Goal: Task Accomplishment & Management: Complete application form

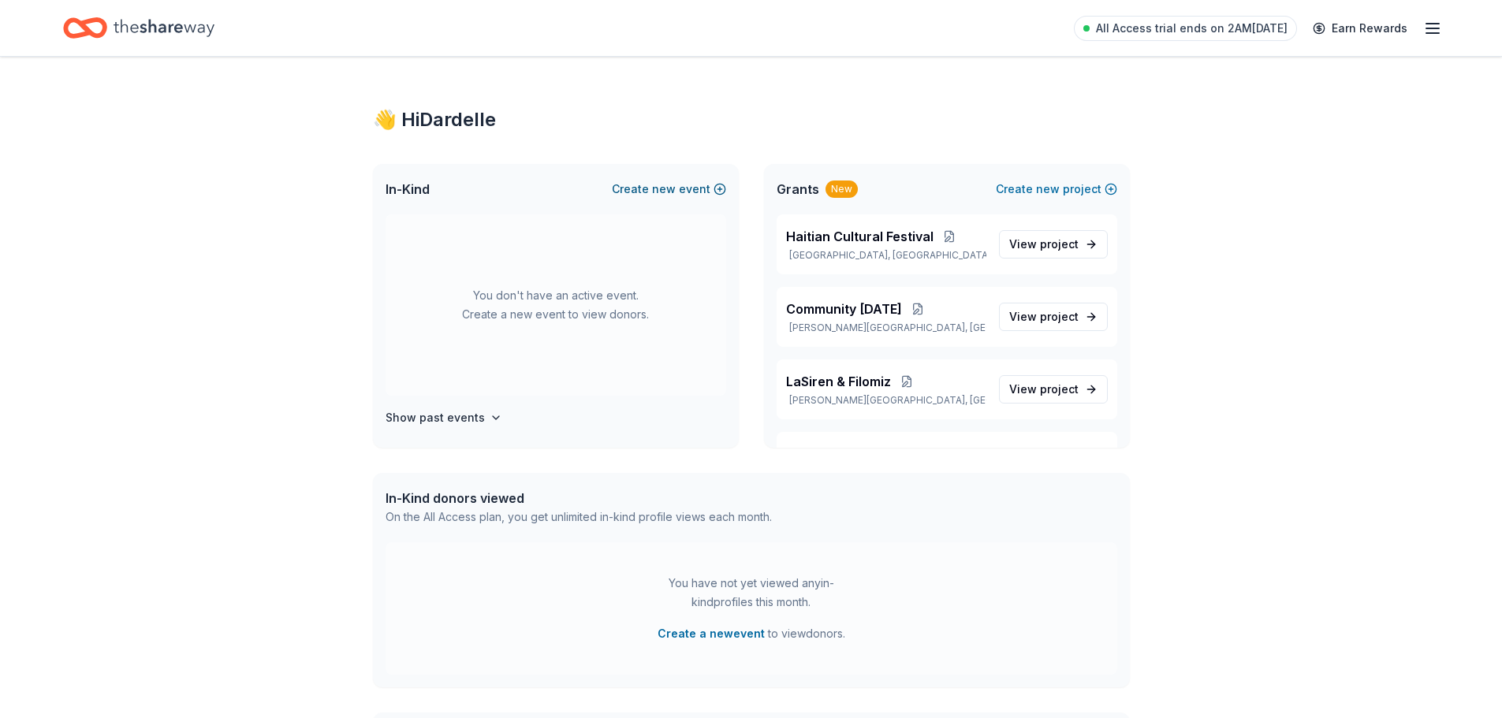
click at [659, 190] on span "new" at bounding box center [664, 189] width 24 height 19
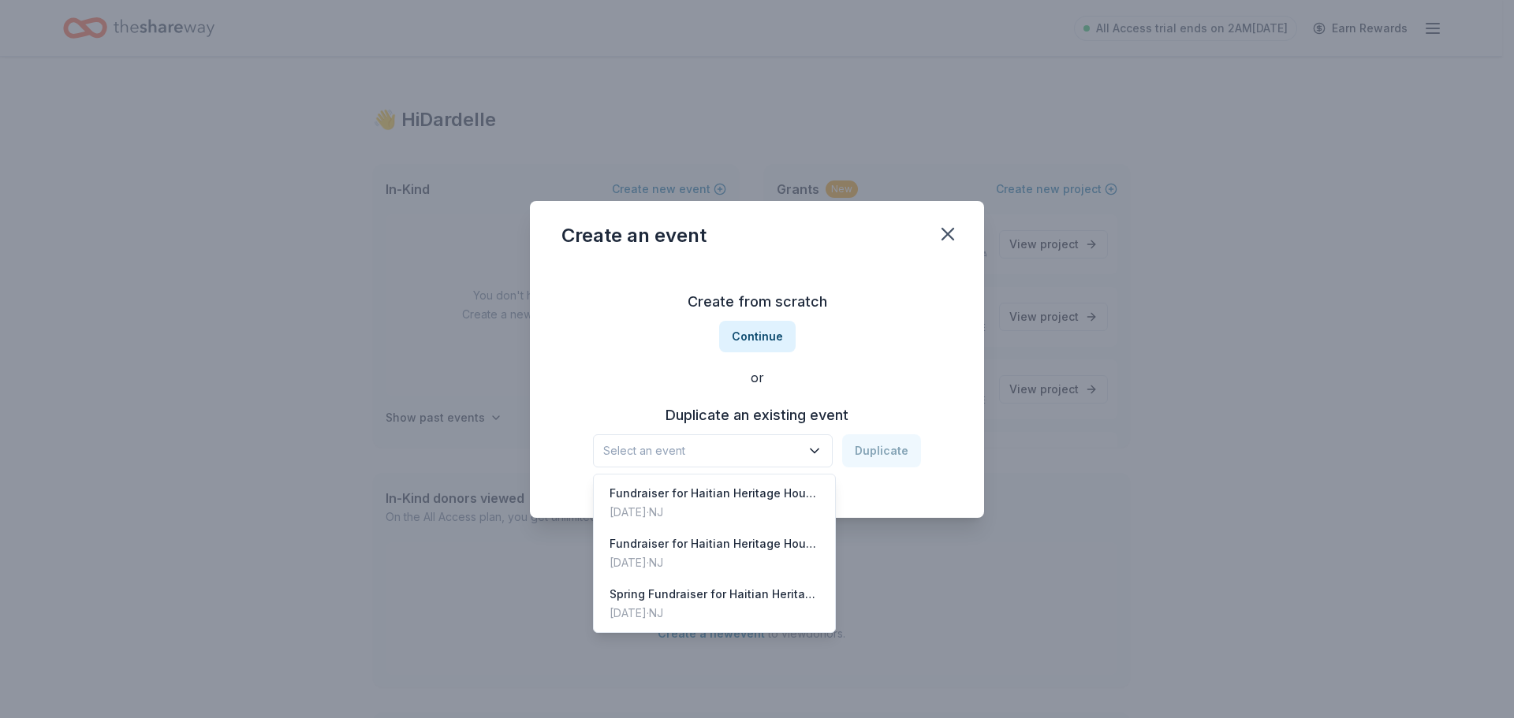
click at [776, 445] on span "Select an event" at bounding box center [701, 451] width 197 height 19
click at [742, 333] on div "Create from scratch Continue or Duplicate an existing event Select an event Dup…" at bounding box center [756, 378] width 391 height 229
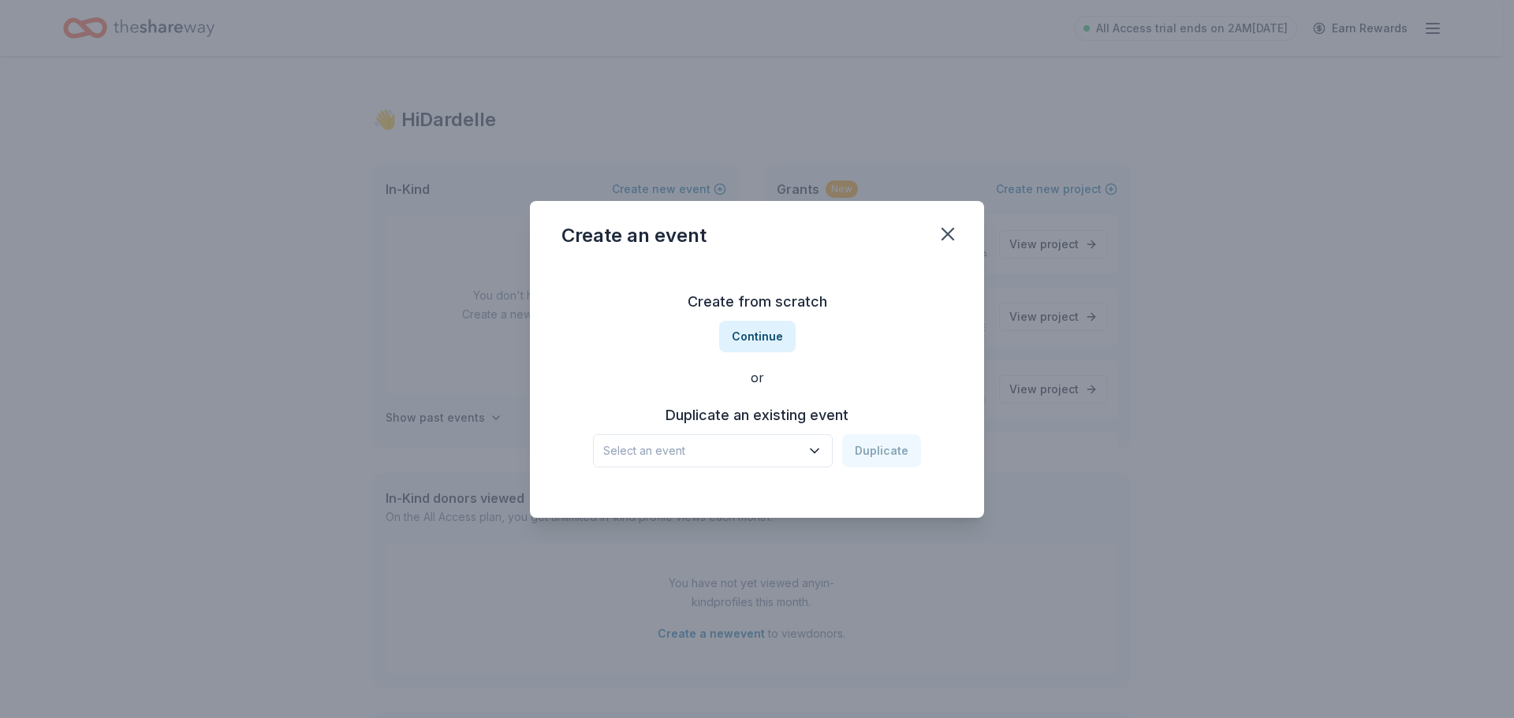
click at [742, 333] on button "Continue" at bounding box center [757, 337] width 76 height 32
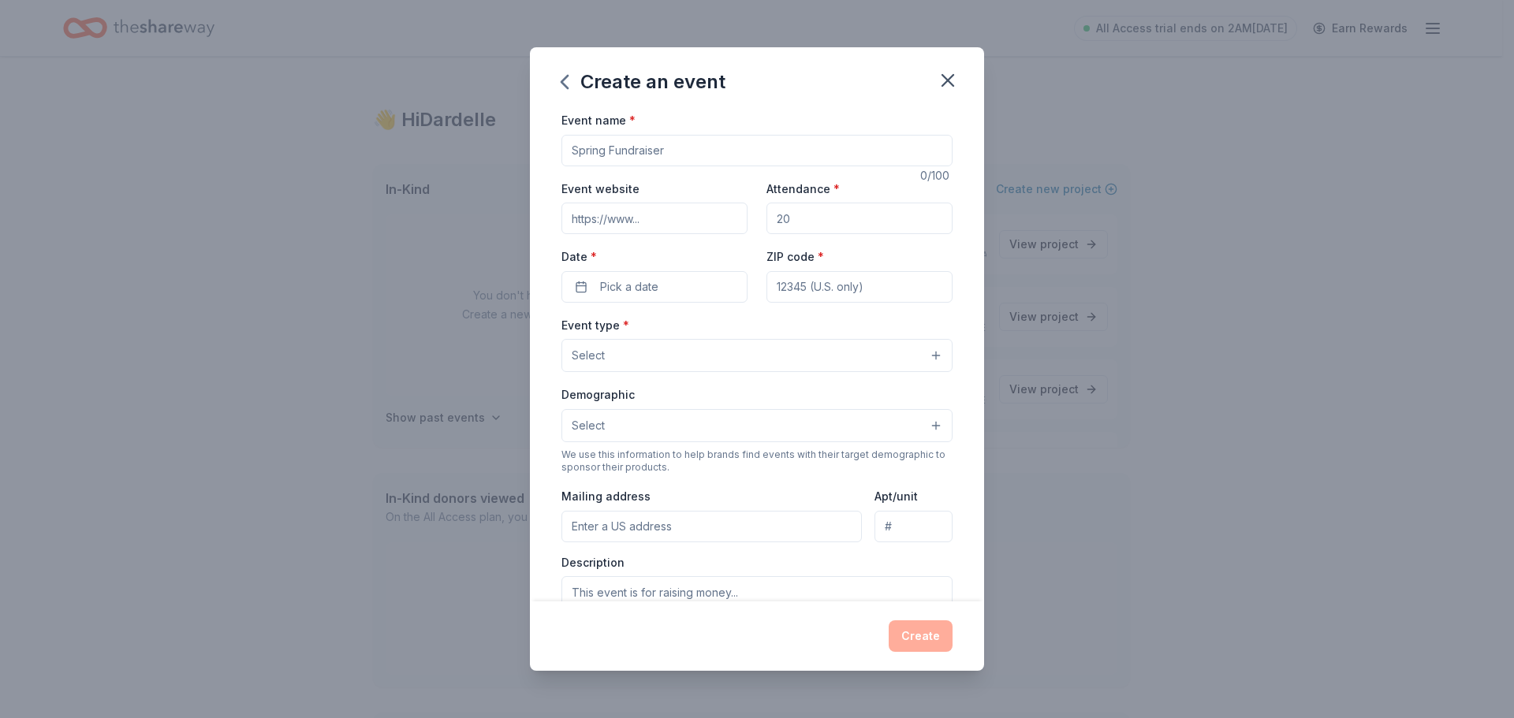
click at [700, 153] on input "Event name *" at bounding box center [756, 151] width 391 height 32
type input "Haitian Cultural Festival"
click at [687, 221] on input "Event website" at bounding box center [654, 219] width 186 height 32
drag, startPoint x: 704, startPoint y: 216, endPoint x: 909, endPoint y: 219, distance: 205.1
click at [705, 216] on input "https://www.haitianheritagehouse.com" at bounding box center [654, 219] width 186 height 32
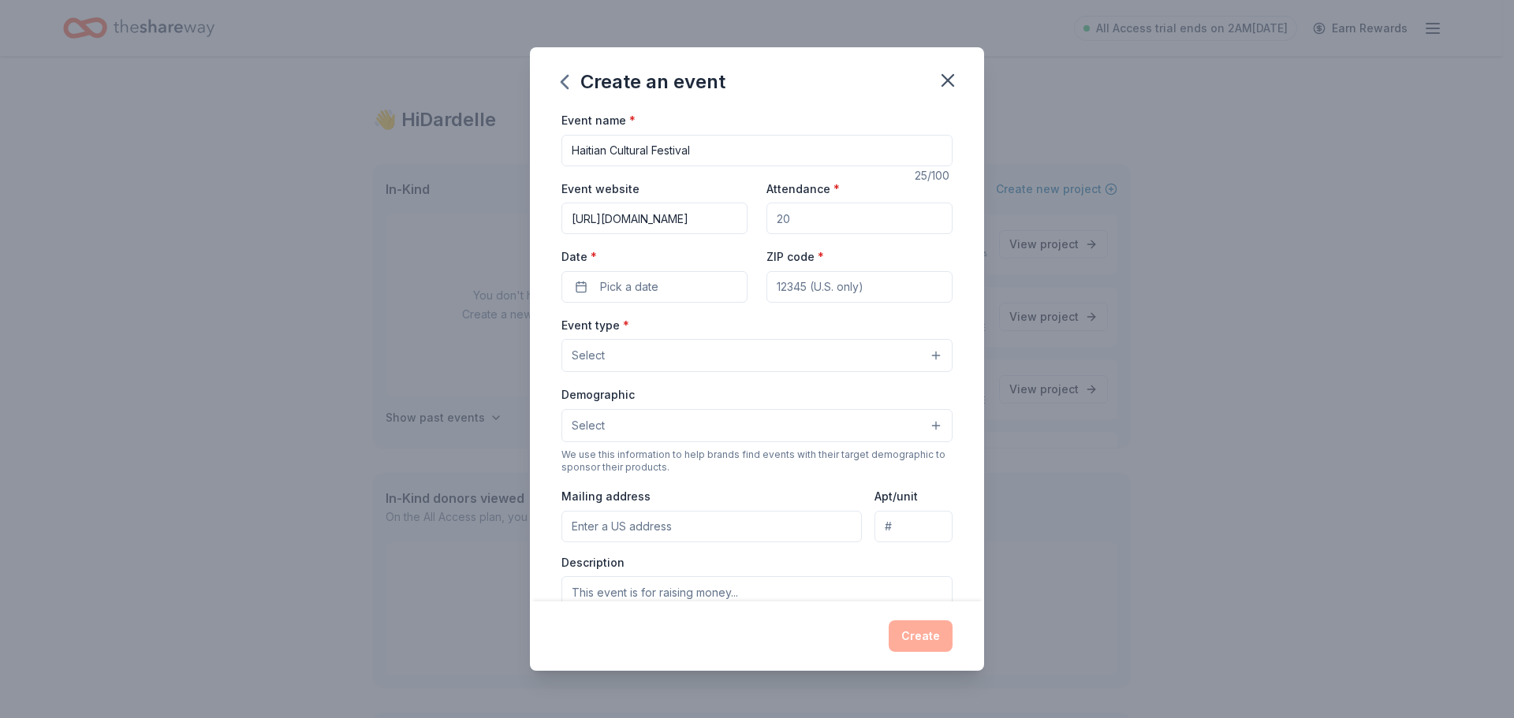
scroll to position [0, 37]
type input "https://www.haitianheritagehouse.org"
click at [840, 210] on input "Attendance *" at bounding box center [859, 219] width 186 height 32
type input "1000"
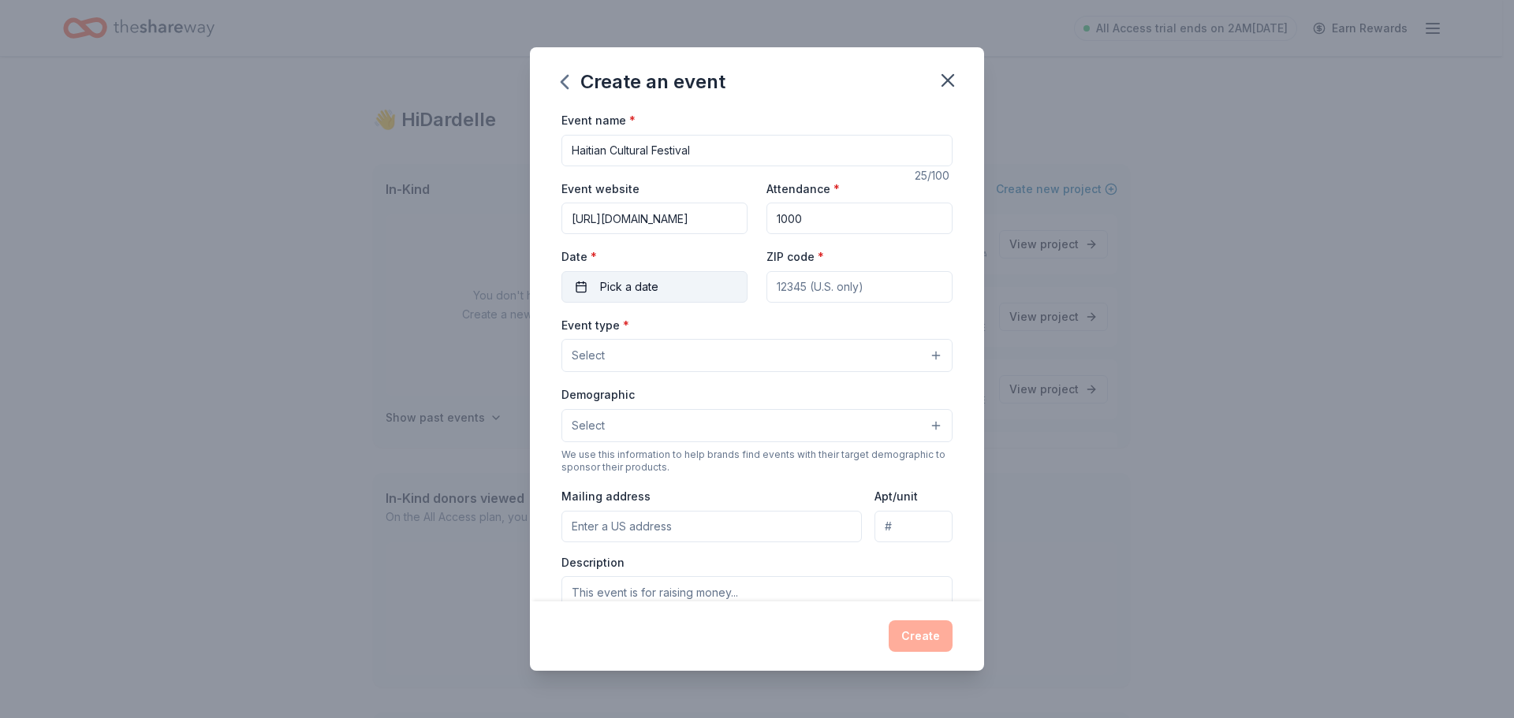
click at [699, 287] on button "Pick a date" at bounding box center [654, 287] width 186 height 32
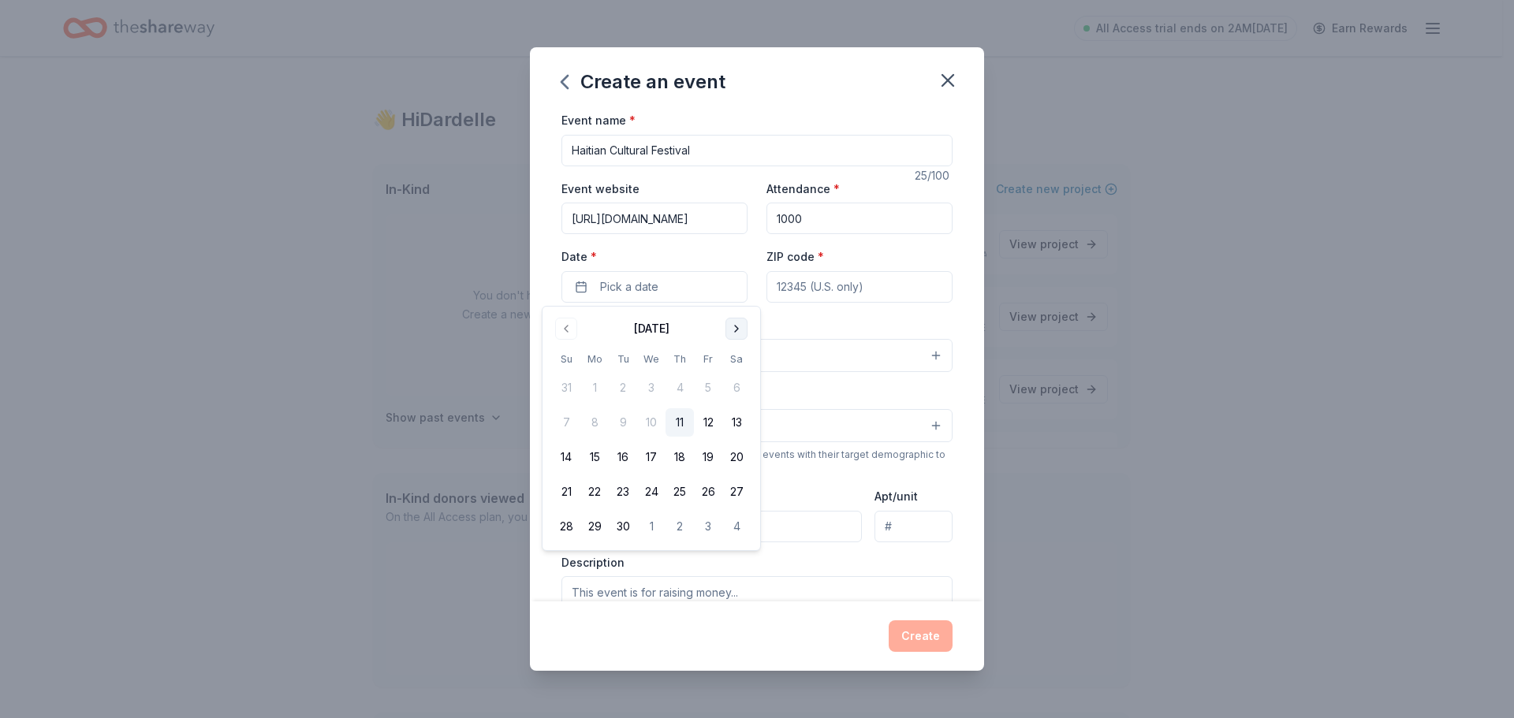
click at [737, 329] on button "Go to next month" at bounding box center [736, 329] width 22 height 22
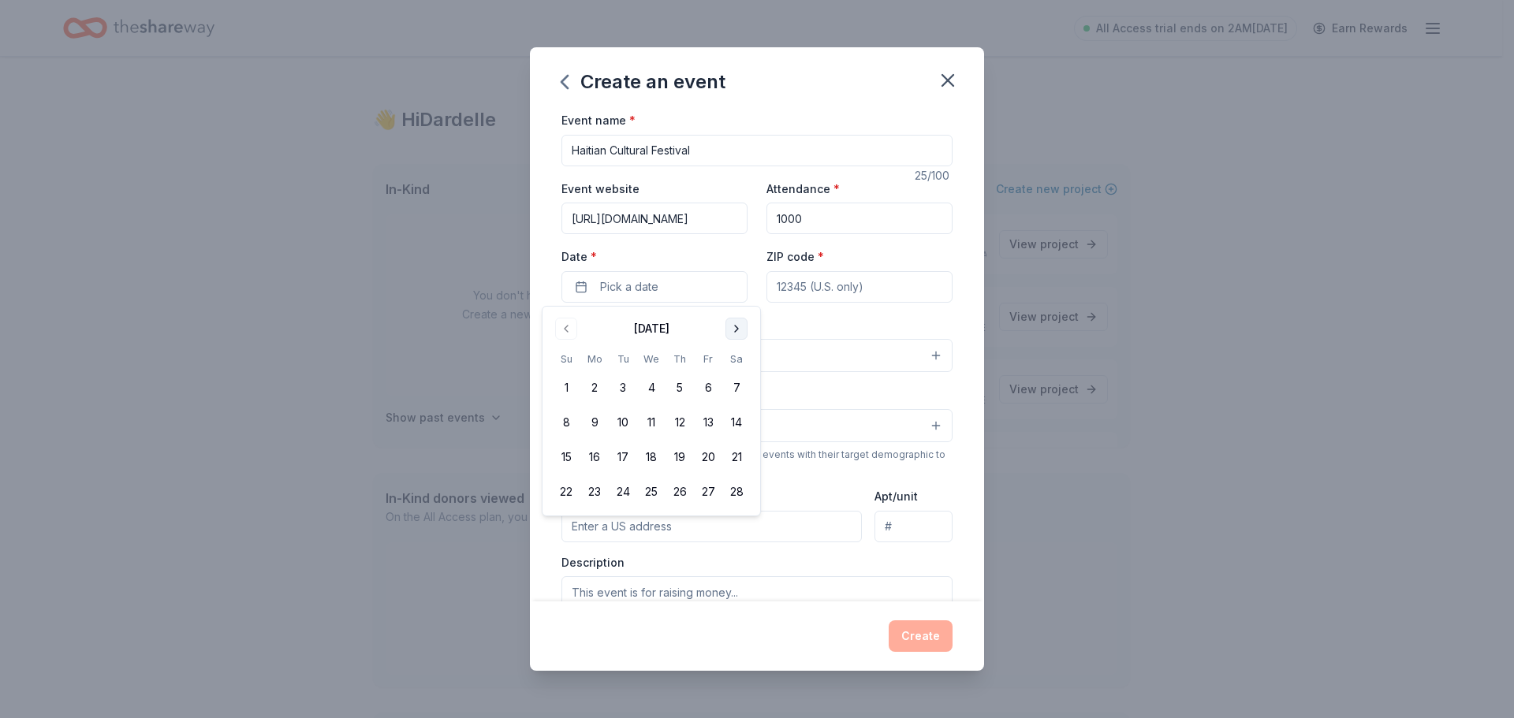
click at [737, 329] on button "Go to next month" at bounding box center [736, 329] width 22 height 22
click at [737, 328] on button "Go to next month" at bounding box center [736, 329] width 22 height 22
click at [712, 391] on button "1" at bounding box center [708, 388] width 28 height 28
click at [800, 271] on input "ZIP code *" at bounding box center [859, 287] width 186 height 32
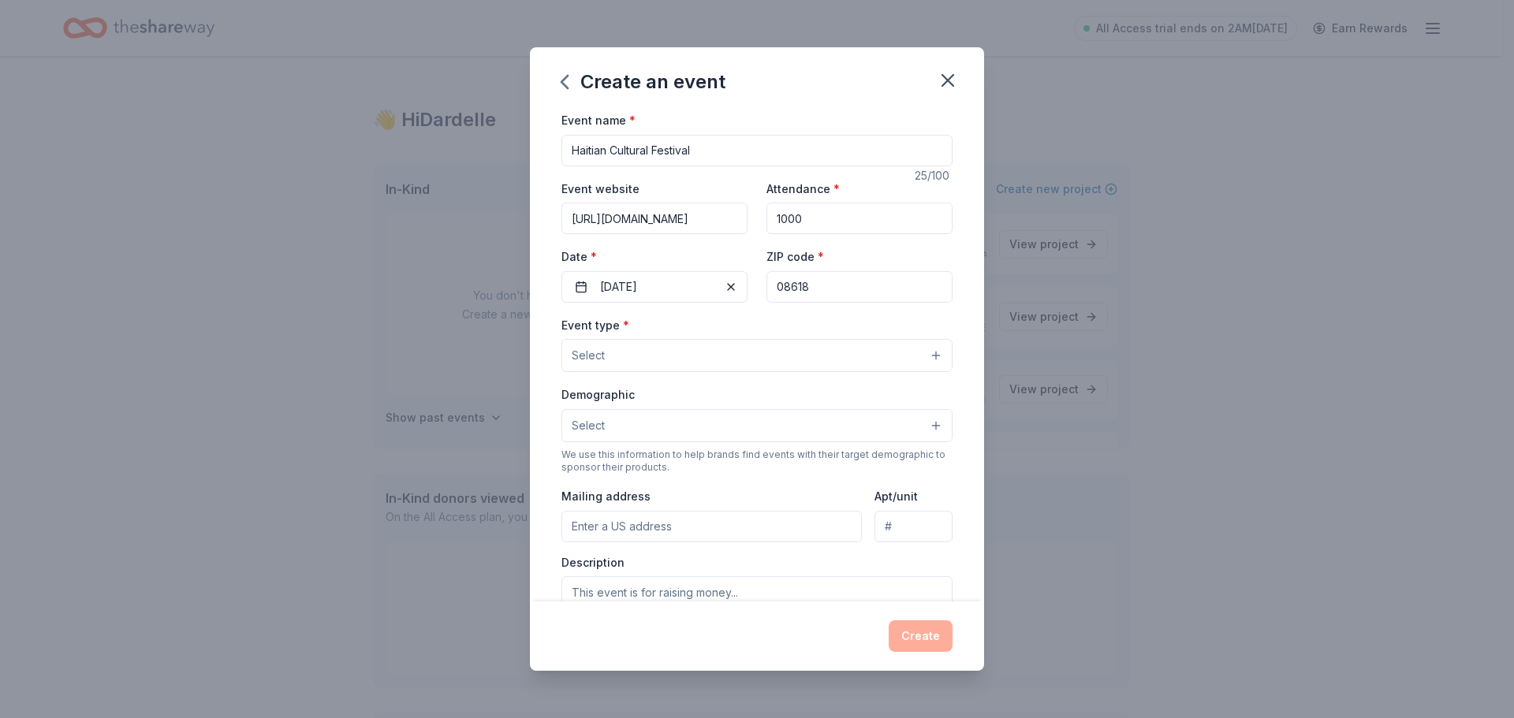
type input "08618"
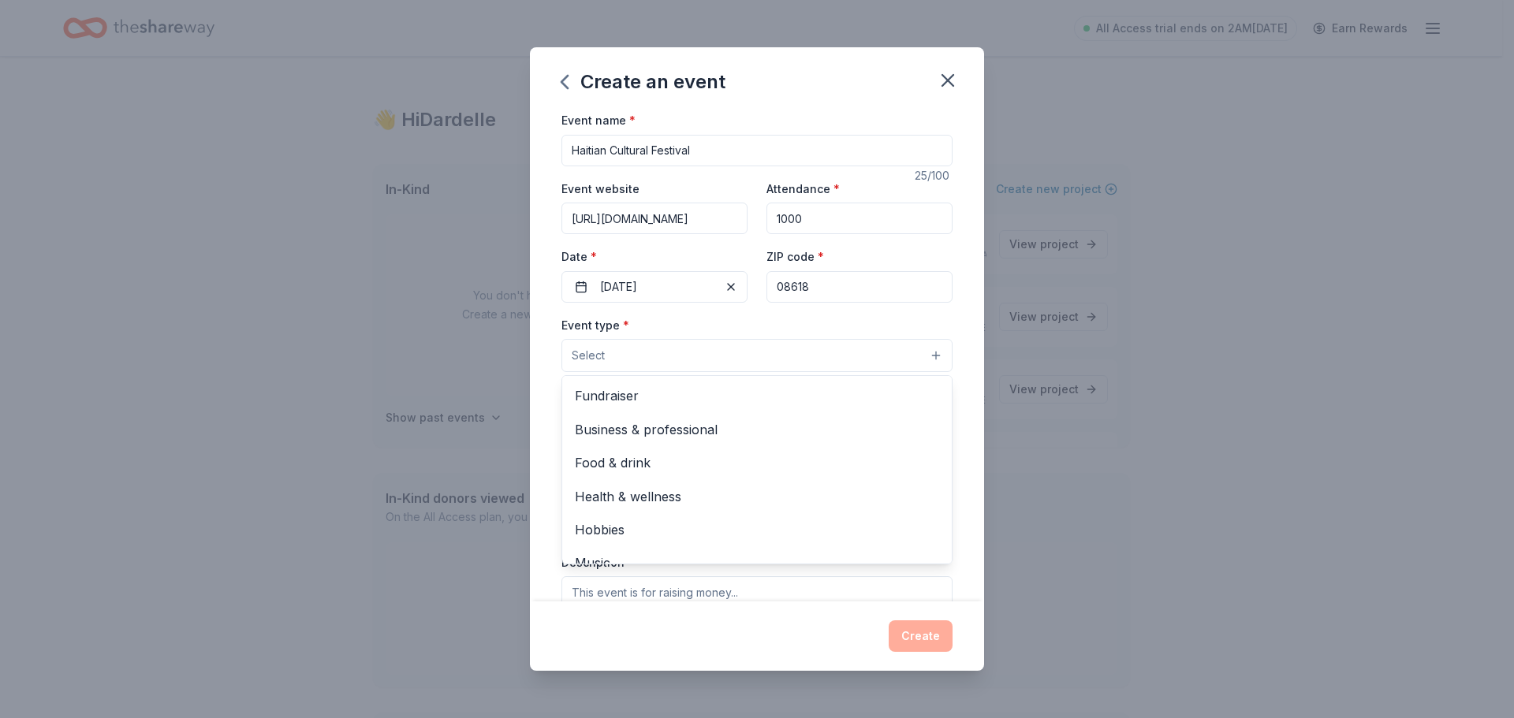
click at [685, 347] on button "Select" at bounding box center [756, 355] width 391 height 33
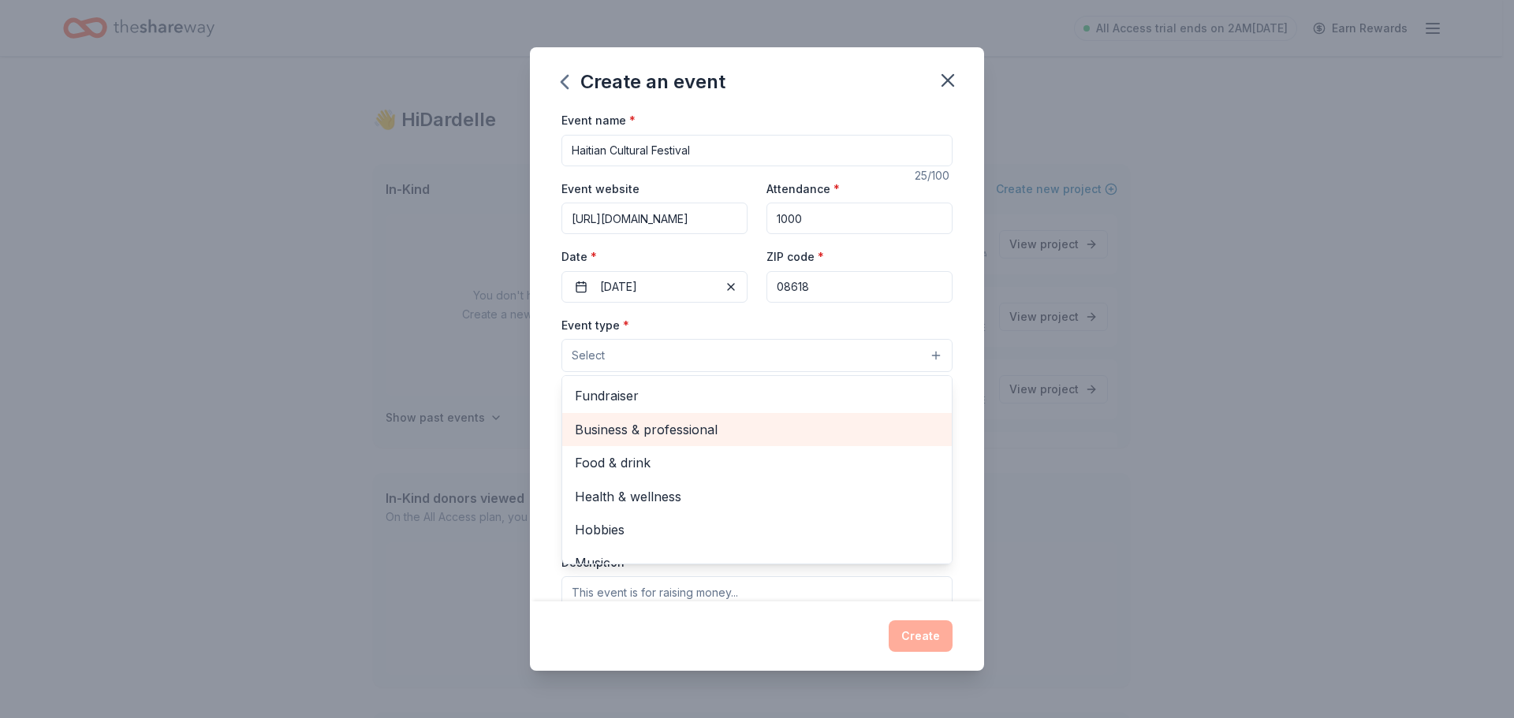
scroll to position [53, 0]
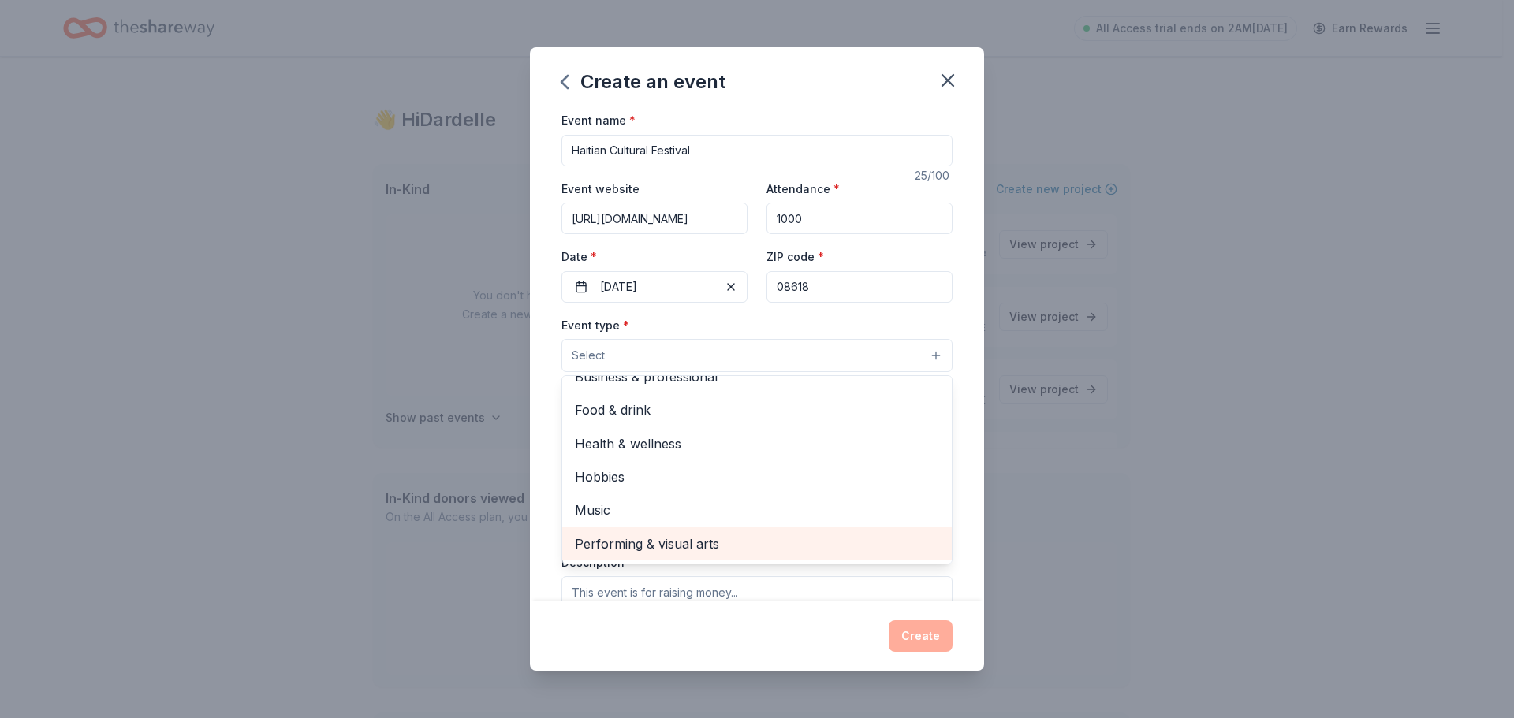
click at [692, 543] on span "Performing & visual arts" at bounding box center [757, 544] width 364 height 21
click at [627, 541] on span "Music" at bounding box center [757, 545] width 364 height 21
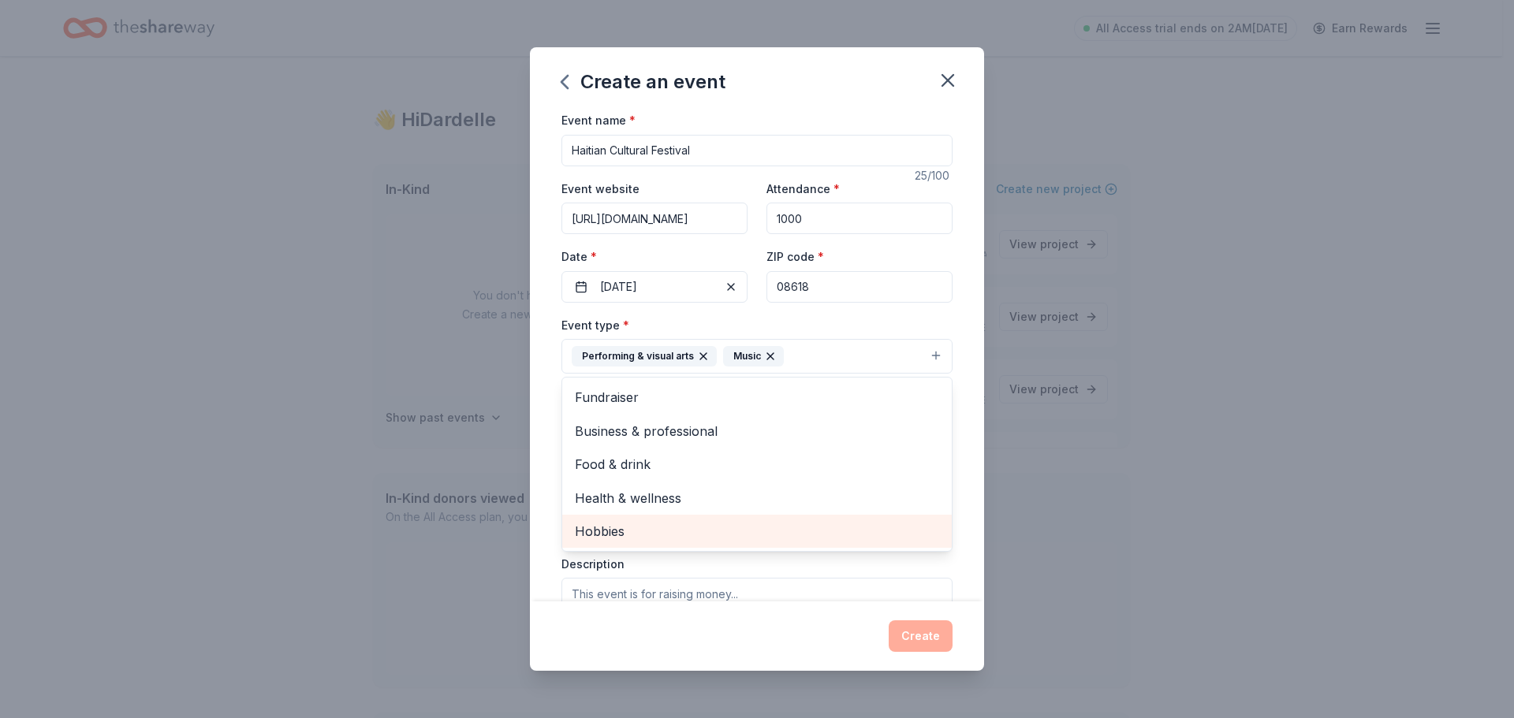
scroll to position [0, 0]
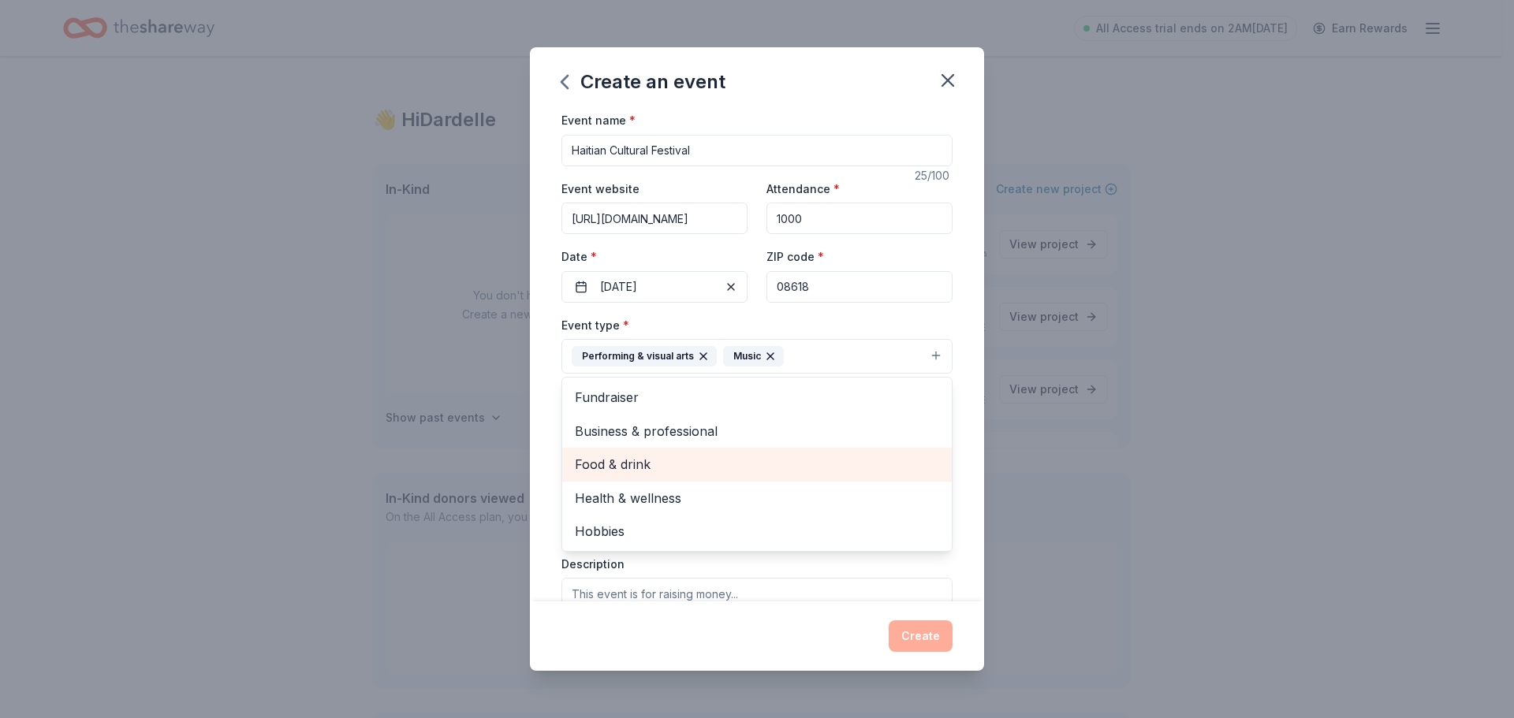
click at [684, 464] on span "Food & drink" at bounding box center [757, 464] width 364 height 21
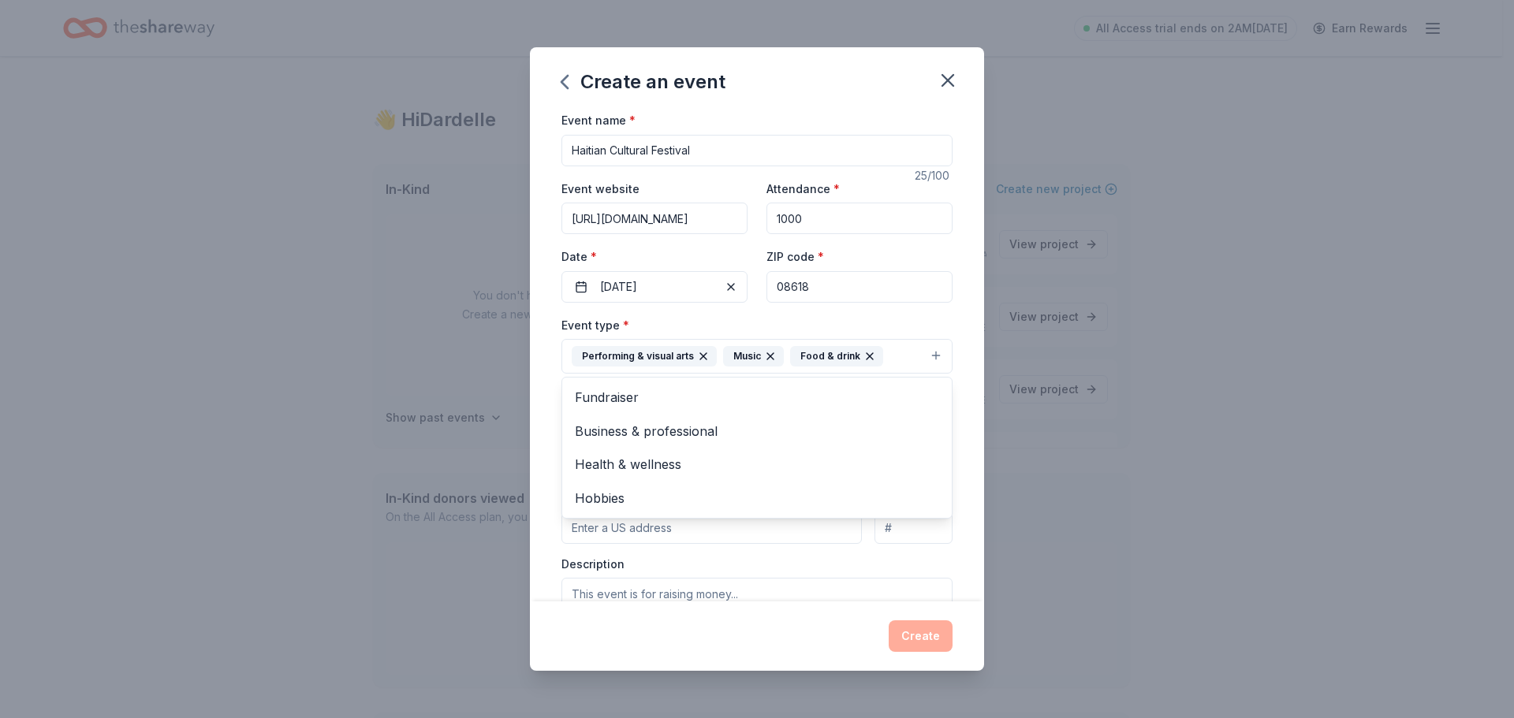
click at [953, 462] on div "Event name * Haitian Cultural Festival 25 /100 Event website https://www.haitia…" at bounding box center [757, 355] width 454 height 491
click at [763, 424] on button "Select" at bounding box center [756, 427] width 391 height 33
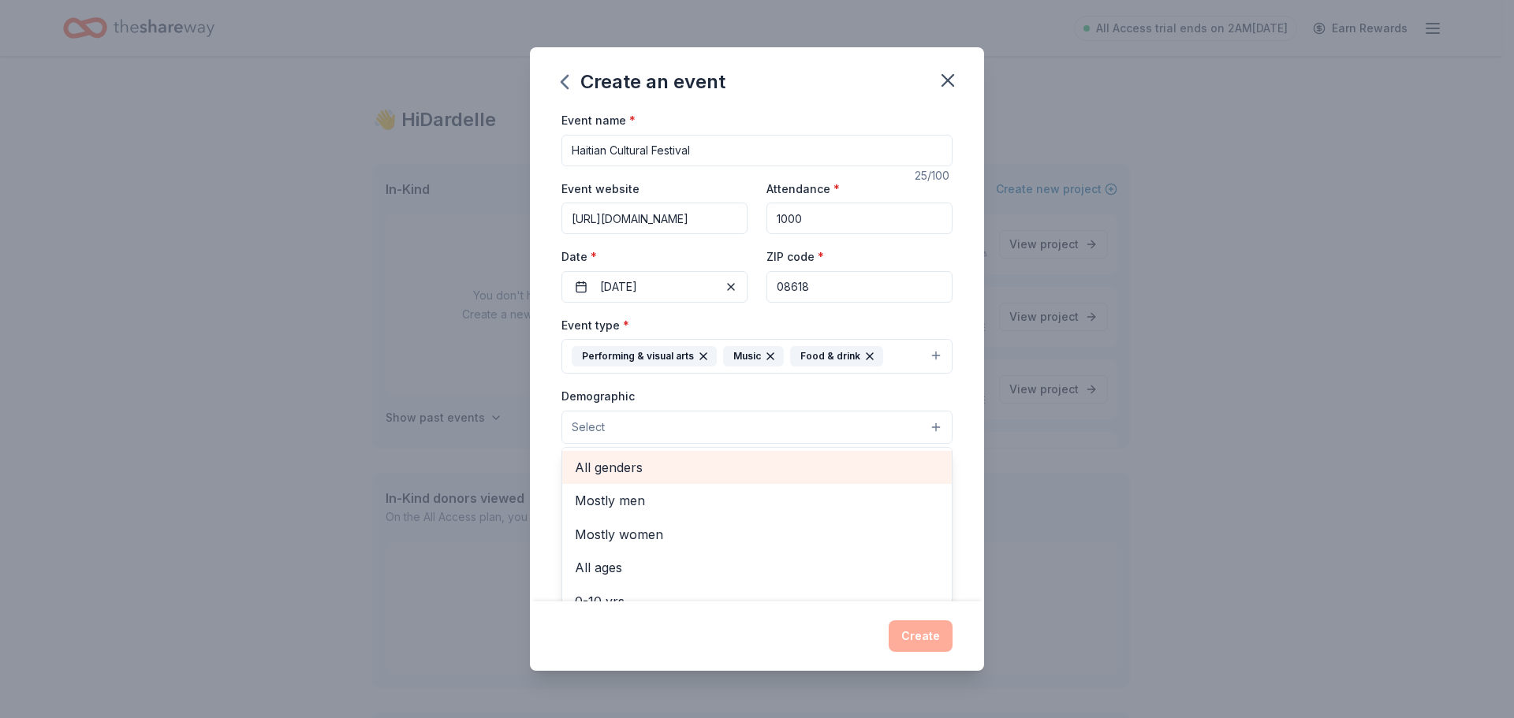
click at [732, 468] on span "All genders" at bounding box center [757, 467] width 364 height 21
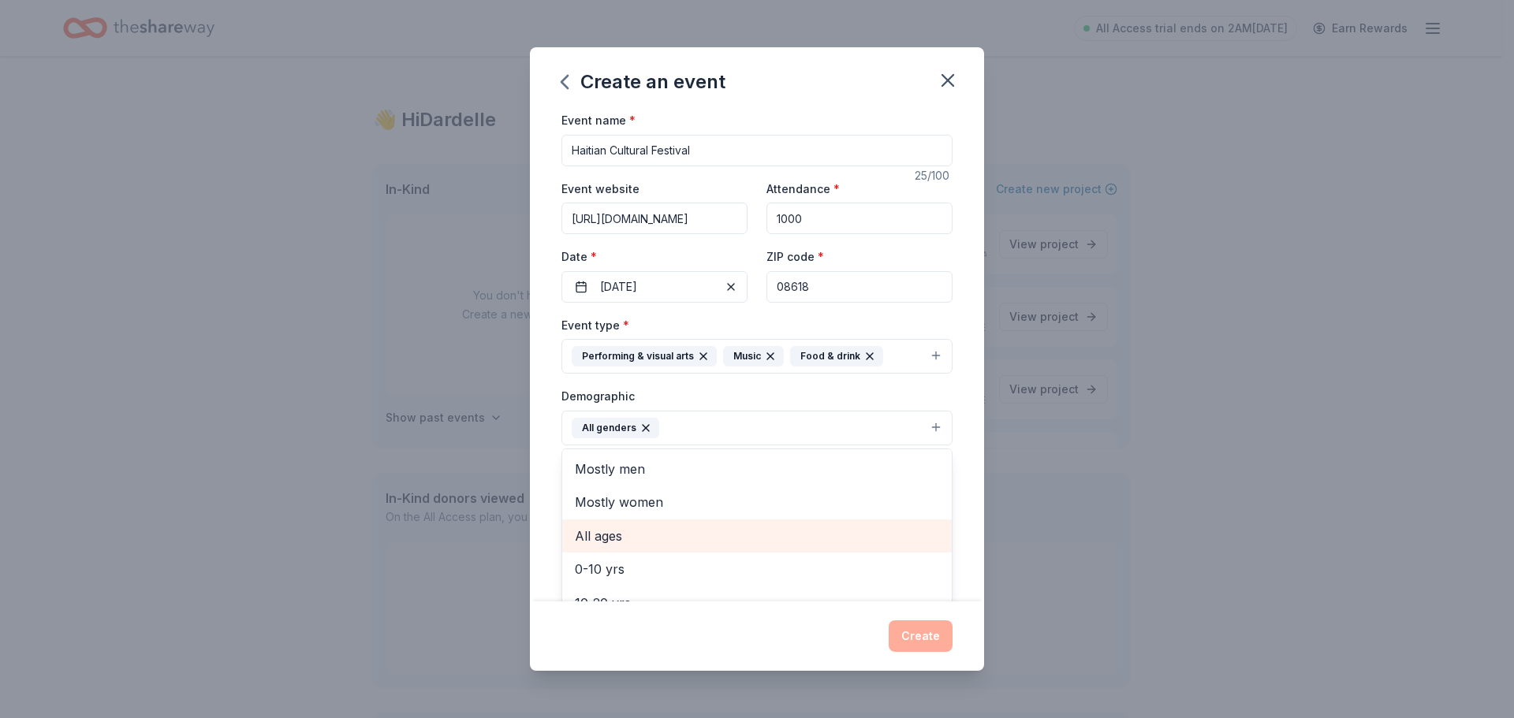
click at [713, 543] on span "All ages" at bounding box center [757, 536] width 364 height 21
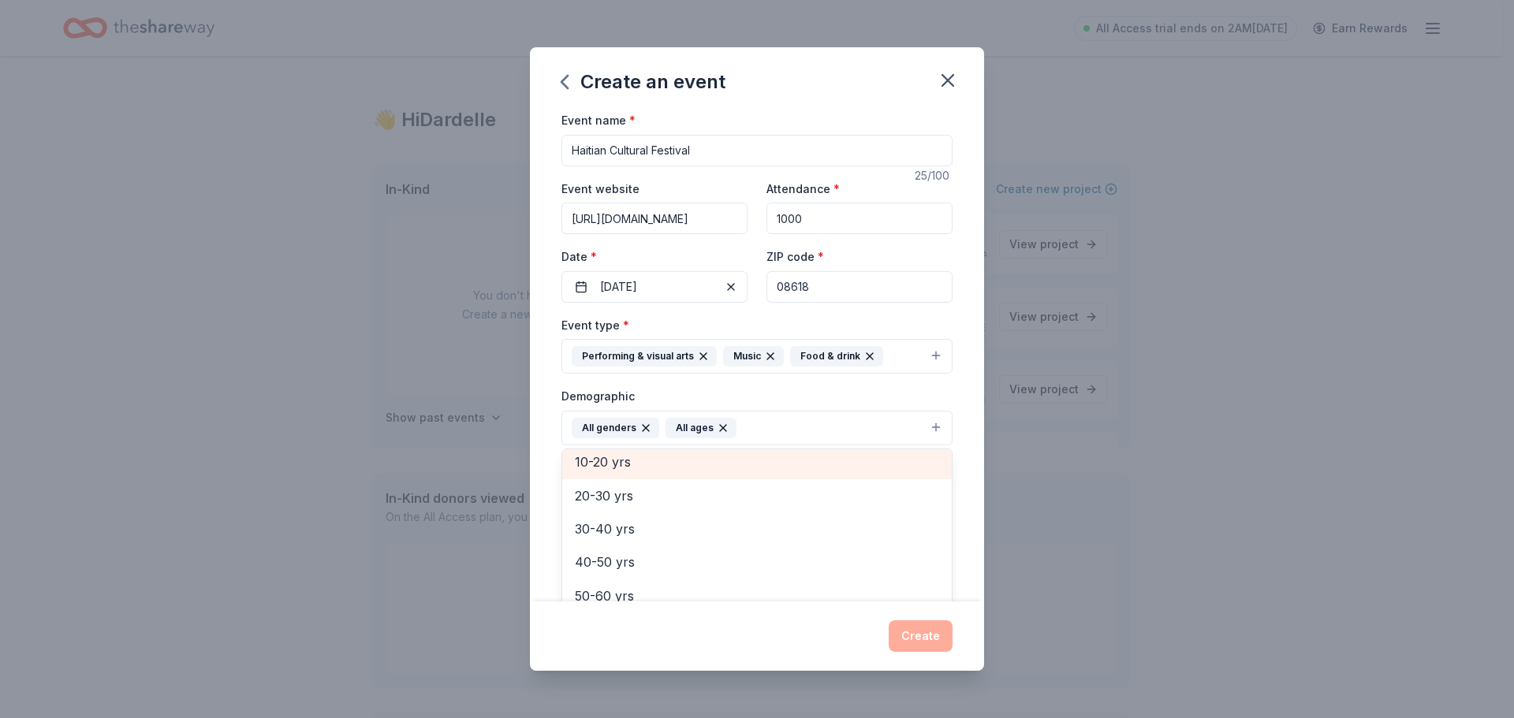
scroll to position [103, 0]
click at [655, 473] on div "10-20 yrs" at bounding box center [757, 465] width 390 height 33
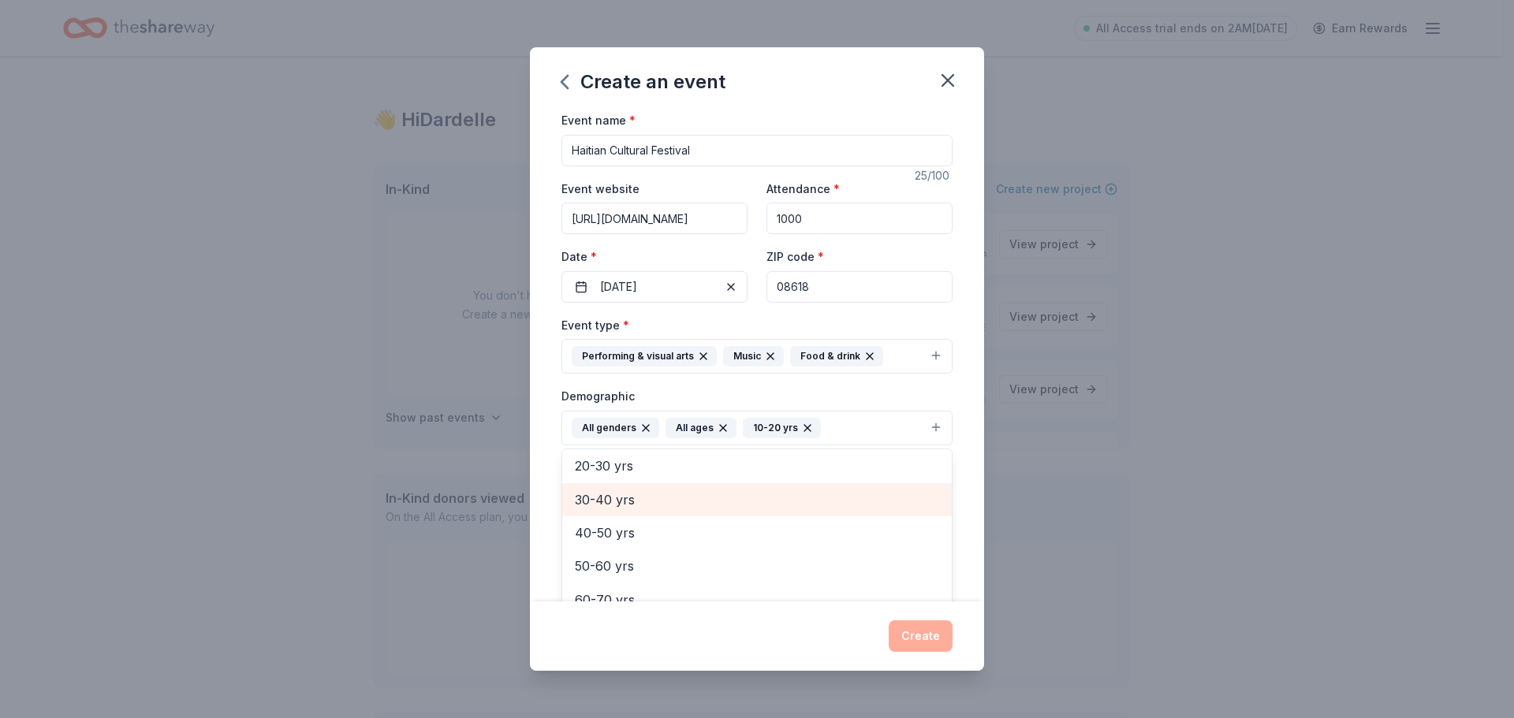
click at [648, 507] on span "30-40 yrs" at bounding box center [757, 500] width 364 height 21
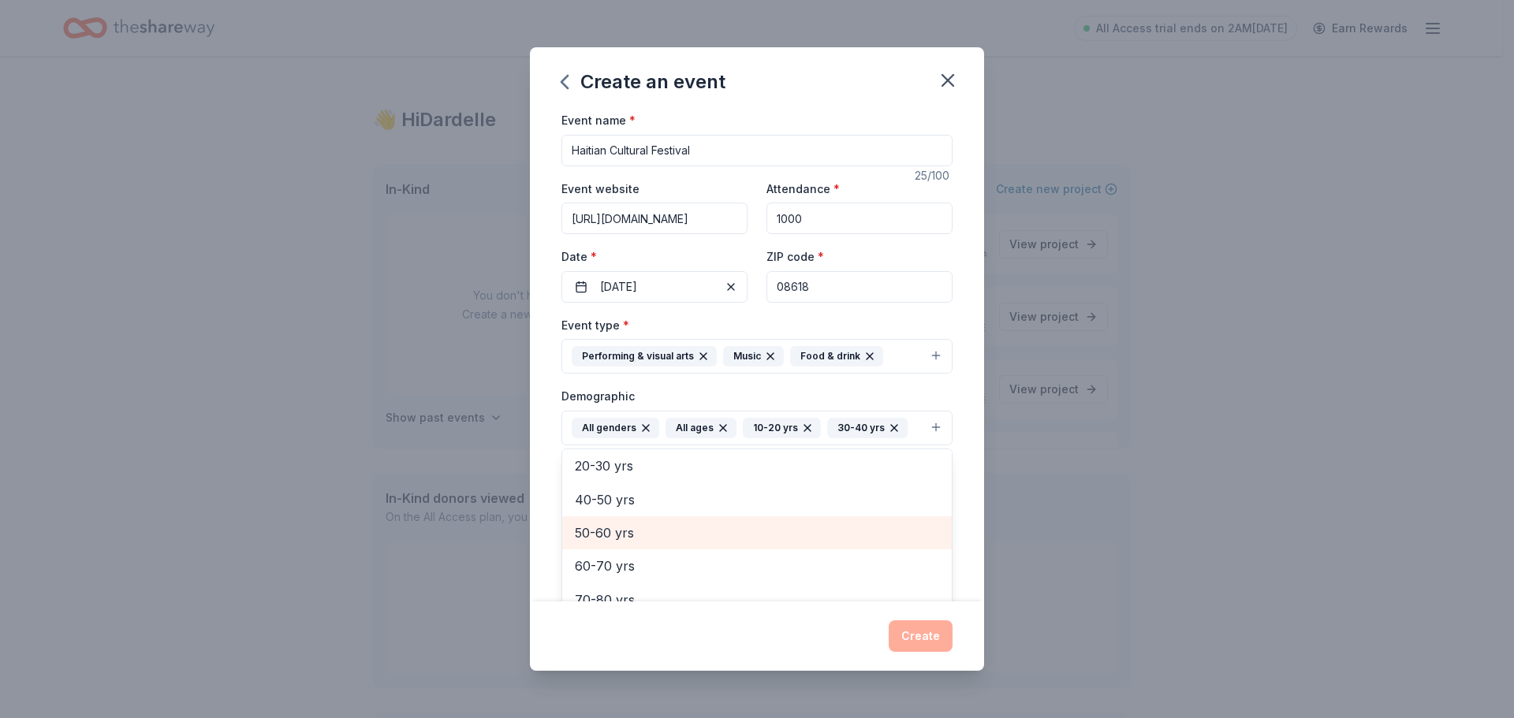
click at [651, 535] on span "50-60 yrs" at bounding box center [757, 533] width 364 height 21
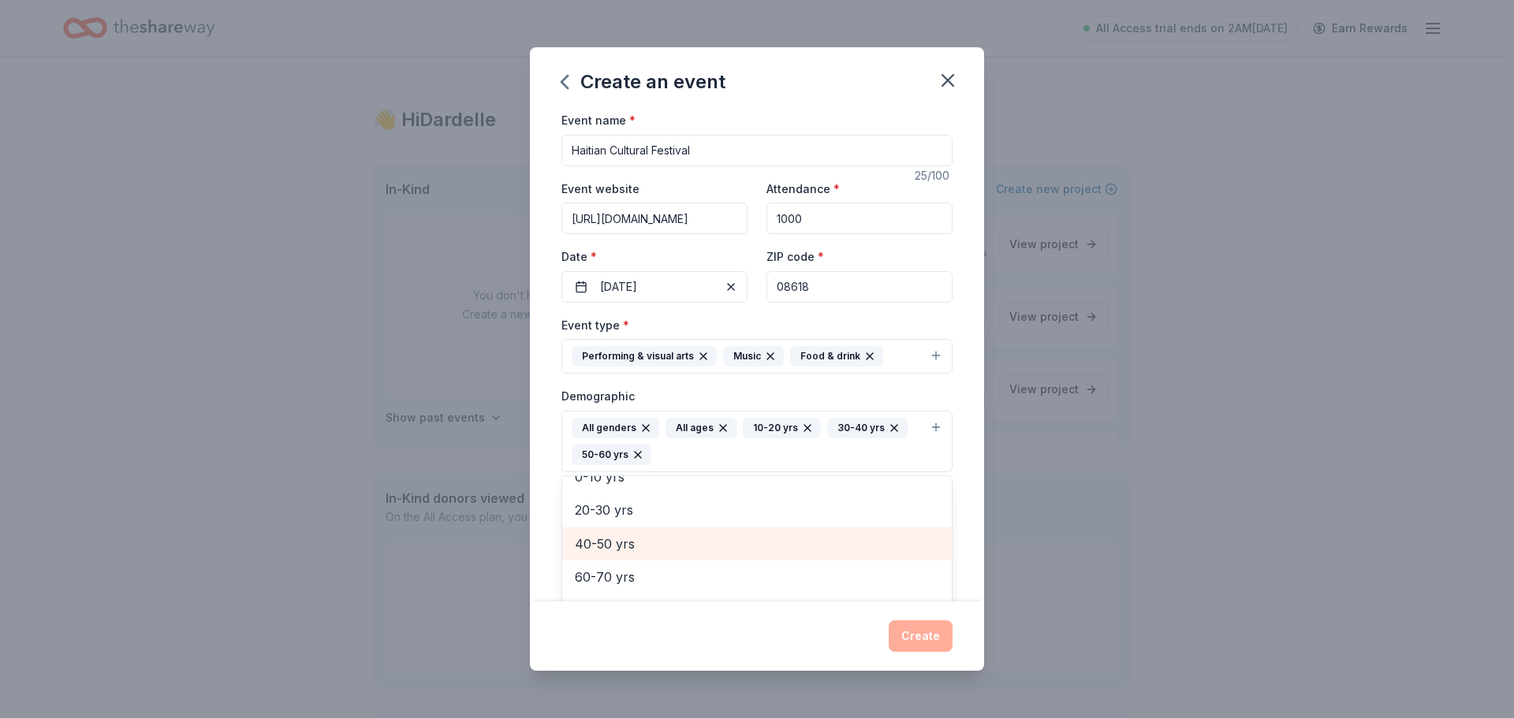
click at [647, 541] on span "40-50 yrs" at bounding box center [757, 544] width 364 height 21
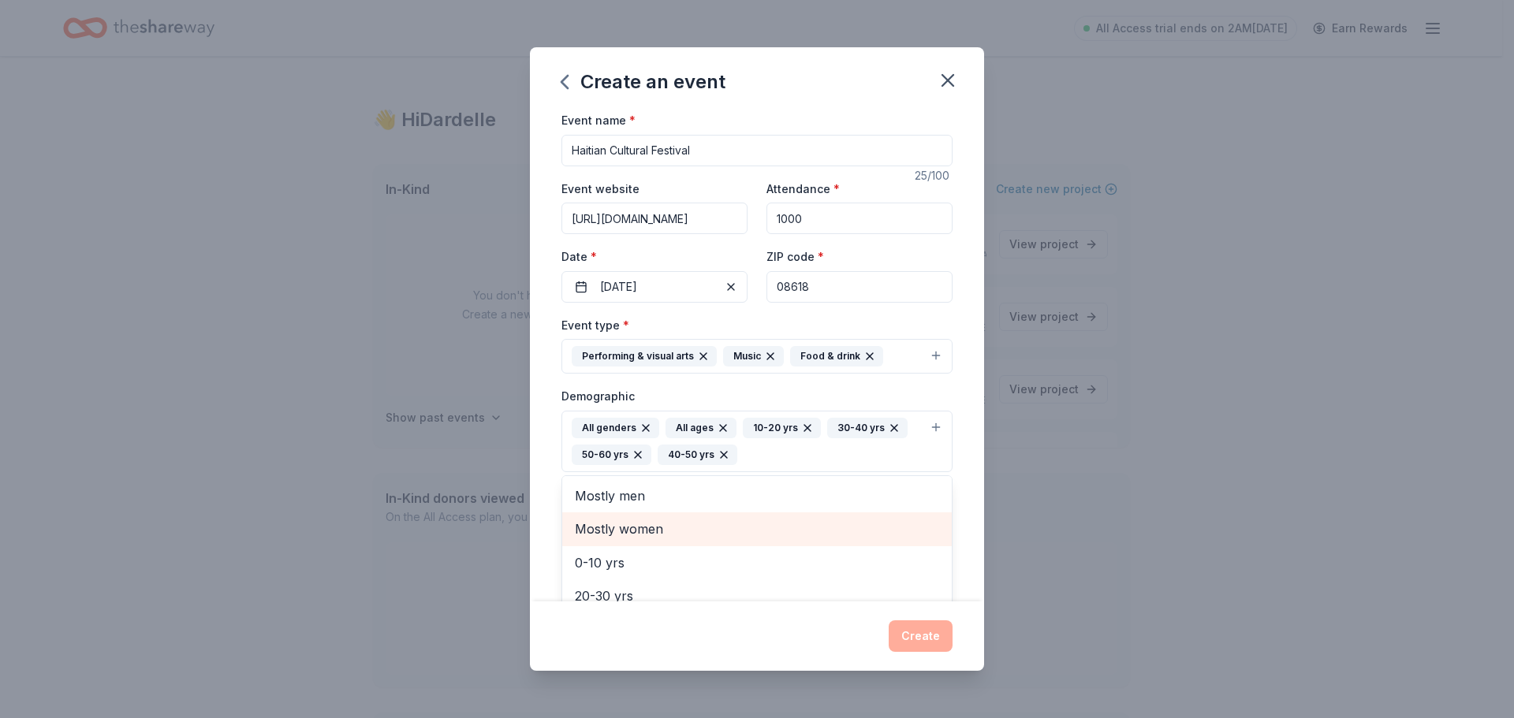
click at [752, 526] on span "Mostly women" at bounding box center [757, 529] width 364 height 21
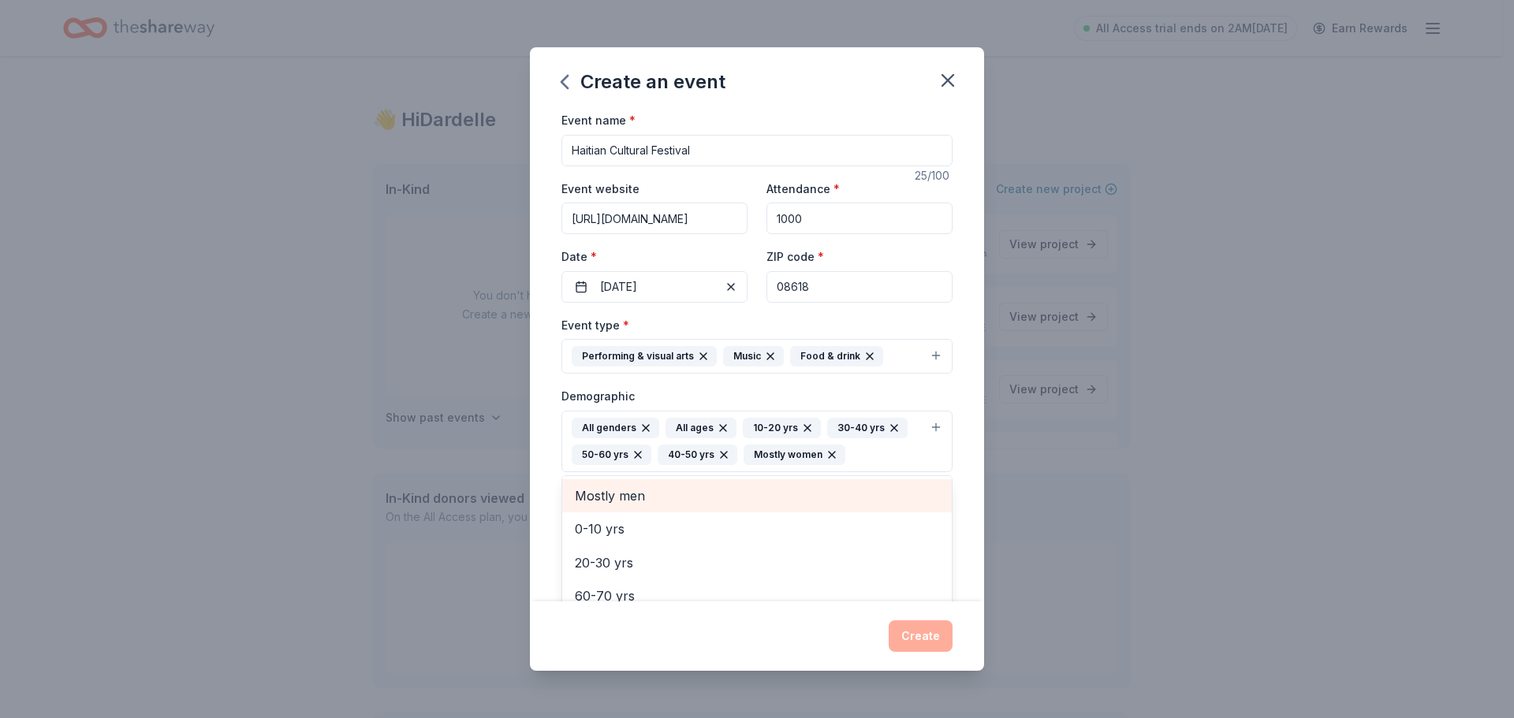
click at [682, 494] on span "Mostly men" at bounding box center [757, 496] width 364 height 21
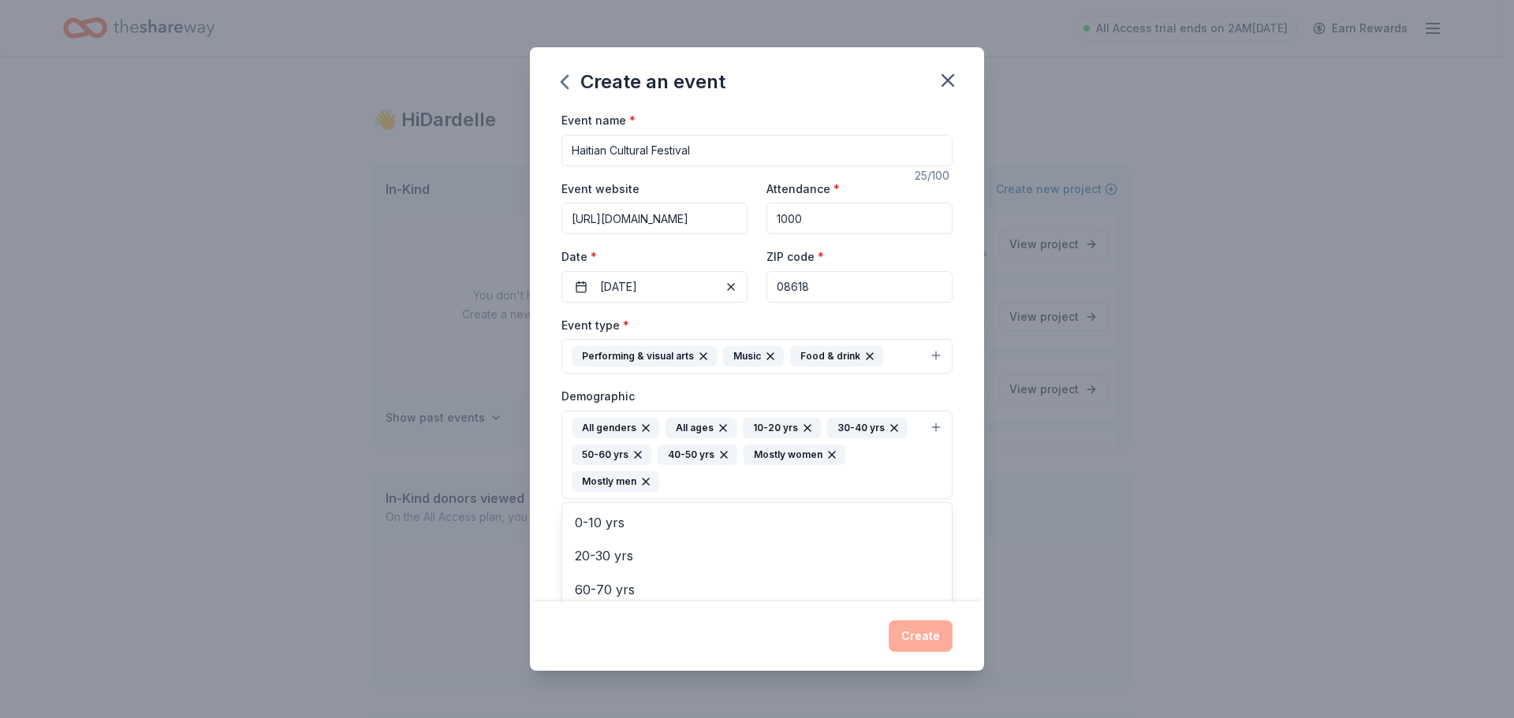
click at [954, 511] on div "Event name * Haitian Cultural Festival 25 /100 Event website https://www.haitia…" at bounding box center [757, 355] width 454 height 491
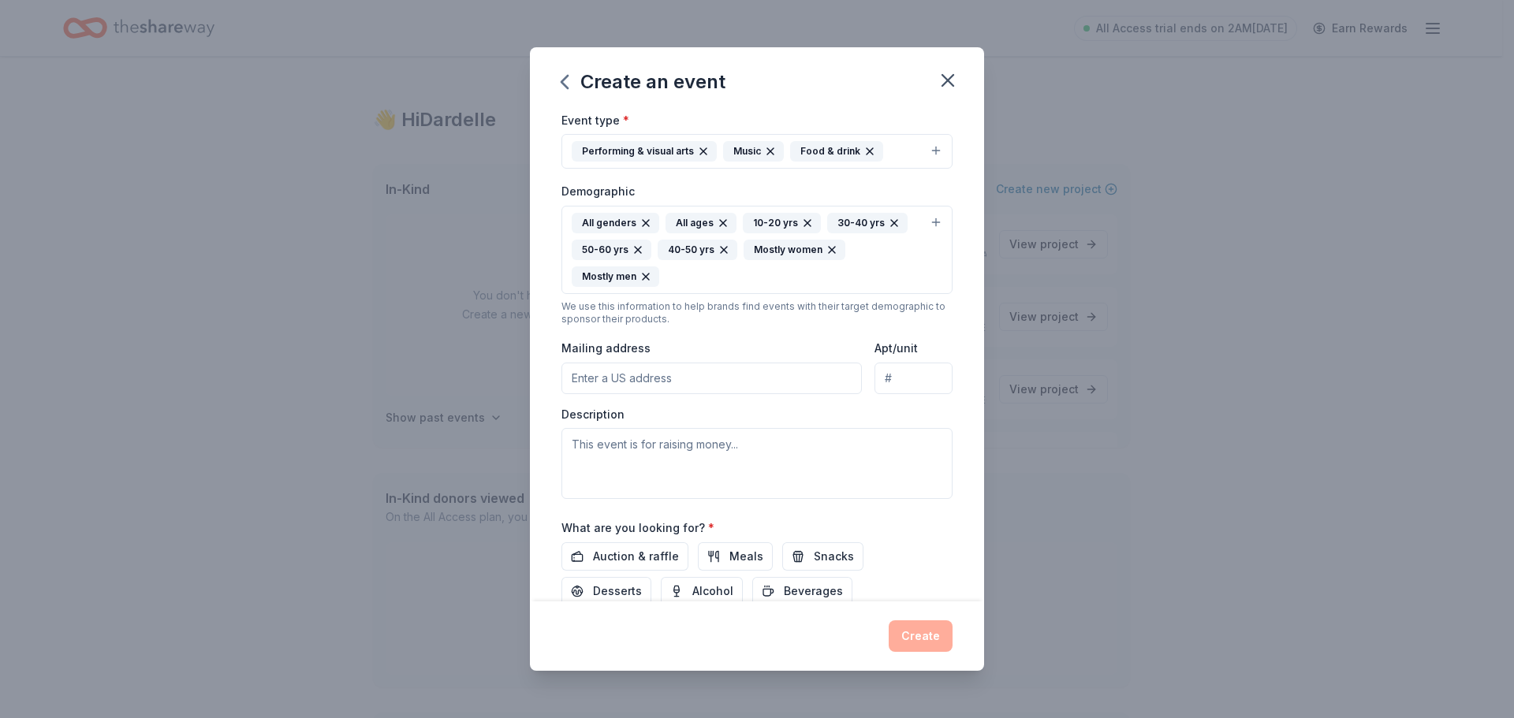
scroll to position [319, 0]
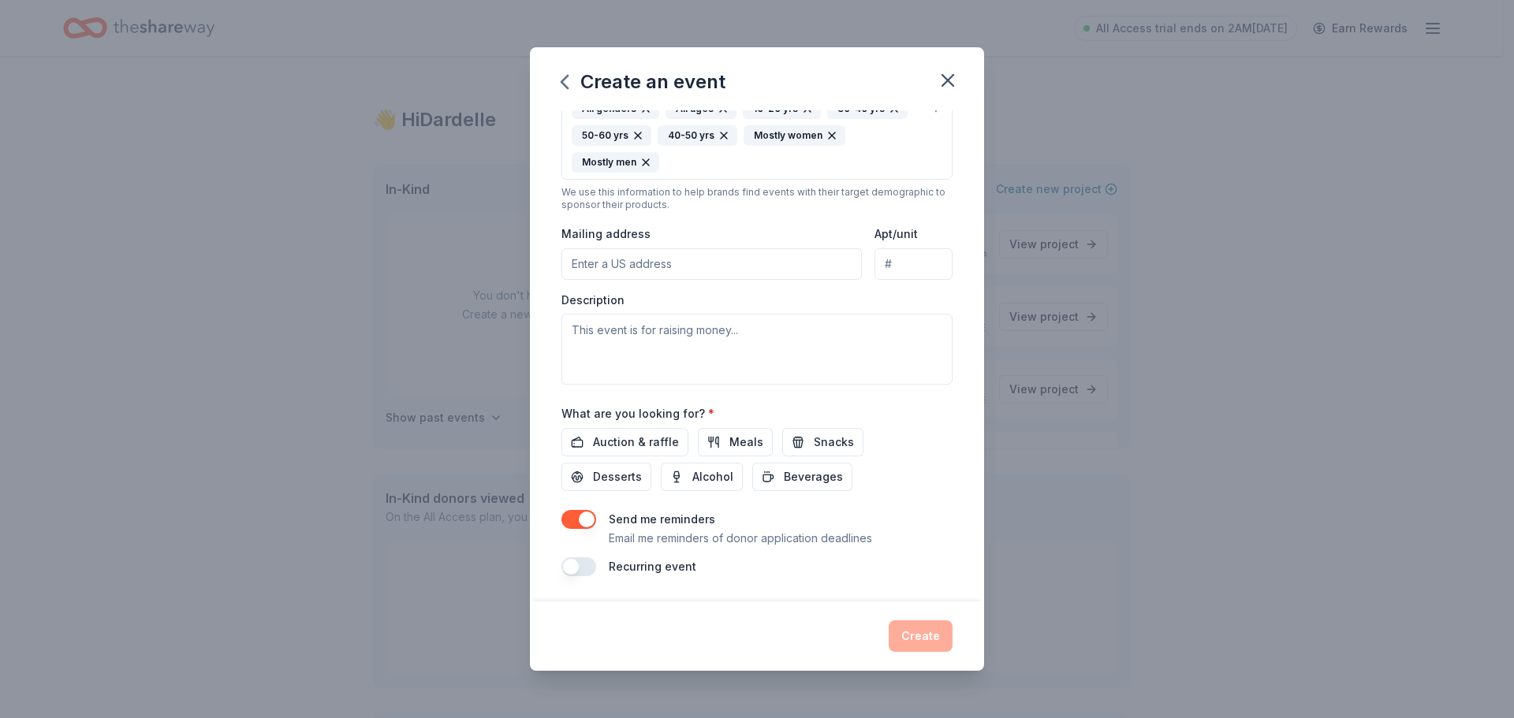
click at [684, 263] on input "Mailing address" at bounding box center [711, 264] width 300 height 32
type input "127 Perry Street, Trenton, NJ, 08618"
click at [732, 334] on textarea at bounding box center [756, 349] width 391 height 71
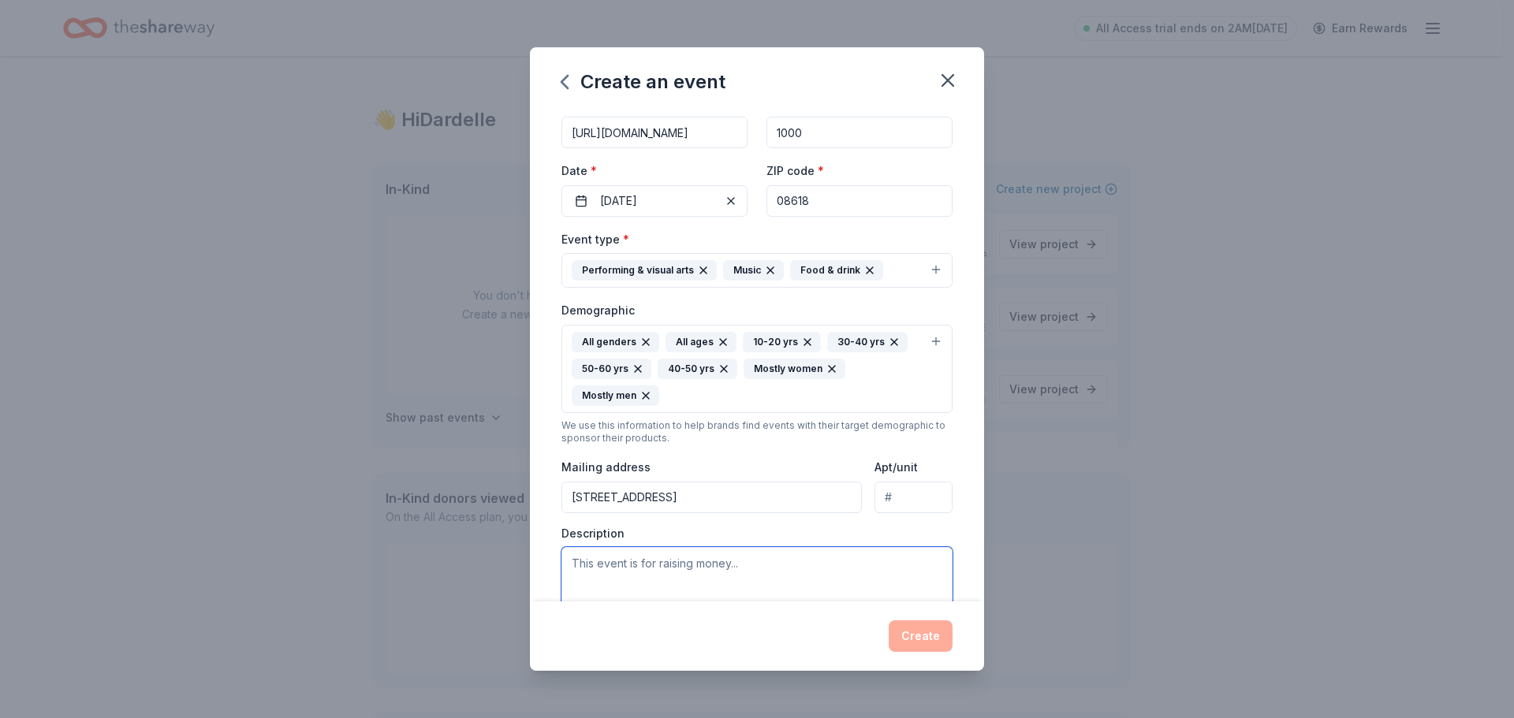
scroll to position [83, 0]
click at [666, 565] on textarea at bounding box center [756, 585] width 391 height 71
paste textarea "Join us for a three‑day celebration of Haitian culture: food, art, dance, music…"
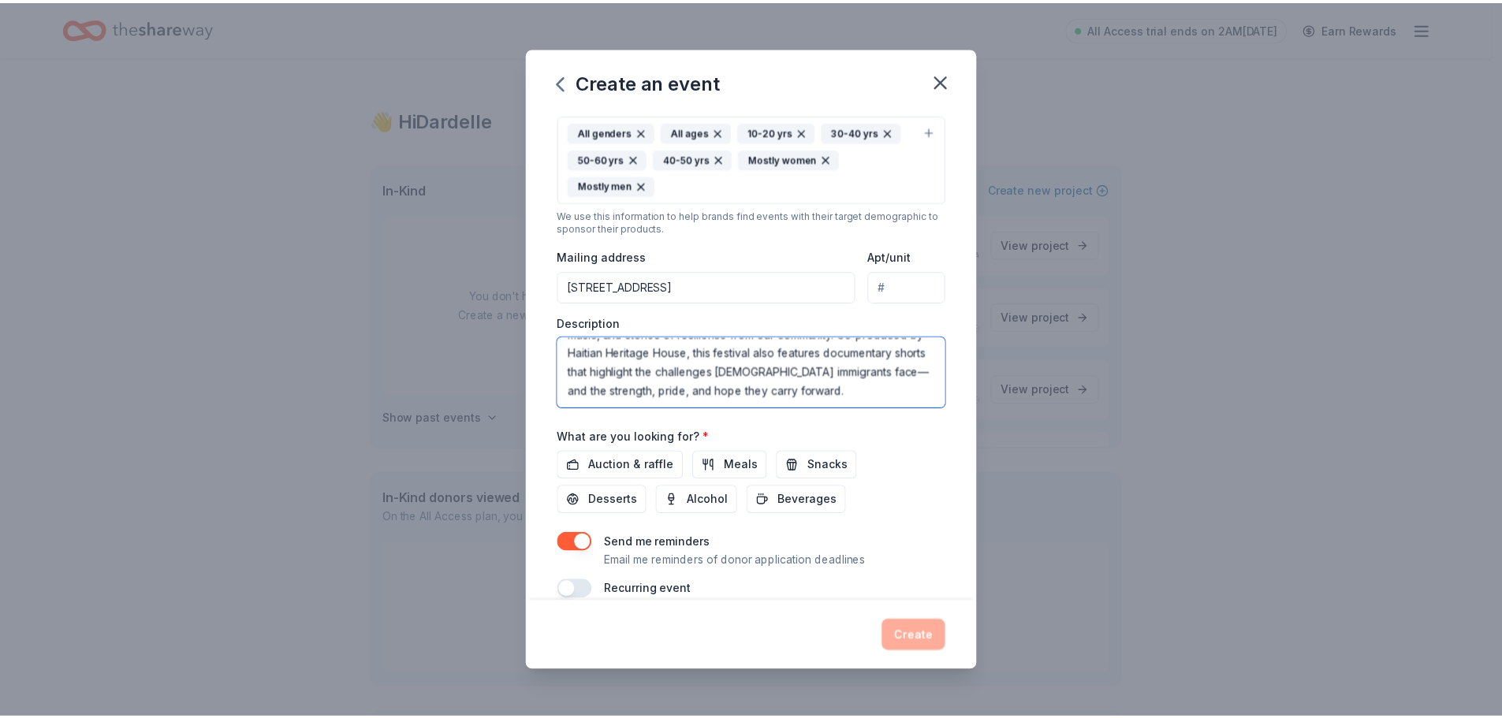
scroll to position [319, 0]
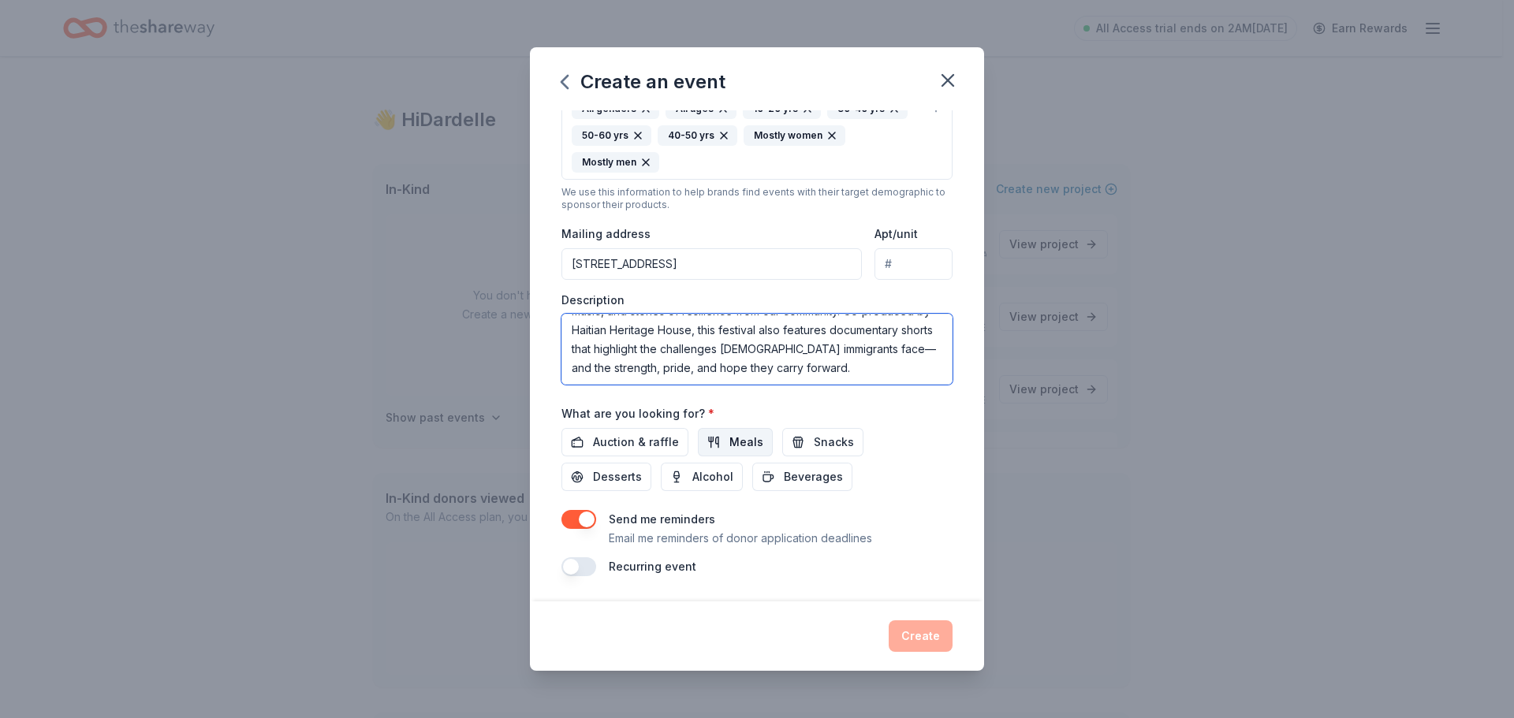
type textarea "Join us for a three‑day celebration of Haitian culture: food, art, dance, music…"
click at [717, 437] on button "Meals" at bounding box center [735, 442] width 75 height 28
click at [655, 444] on span "Auction & raffle" at bounding box center [636, 442] width 86 height 19
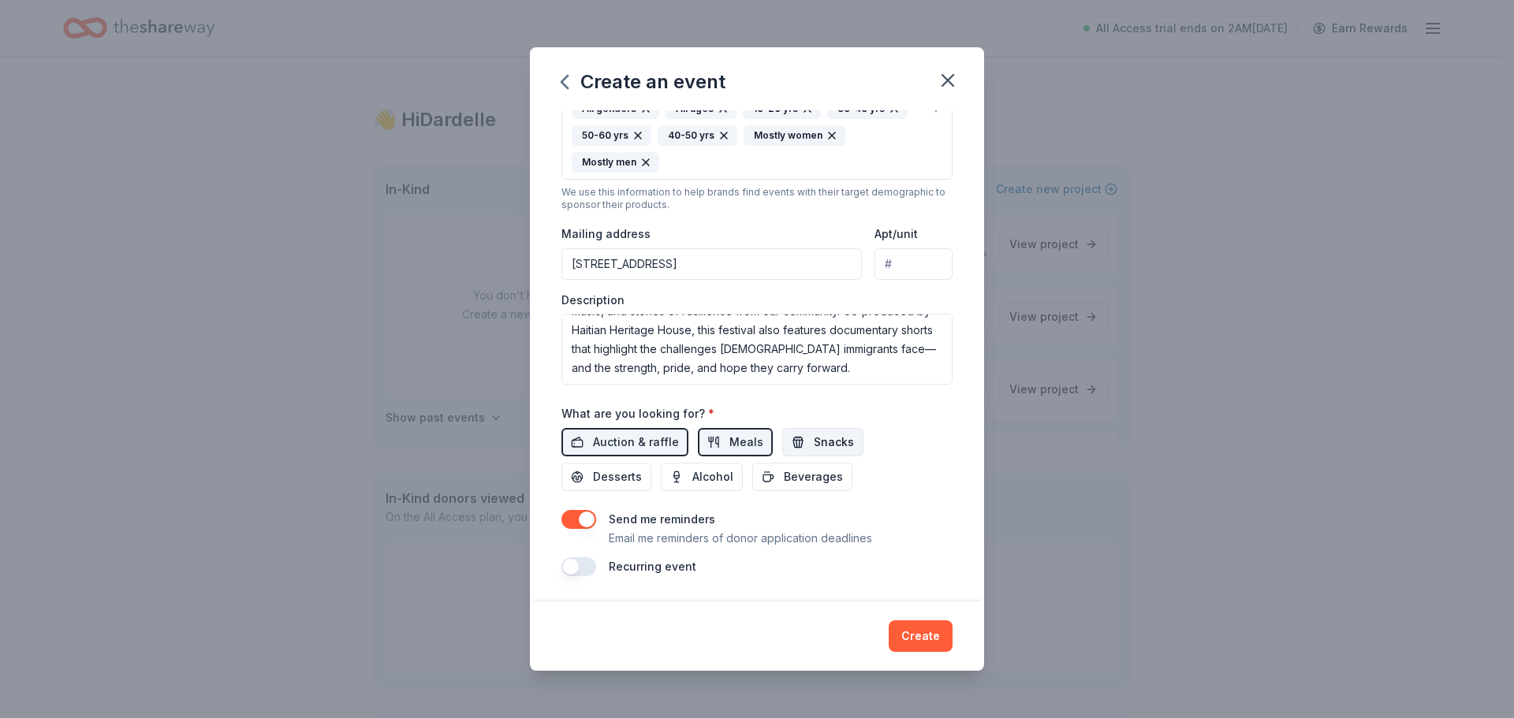
click at [824, 445] on span "Snacks" at bounding box center [834, 442] width 40 height 19
click at [806, 469] on span "Beverages" at bounding box center [813, 477] width 59 height 19
click at [626, 473] on span "Desserts" at bounding box center [617, 477] width 49 height 19
click at [926, 638] on button "Create" at bounding box center [921, 637] width 64 height 32
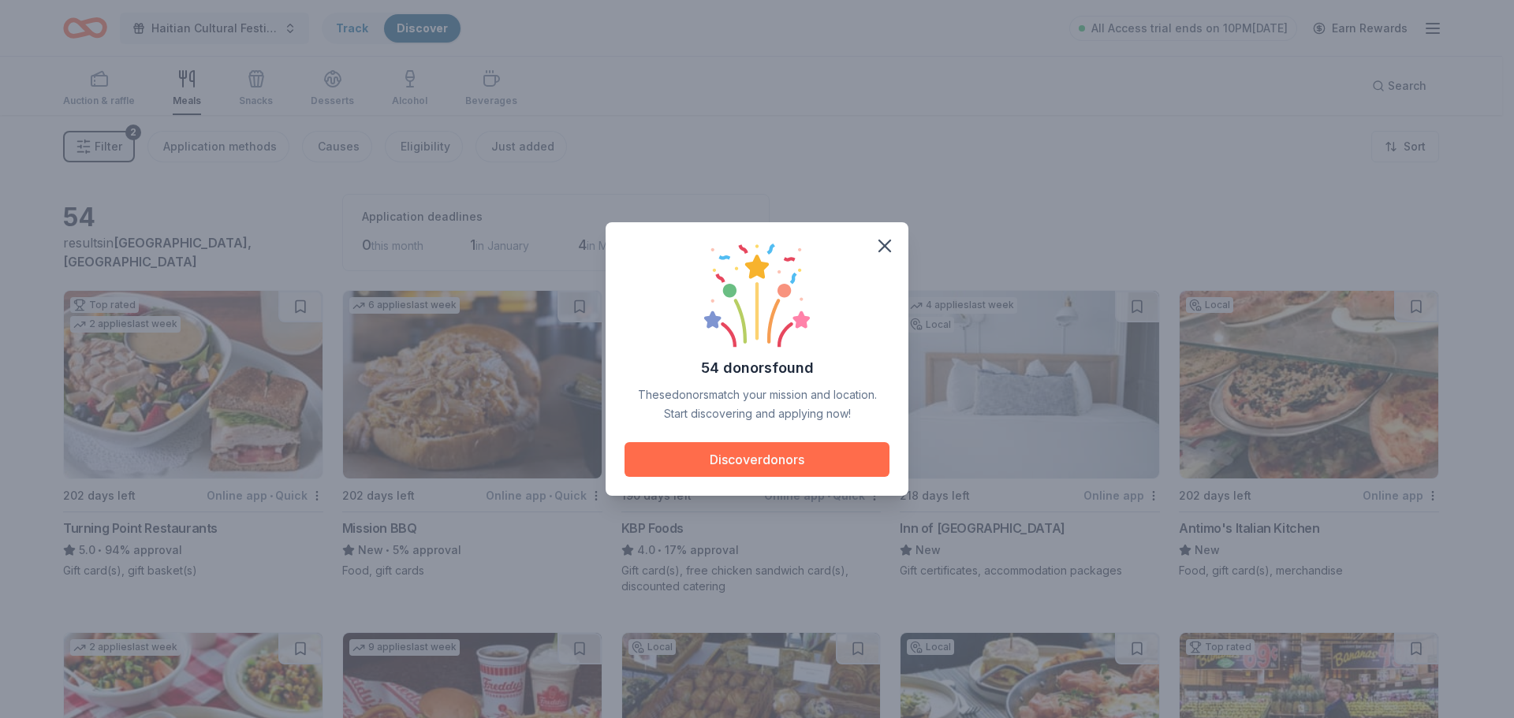
click at [793, 469] on button "Discover donors" at bounding box center [757, 459] width 265 height 35
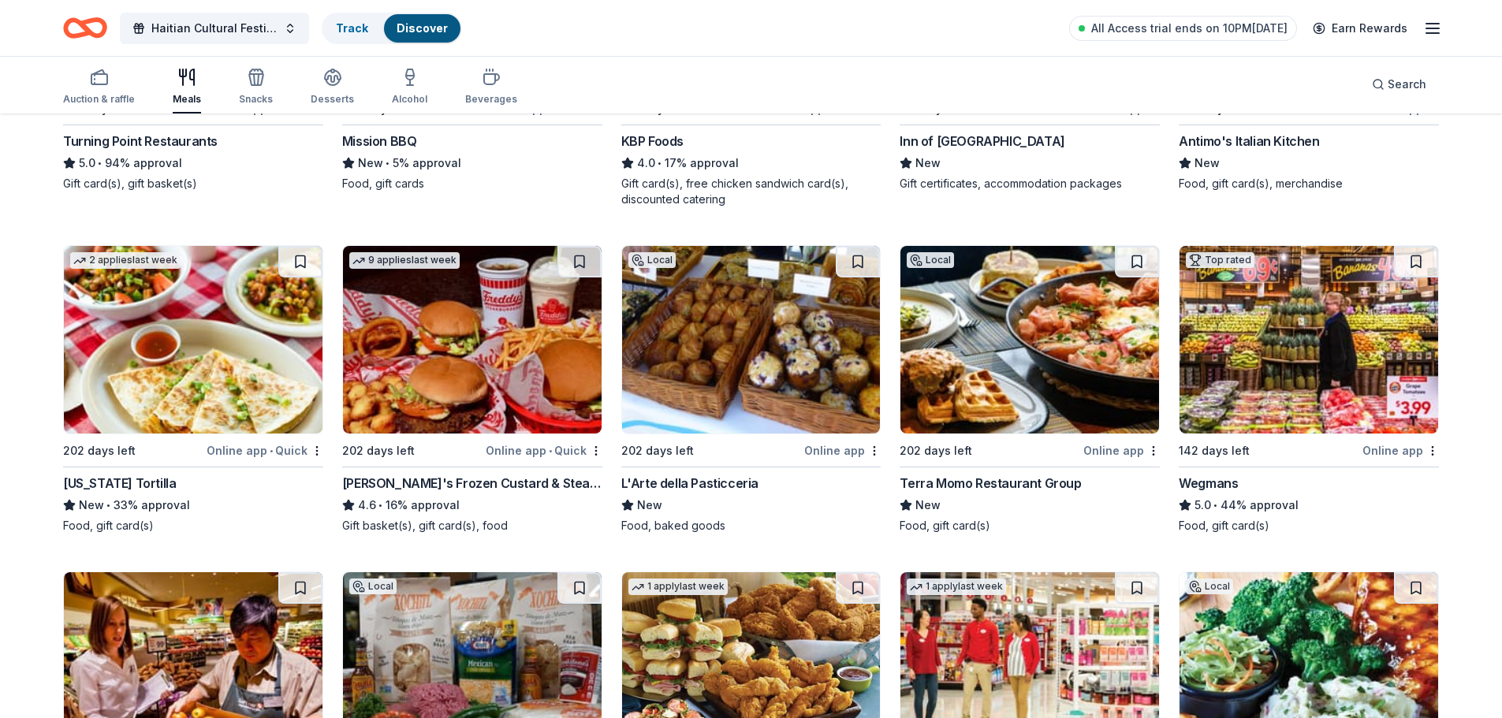
scroll to position [394, 0]
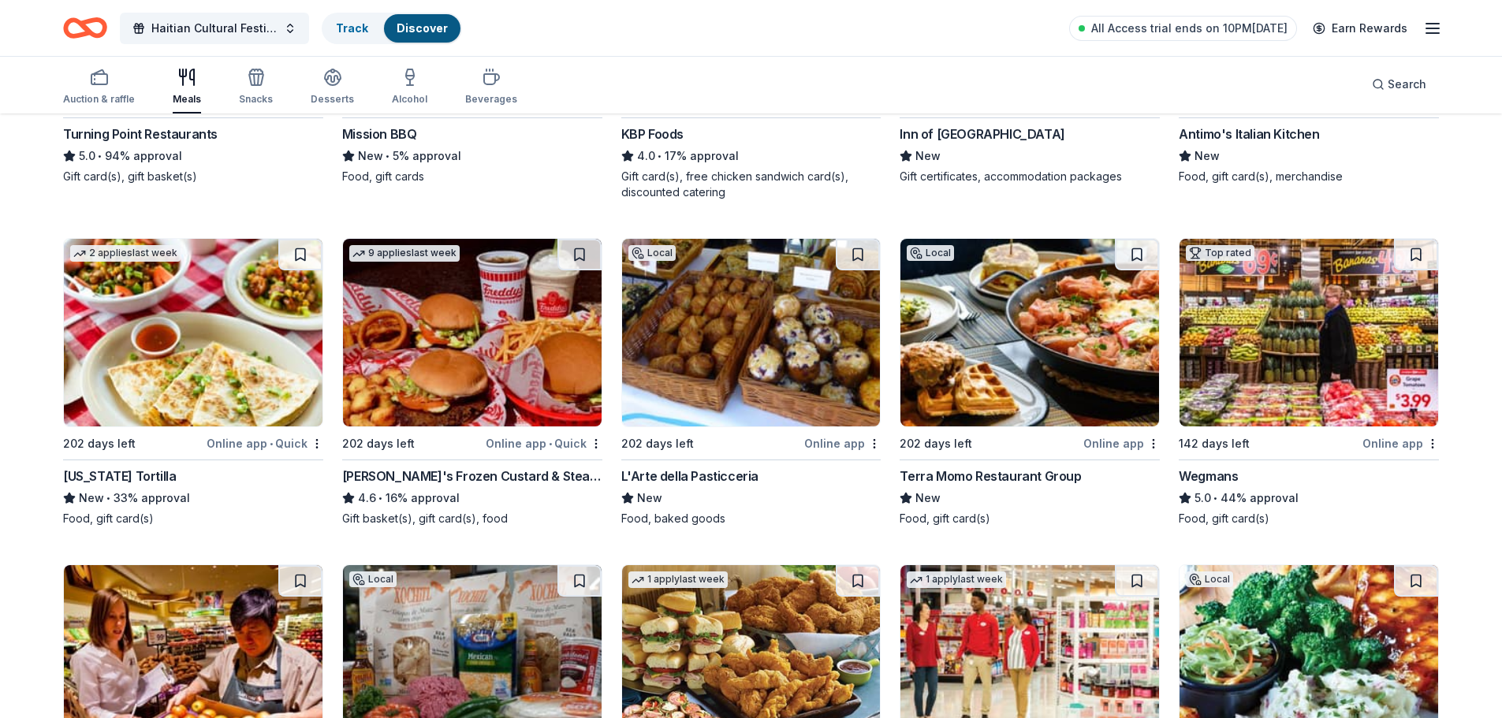
click at [1316, 395] on img at bounding box center [1309, 333] width 259 height 188
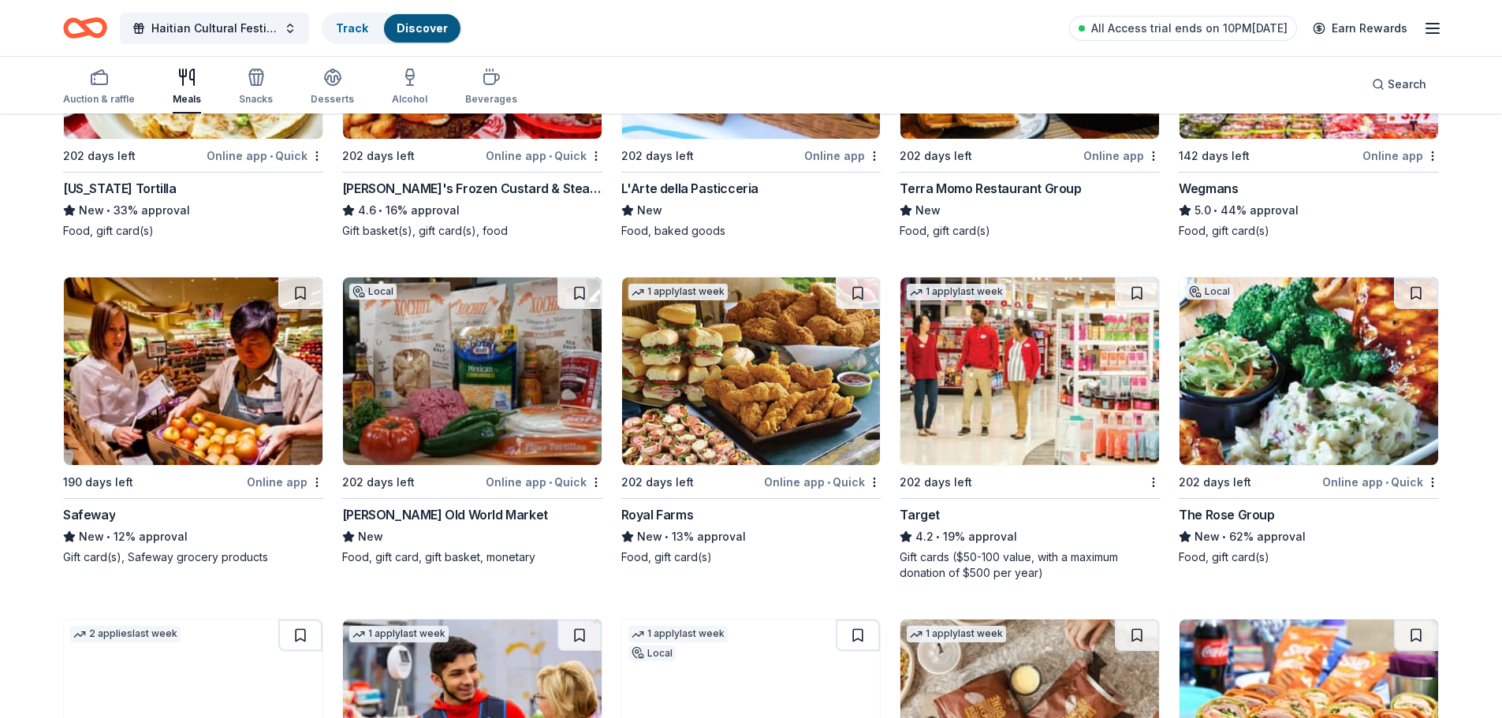
scroll to position [710, 0]
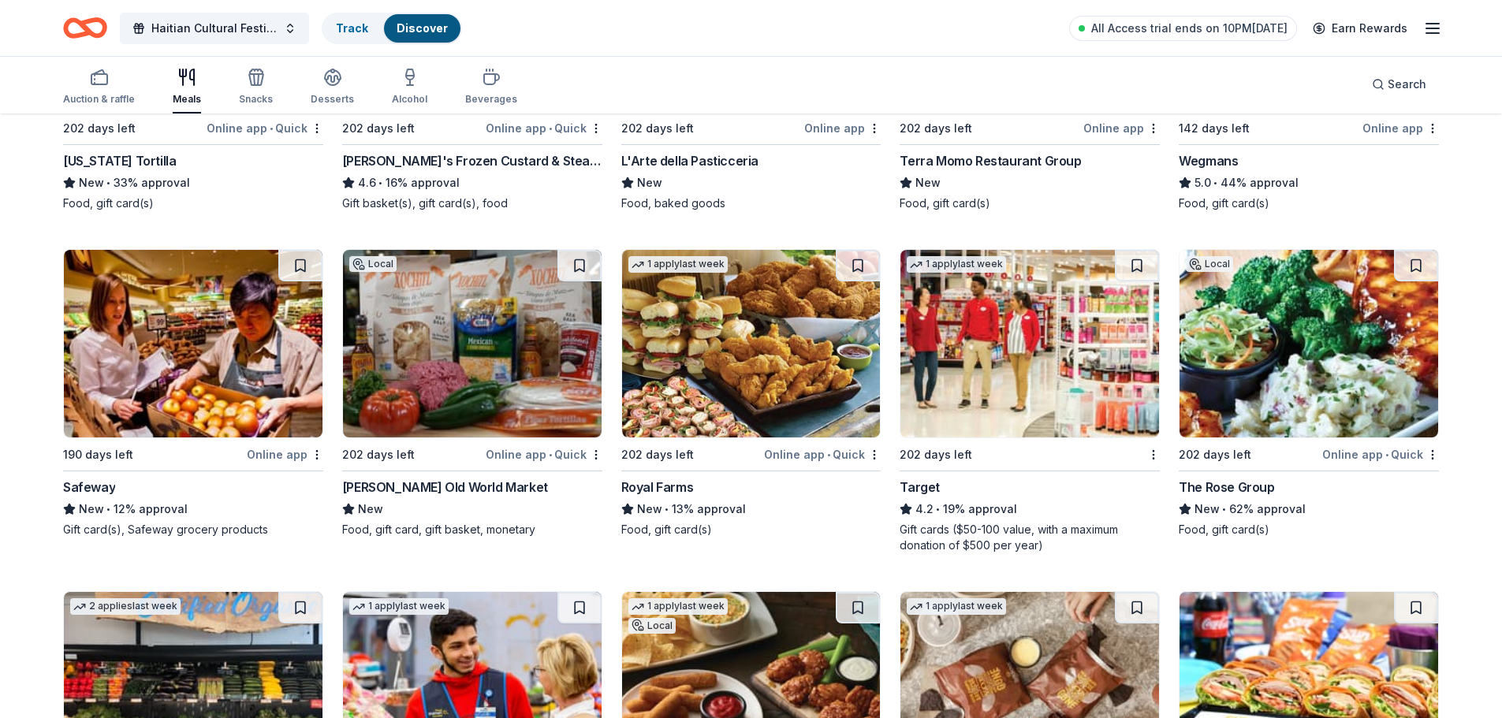
click at [141, 410] on img at bounding box center [193, 344] width 259 height 188
click at [989, 378] on img at bounding box center [1030, 344] width 259 height 188
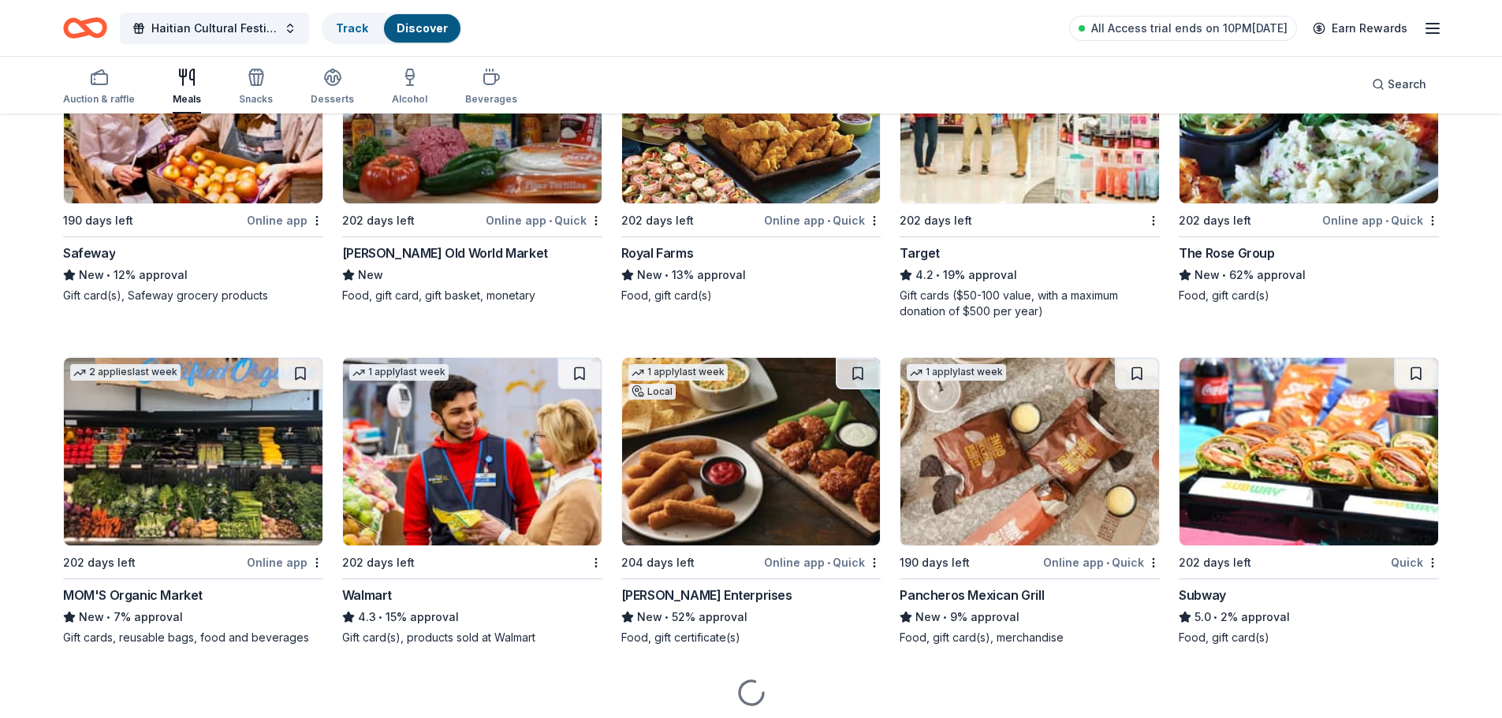
scroll to position [946, 0]
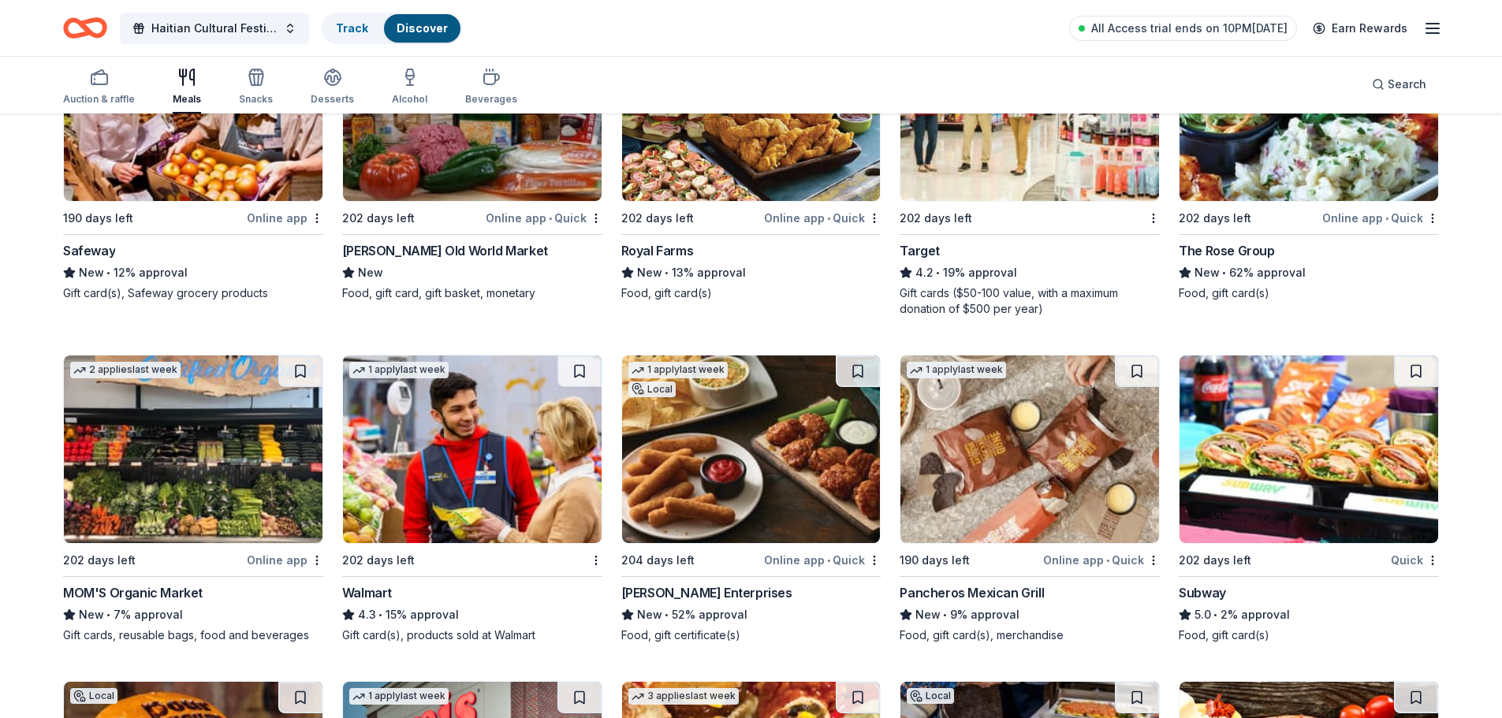
click at [1304, 495] on img at bounding box center [1309, 450] width 259 height 188
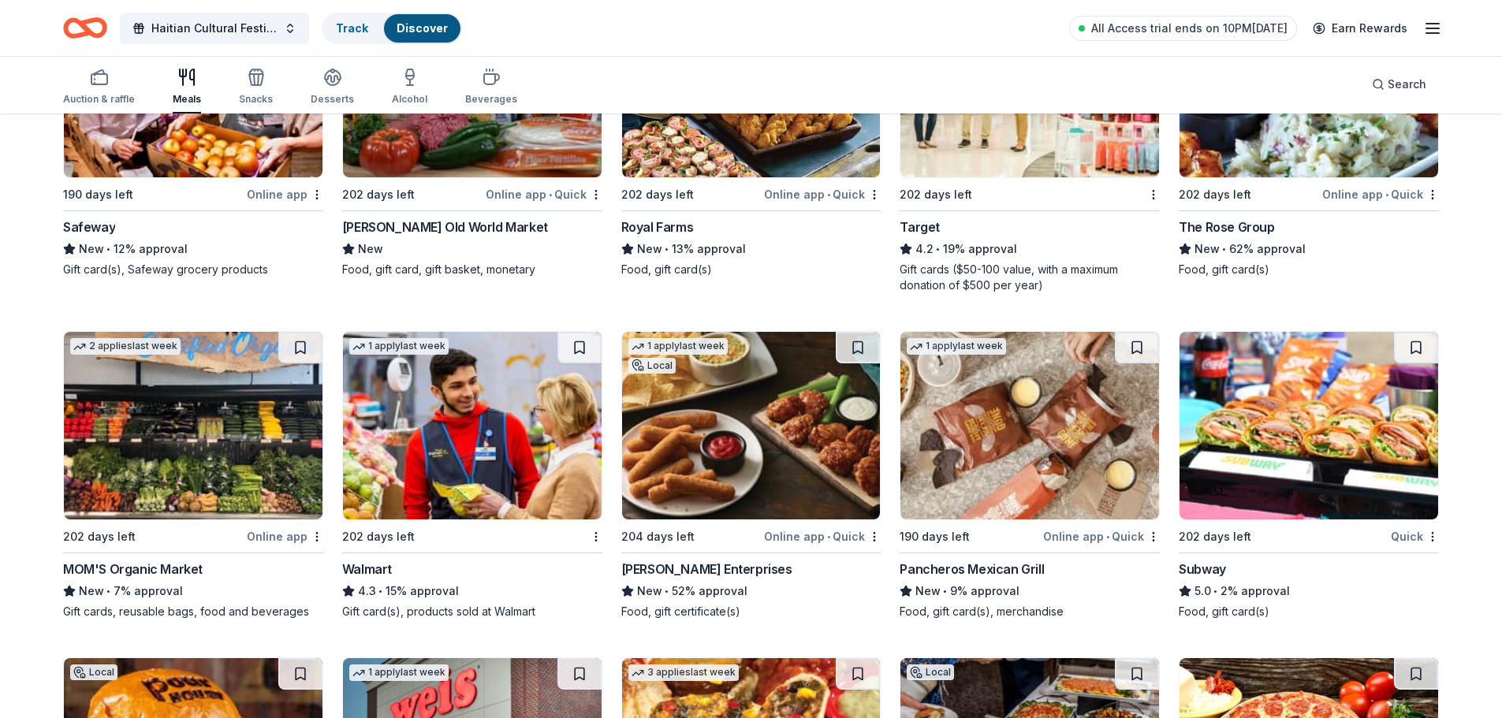
scroll to position [1025, 0]
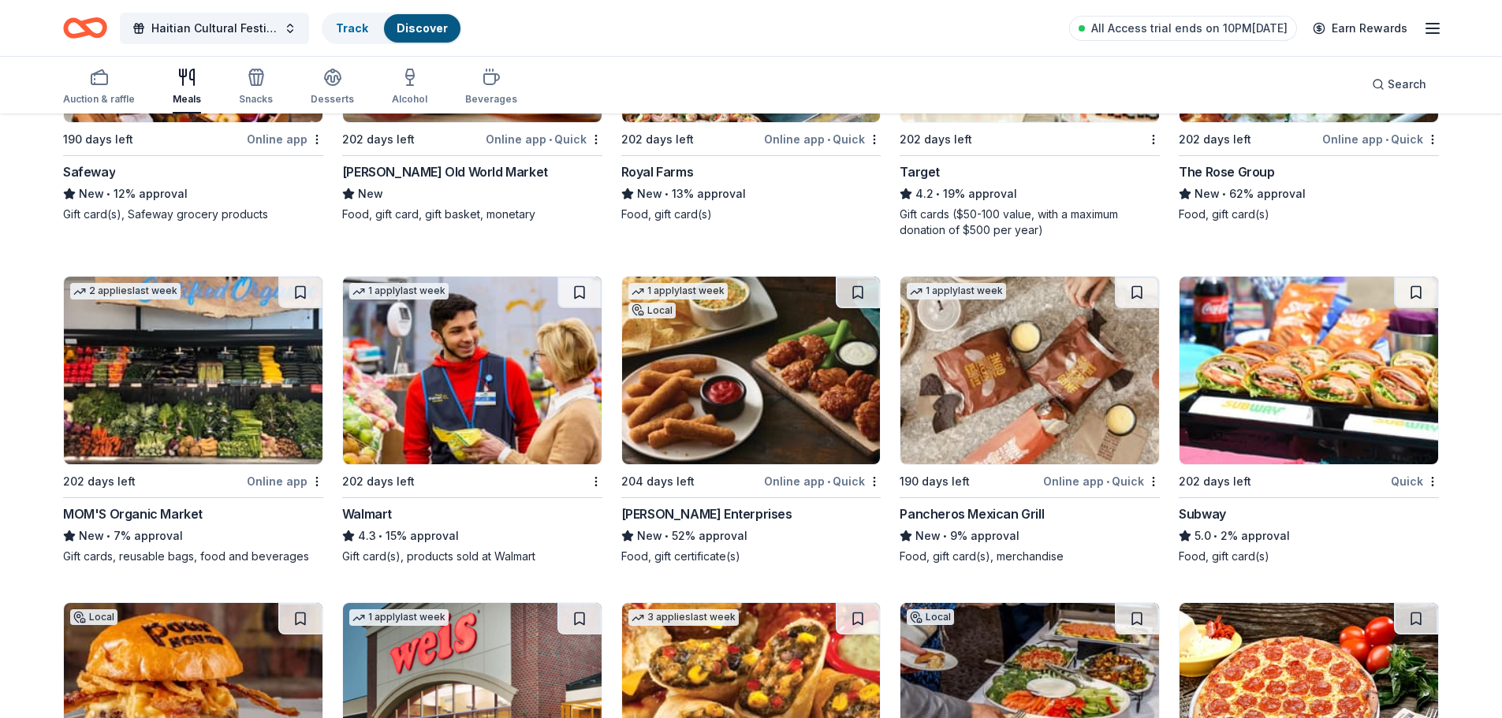
click at [490, 397] on img at bounding box center [472, 371] width 259 height 188
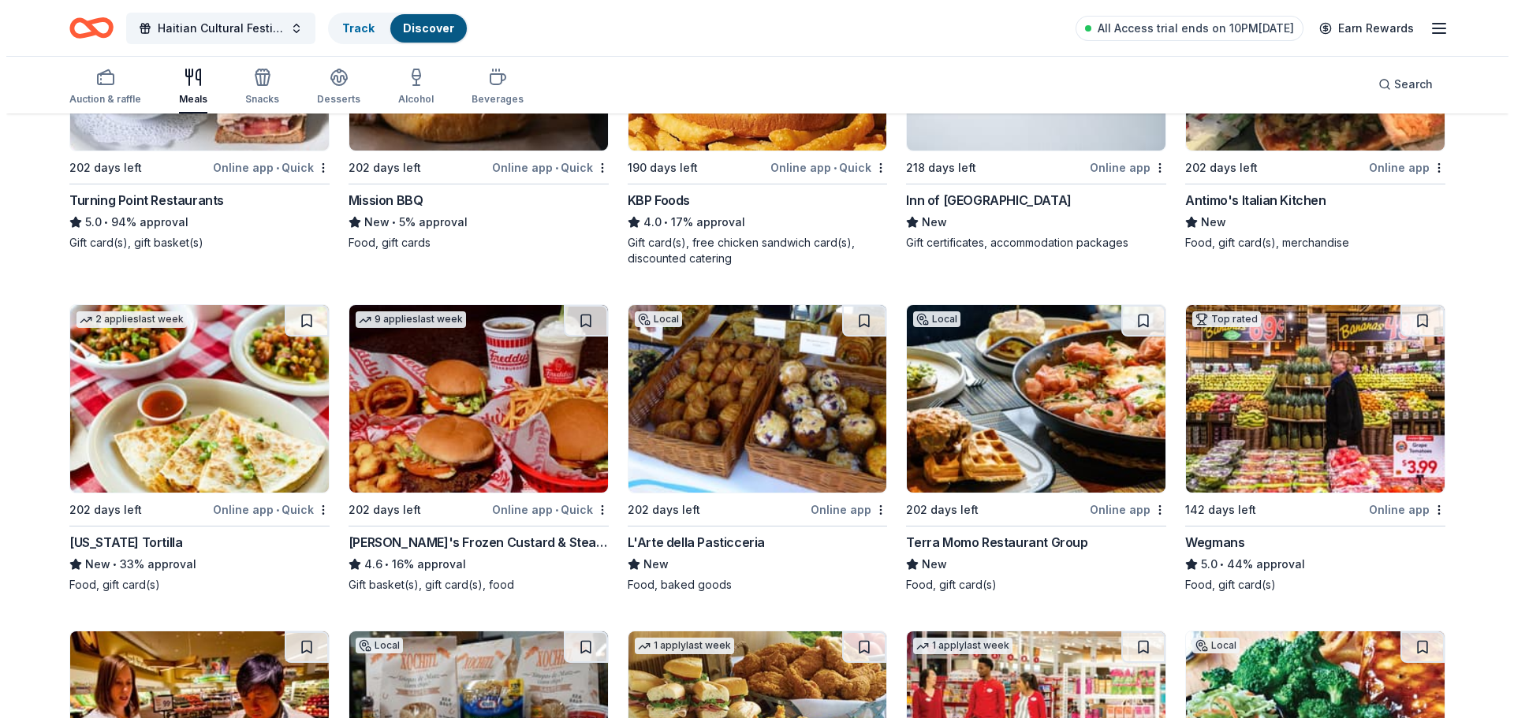
scroll to position [315, 0]
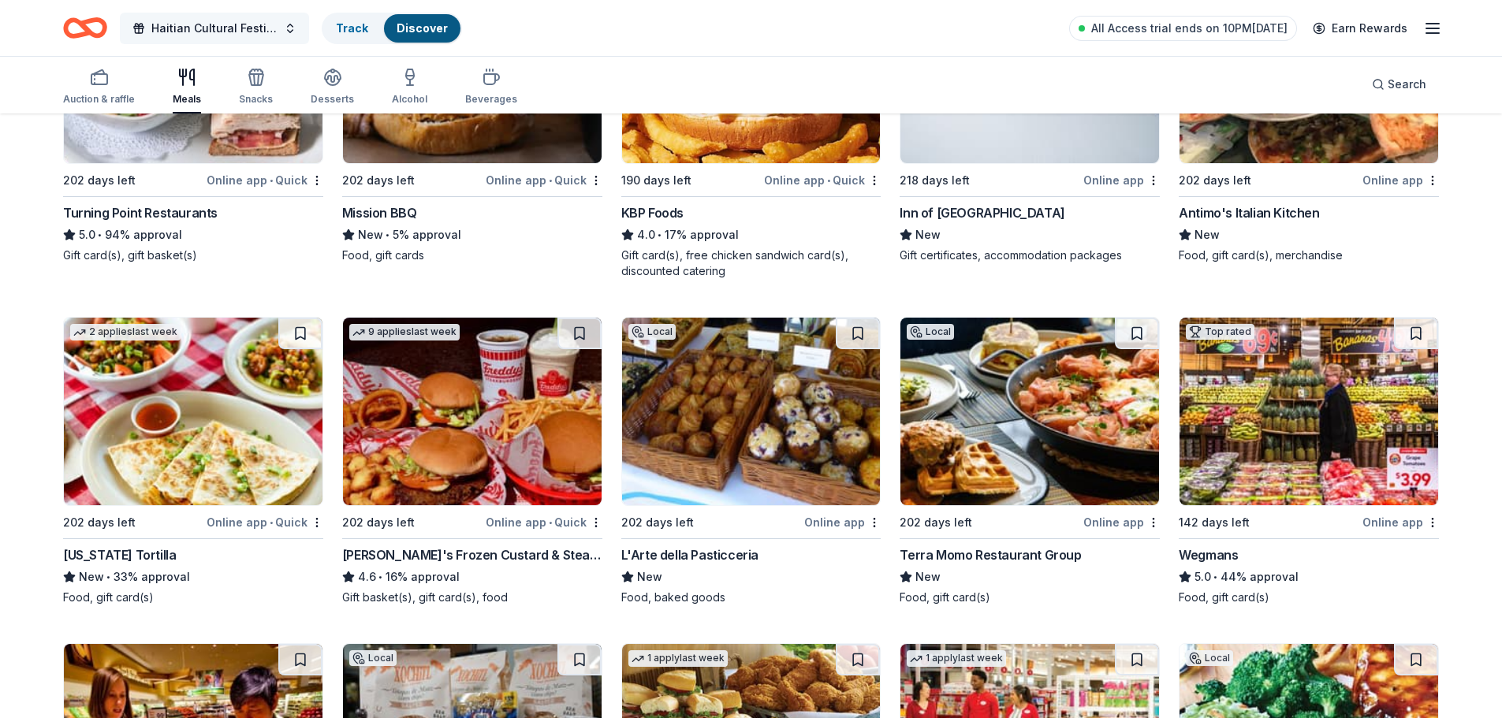
click at [259, 16] on button "Haitian Cultural Festival" at bounding box center [214, 29] width 189 height 32
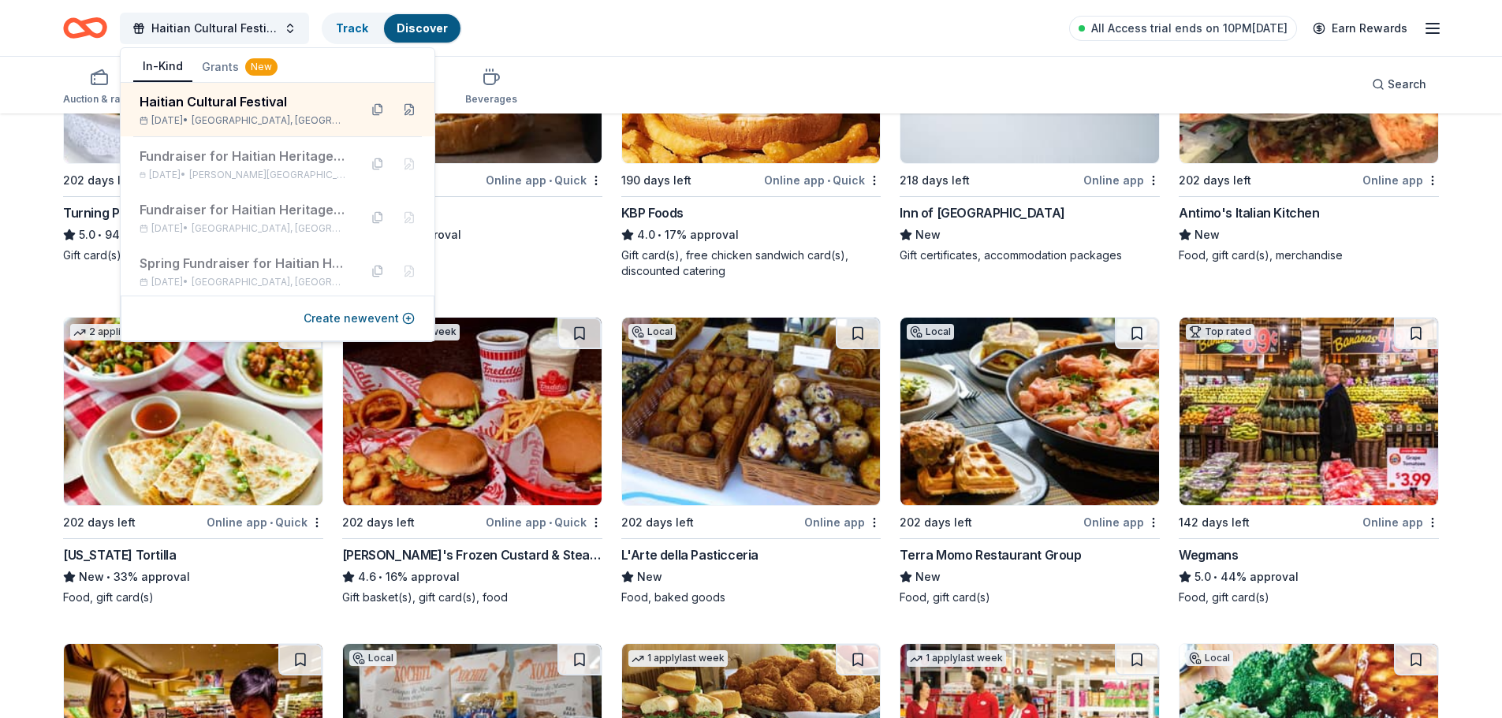
click at [348, 328] on div "Create new event" at bounding box center [278, 319] width 314 height 46
click at [349, 318] on button "Create new event" at bounding box center [359, 318] width 111 height 19
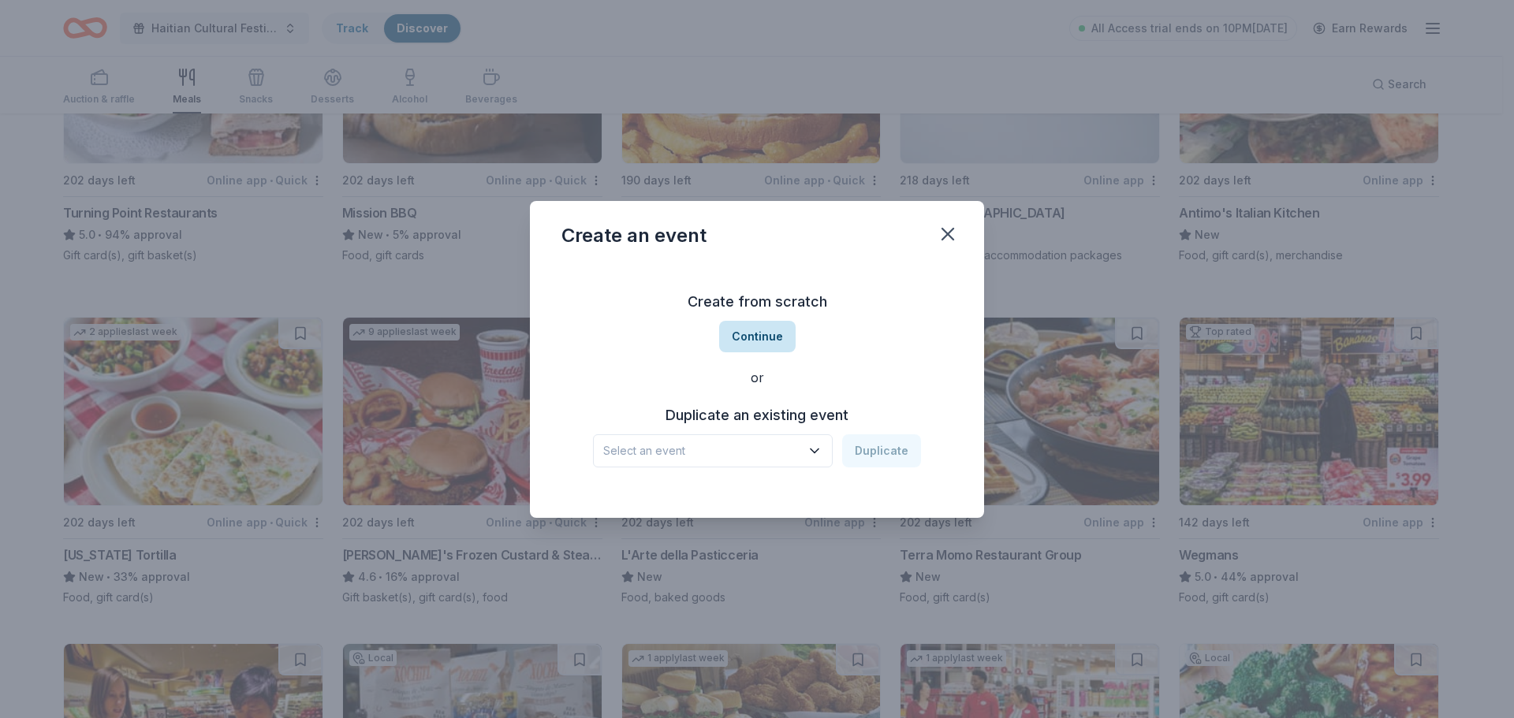
click at [753, 330] on button "Continue" at bounding box center [757, 337] width 76 height 32
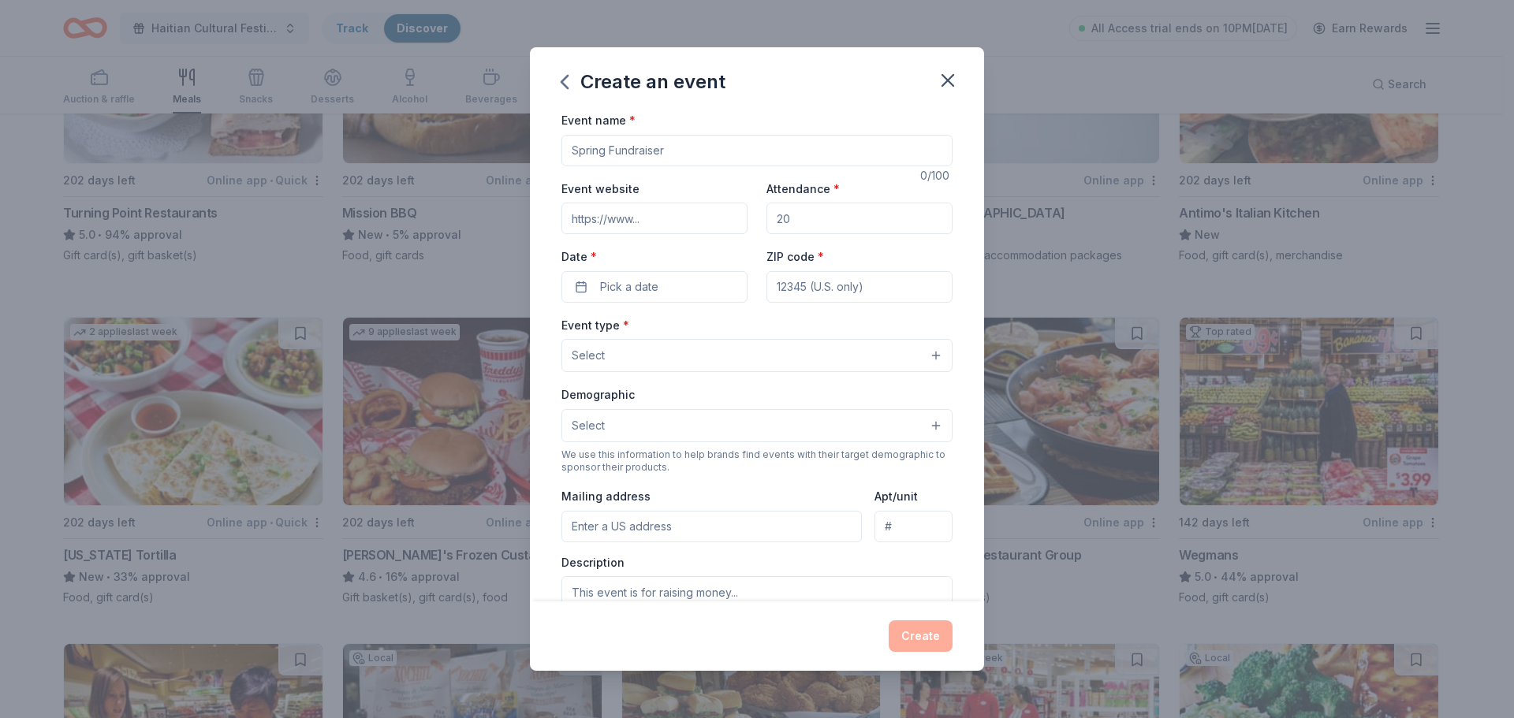
click at [795, 155] on input "Event name *" at bounding box center [756, 151] width 391 height 32
type input "Community Baby Shower"
type input "www.haitianheritagehouse.org"
type input "50"
click at [620, 284] on span "Pick a date" at bounding box center [629, 287] width 58 height 19
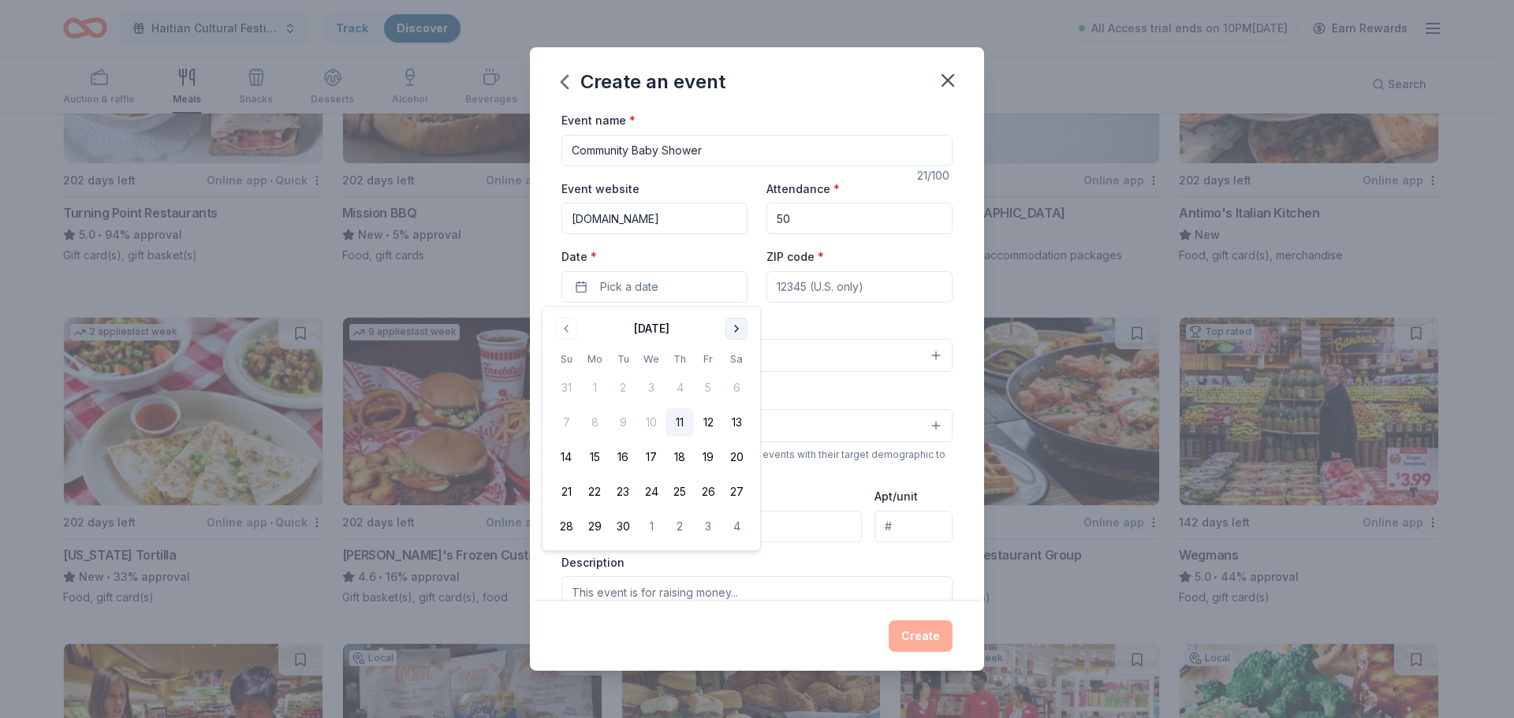
click at [737, 327] on button "Go to next month" at bounding box center [736, 329] width 22 height 22
click at [730, 389] on button "6" at bounding box center [736, 388] width 28 height 28
click at [822, 290] on input "ZIP code *" at bounding box center [859, 287] width 186 height 32
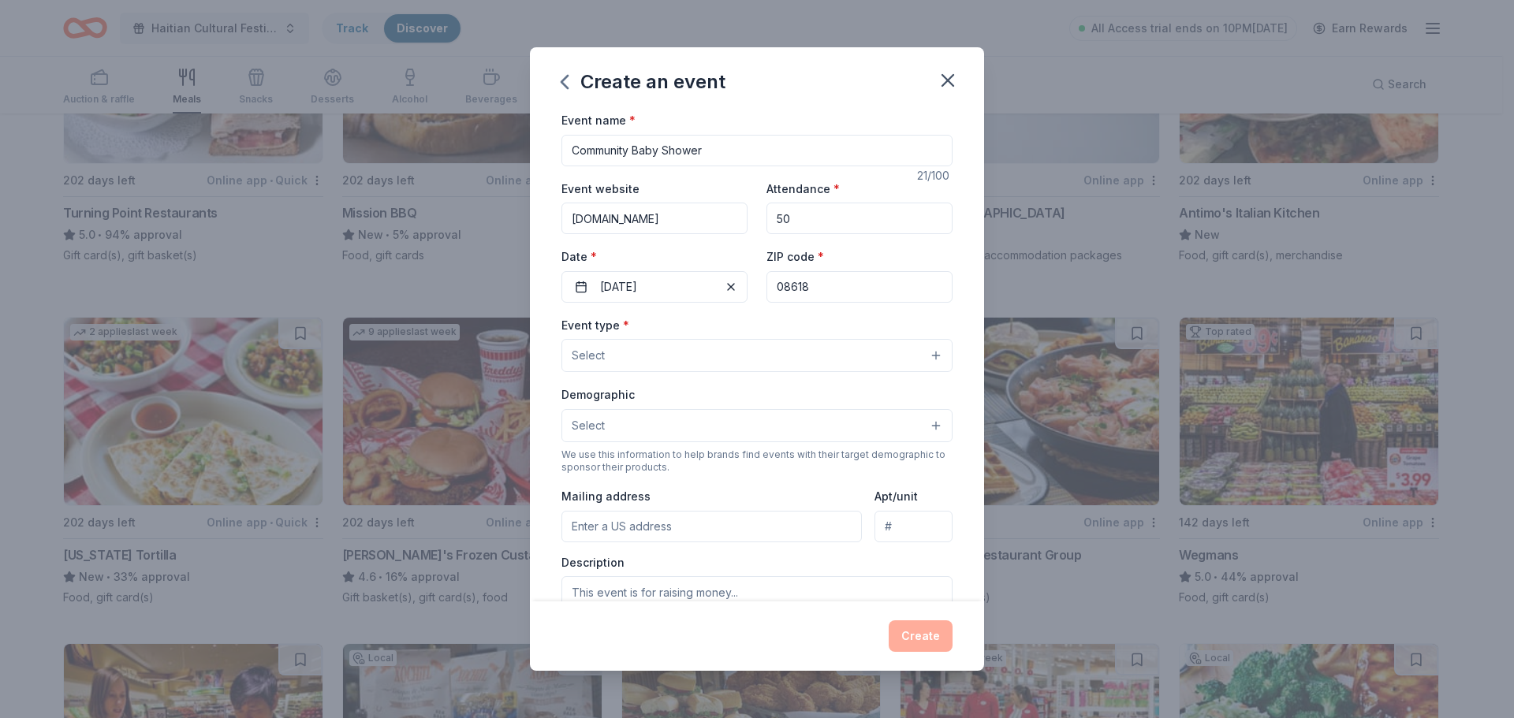
type input "08618"
click at [746, 351] on button "Select" at bounding box center [756, 355] width 391 height 33
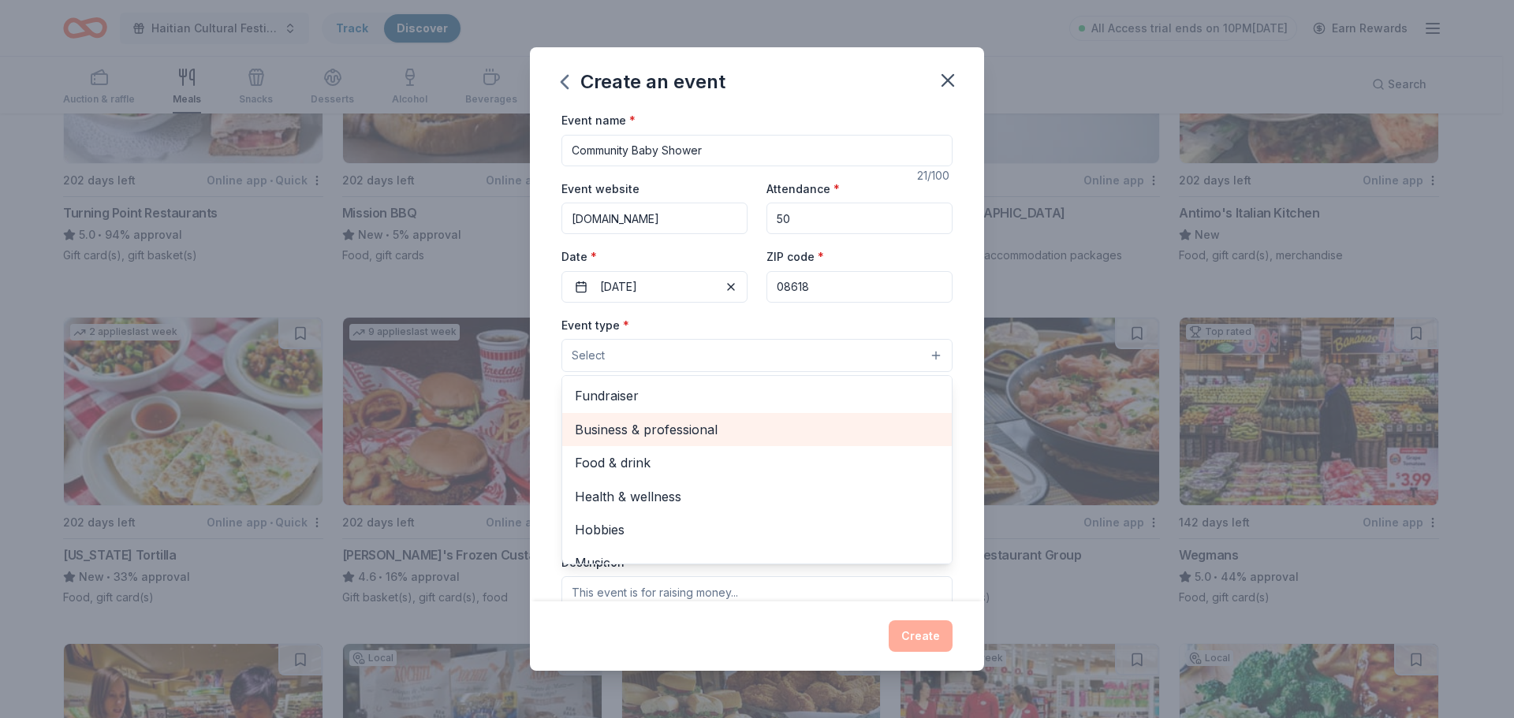
scroll to position [53, 0]
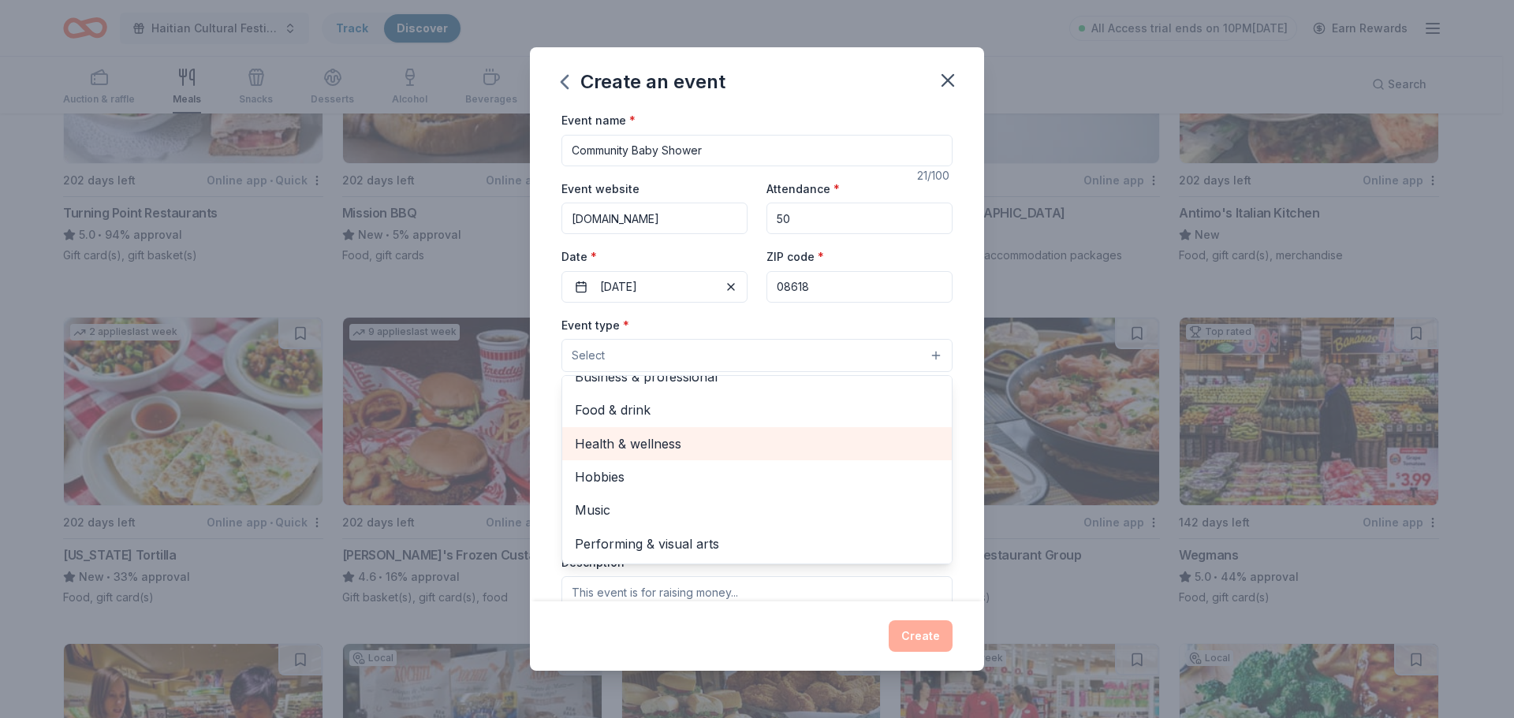
click at [789, 437] on span "Health & wellness" at bounding box center [757, 444] width 364 height 21
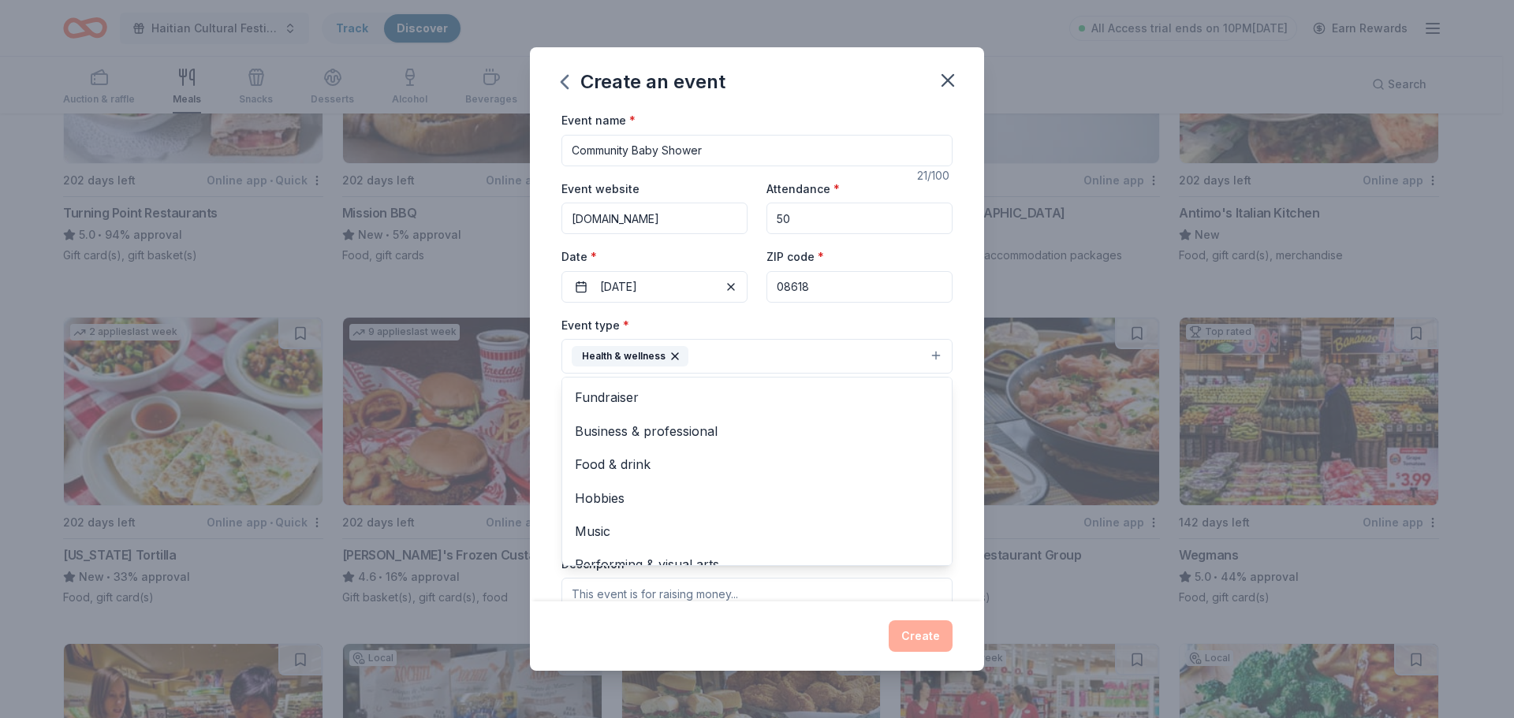
click at [955, 311] on div "Event name * Community Baby Shower 21 /100 Event website www.haitianheritagehou…" at bounding box center [757, 355] width 454 height 491
click at [840, 427] on button "Select" at bounding box center [756, 427] width 391 height 33
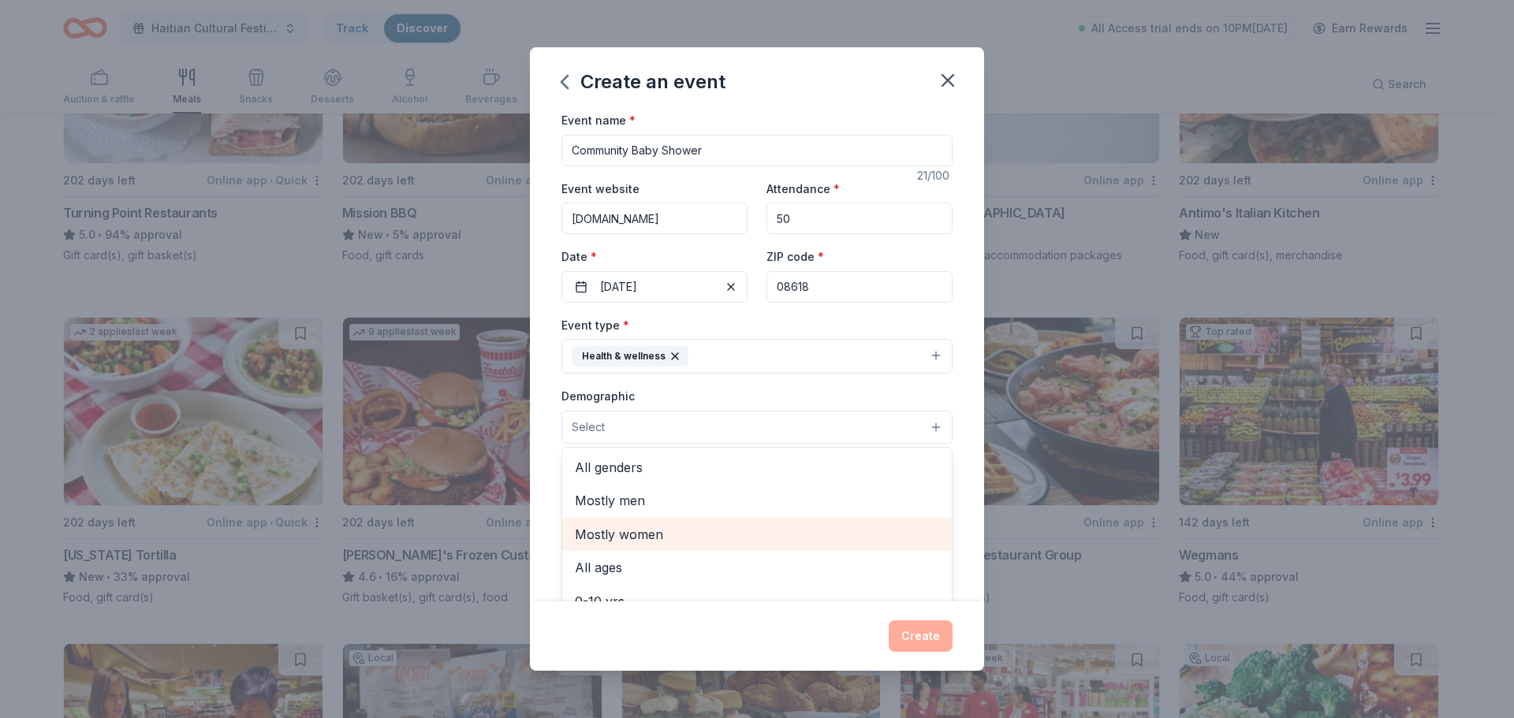
click at [663, 537] on span "Mostly women" at bounding box center [757, 534] width 364 height 21
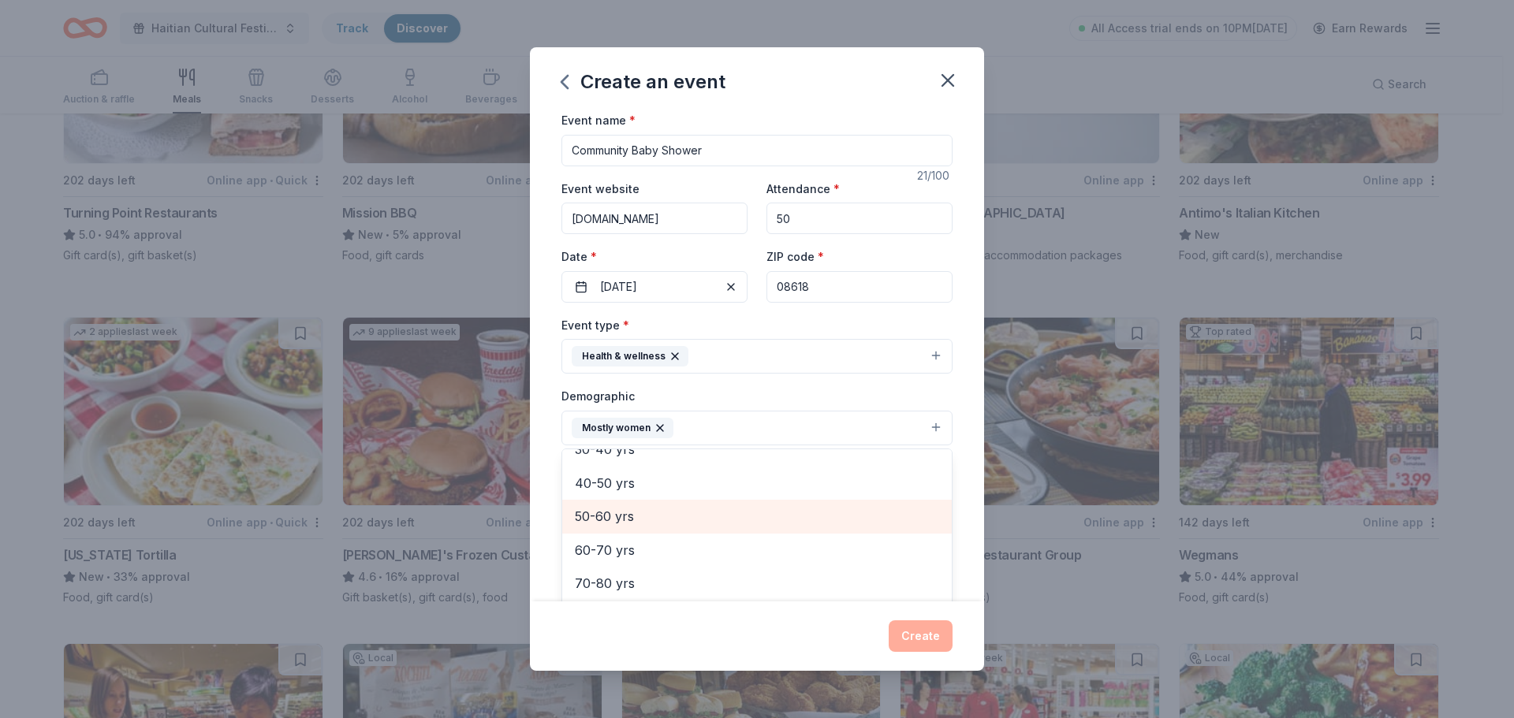
scroll to position [141, 0]
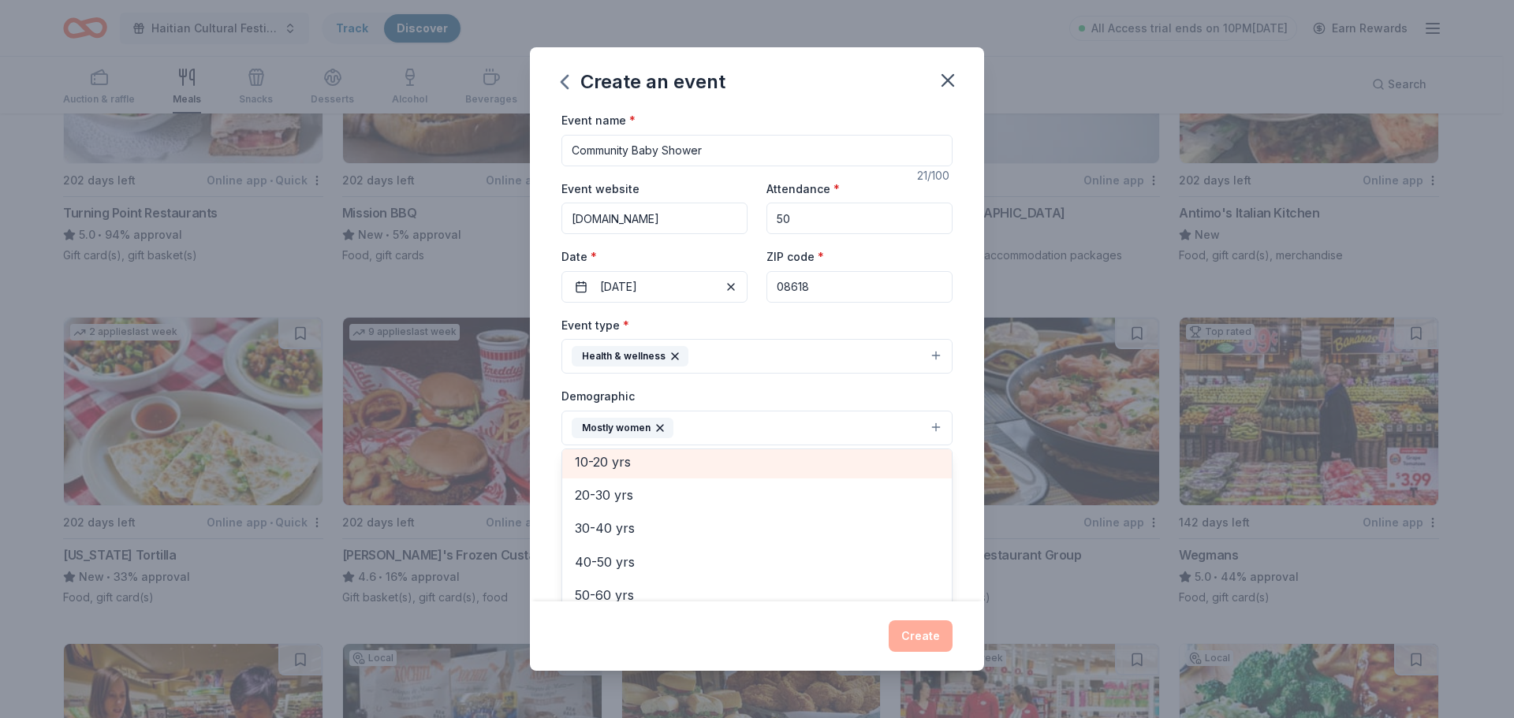
click at [666, 467] on span "10-20 yrs" at bounding box center [757, 462] width 364 height 21
click at [740, 434] on icon "button" at bounding box center [744, 428] width 13 height 13
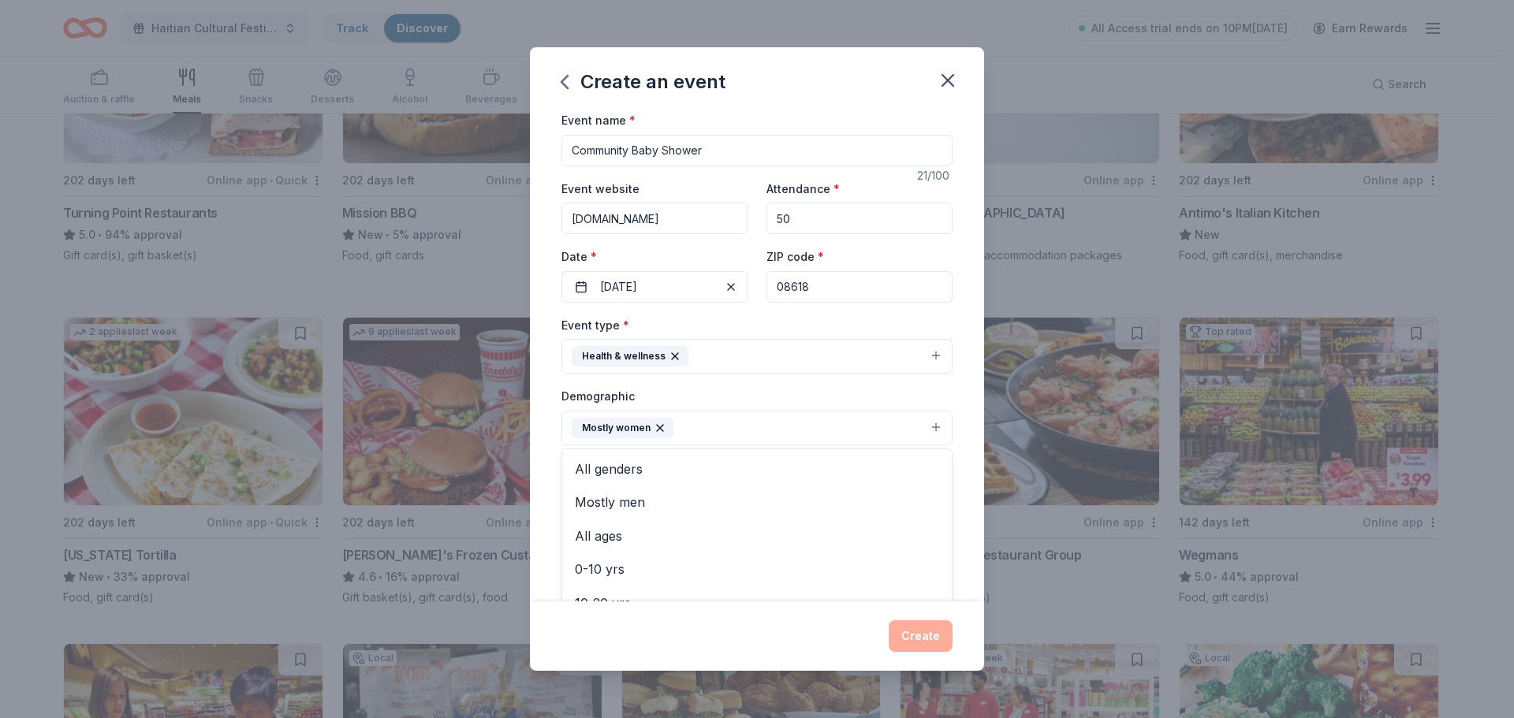
click at [899, 423] on button "Mostly women" at bounding box center [756, 428] width 391 height 35
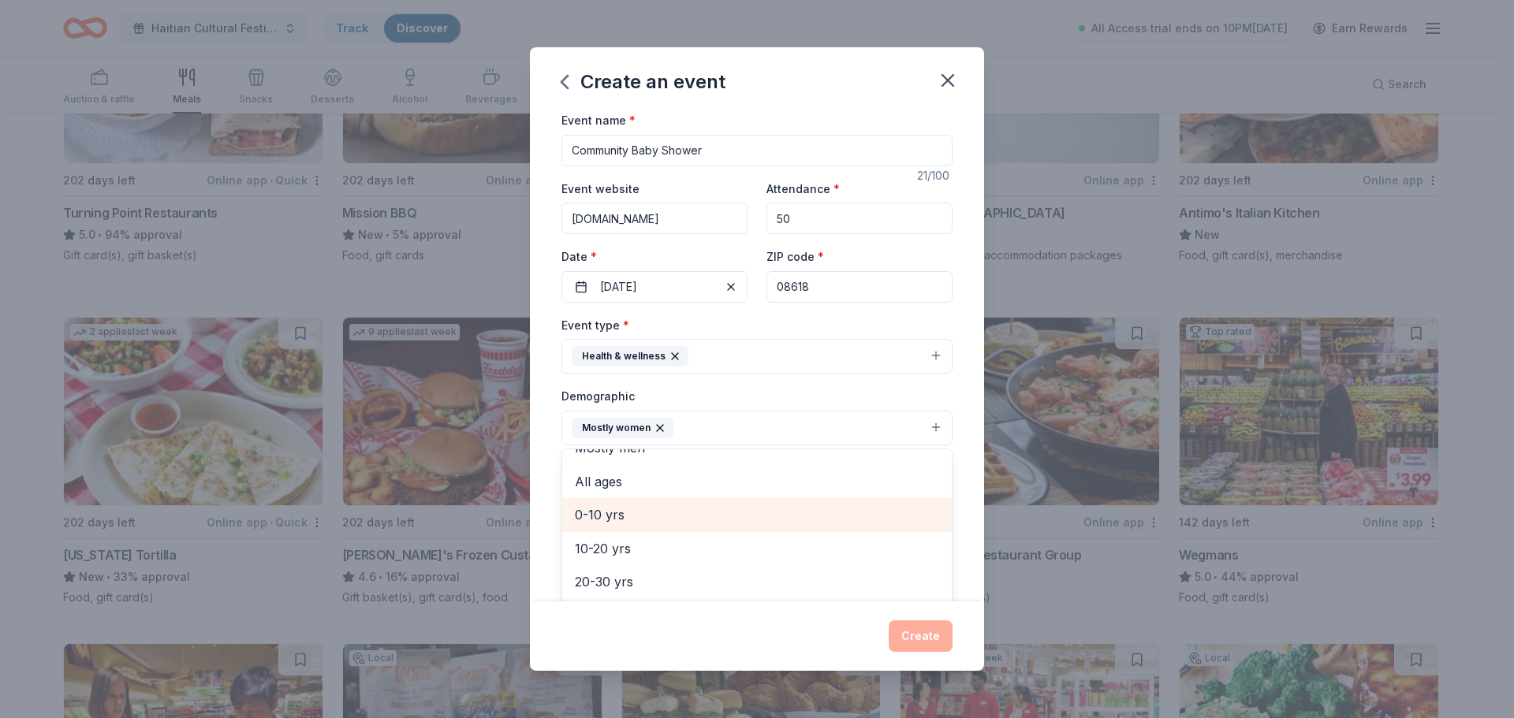
scroll to position [79, 0]
click at [640, 511] on div "10-20 yrs" at bounding box center [757, 524] width 390 height 33
click at [644, 526] on span "20-30 yrs" at bounding box center [757, 524] width 364 height 21
click at [640, 524] on span "30-40 yrs" at bounding box center [757, 524] width 364 height 21
click at [958, 410] on div "Event name * Community Baby Shower 21 /100 Event website www.haitianheritagehou…" at bounding box center [757, 355] width 454 height 491
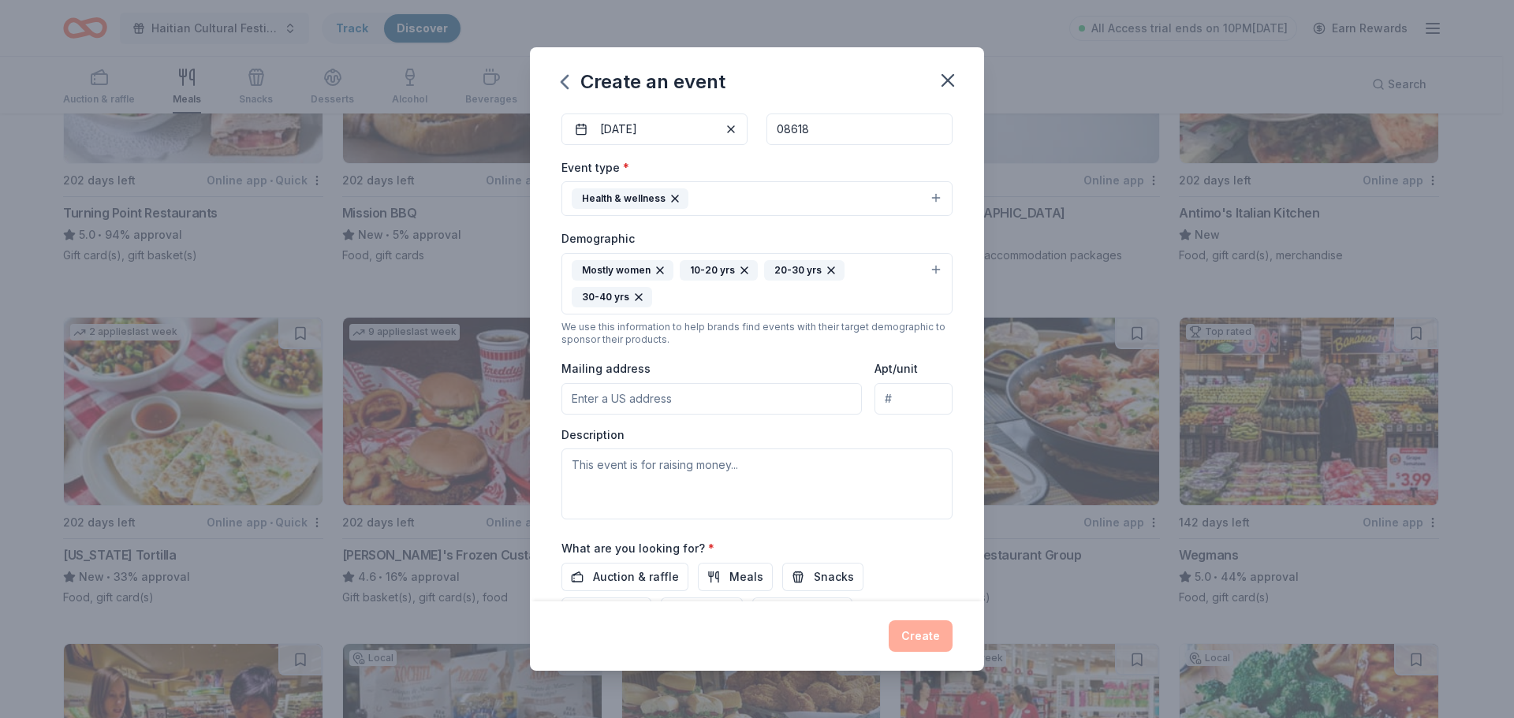
scroll to position [237, 0]
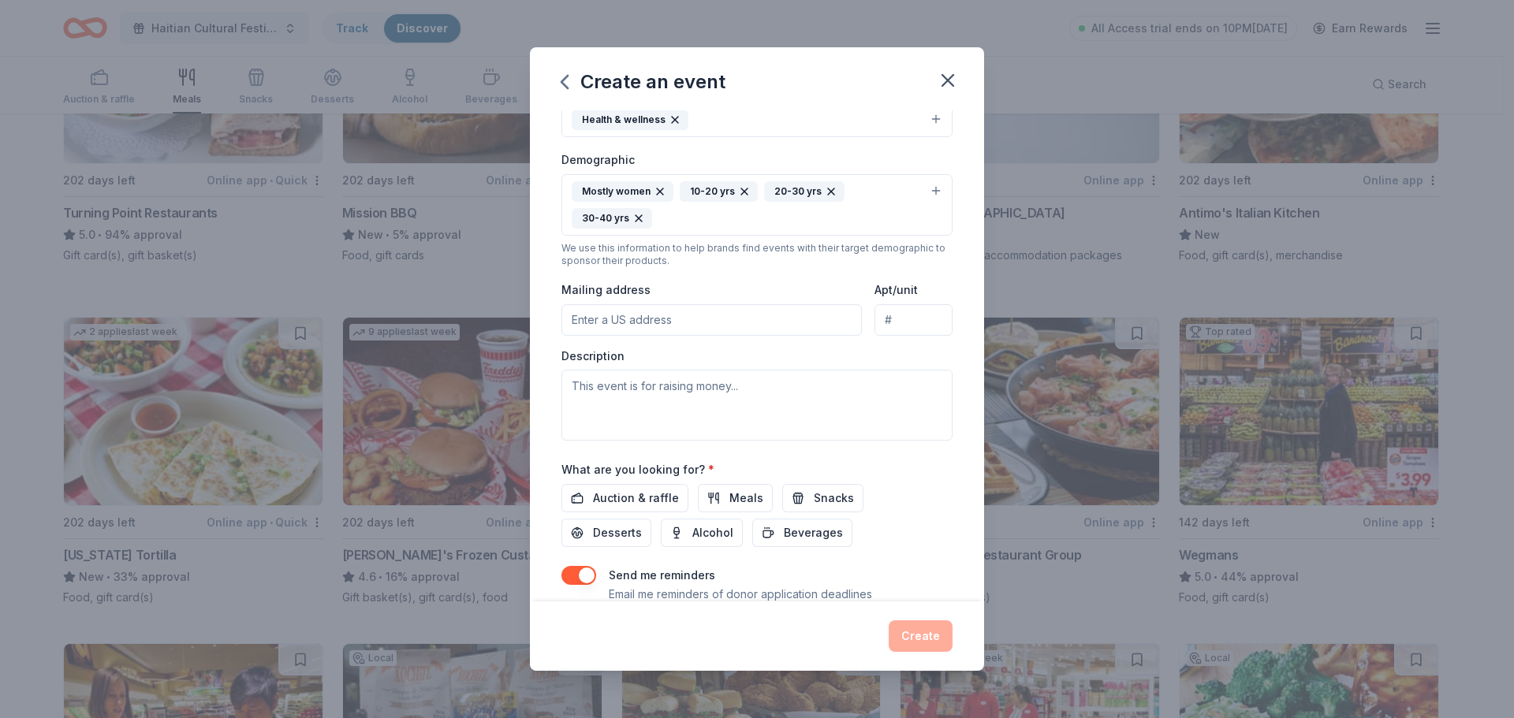
click at [764, 322] on input "Mailing address" at bounding box center [711, 320] width 300 height 32
click at [707, 318] on input "127 Perry Street" at bounding box center [711, 320] width 300 height 32
click at [697, 325] on input "127 Perry Street" at bounding box center [711, 320] width 300 height 32
type input "127 Perry Street, Trenton, NJ, 08618"
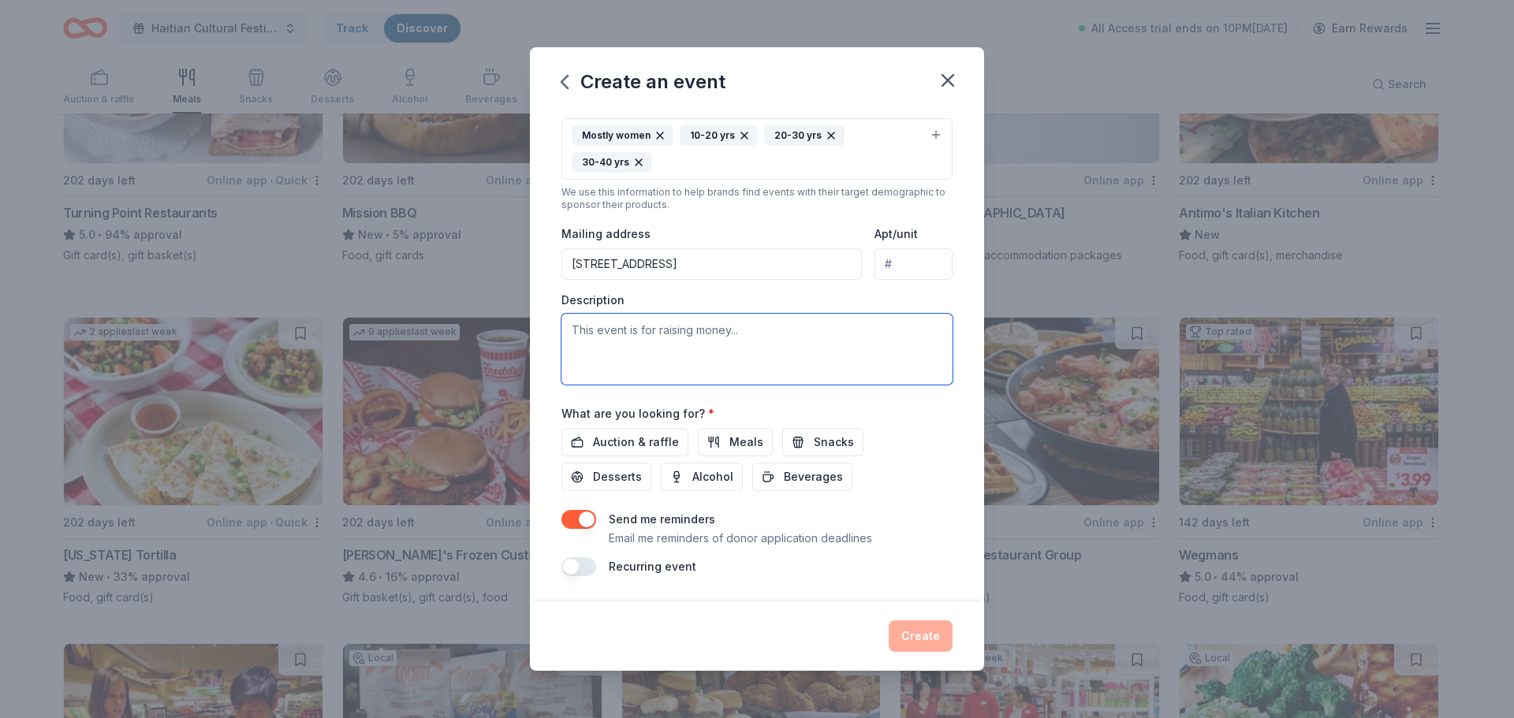
click at [700, 334] on textarea at bounding box center [756, 349] width 391 height 71
paste textarea "The Community Baby Shower is a free, family-centered event hosted by Haitian He…"
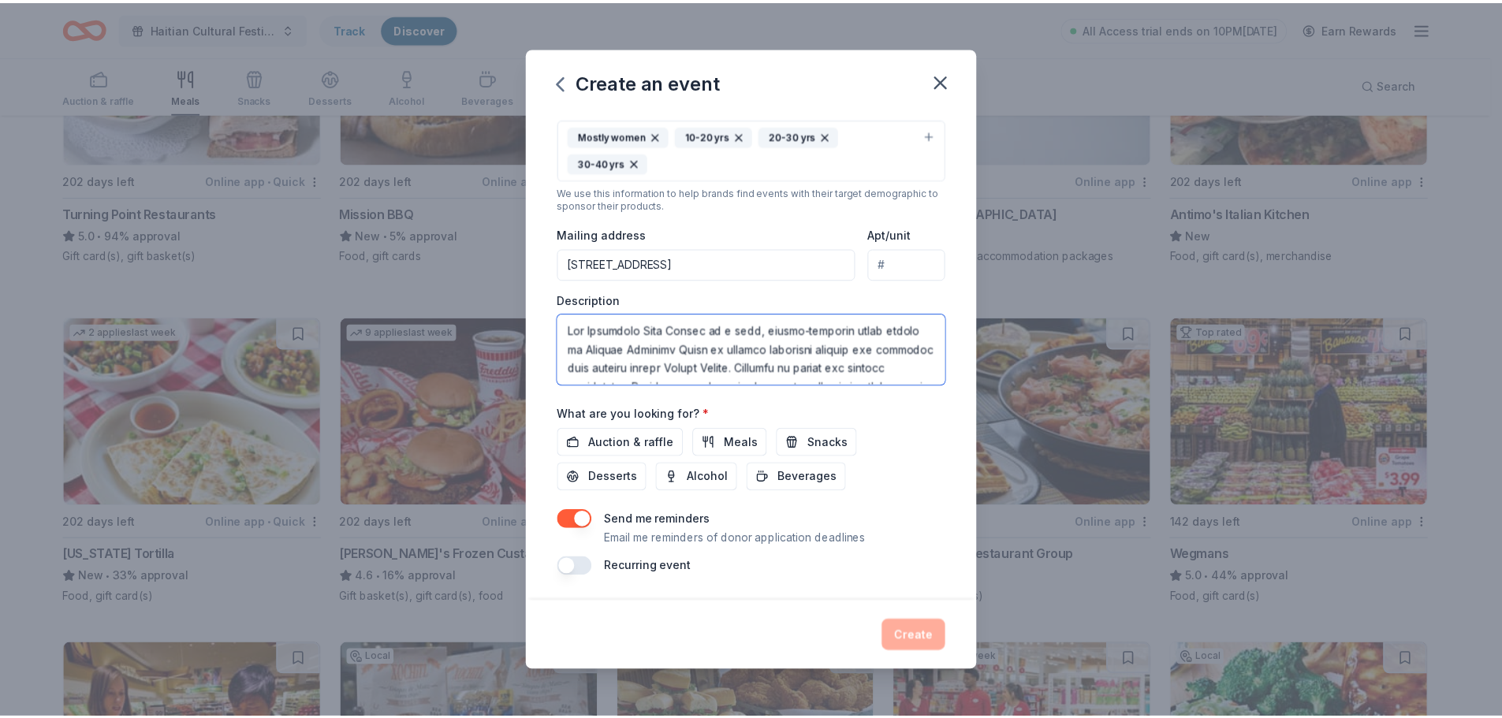
scroll to position [332, 0]
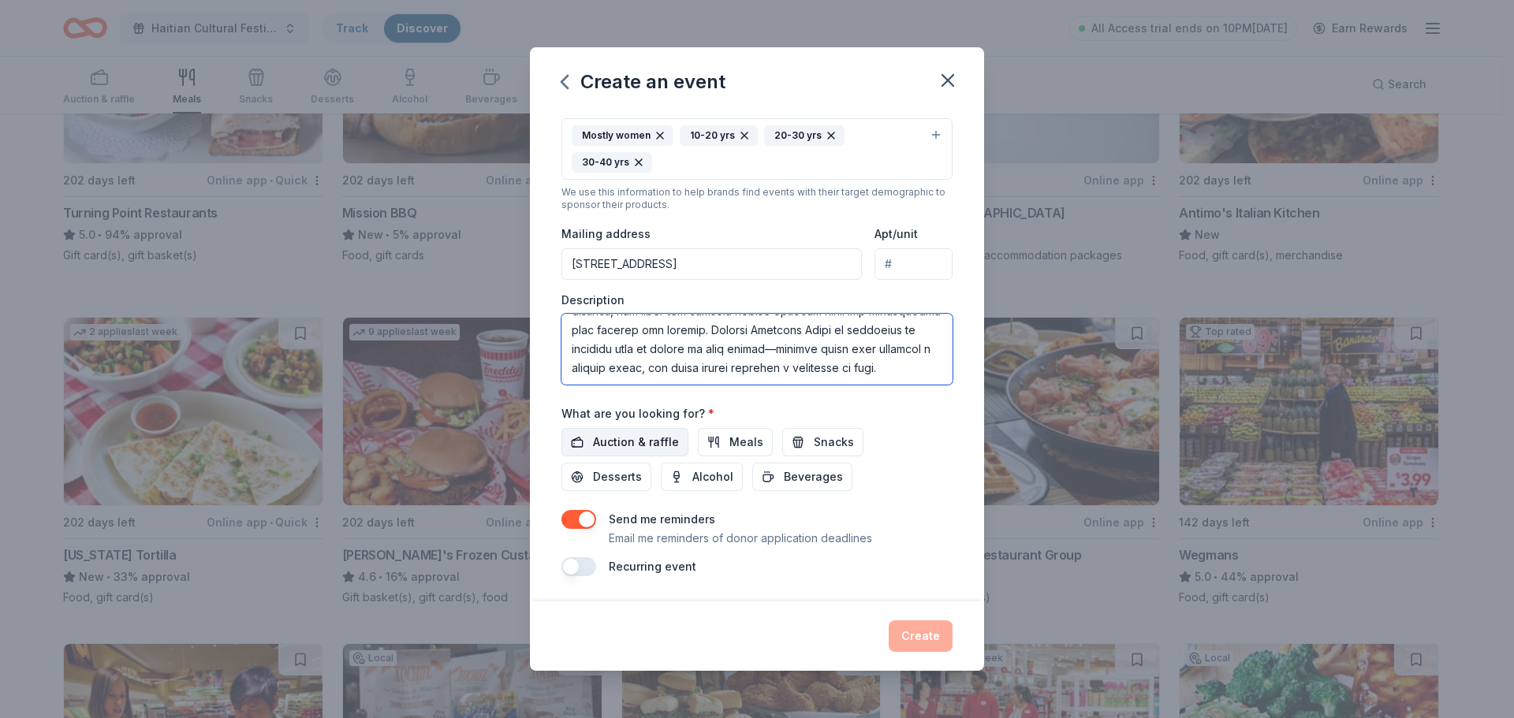
type textarea "The Community Baby Shower is a free, family-centered event hosted by Haitian He…"
click at [655, 446] on span "Auction & raffle" at bounding box center [636, 442] width 86 height 19
click at [719, 444] on button "Meals" at bounding box center [735, 442] width 75 height 28
click at [795, 442] on button "Snacks" at bounding box center [822, 442] width 81 height 28
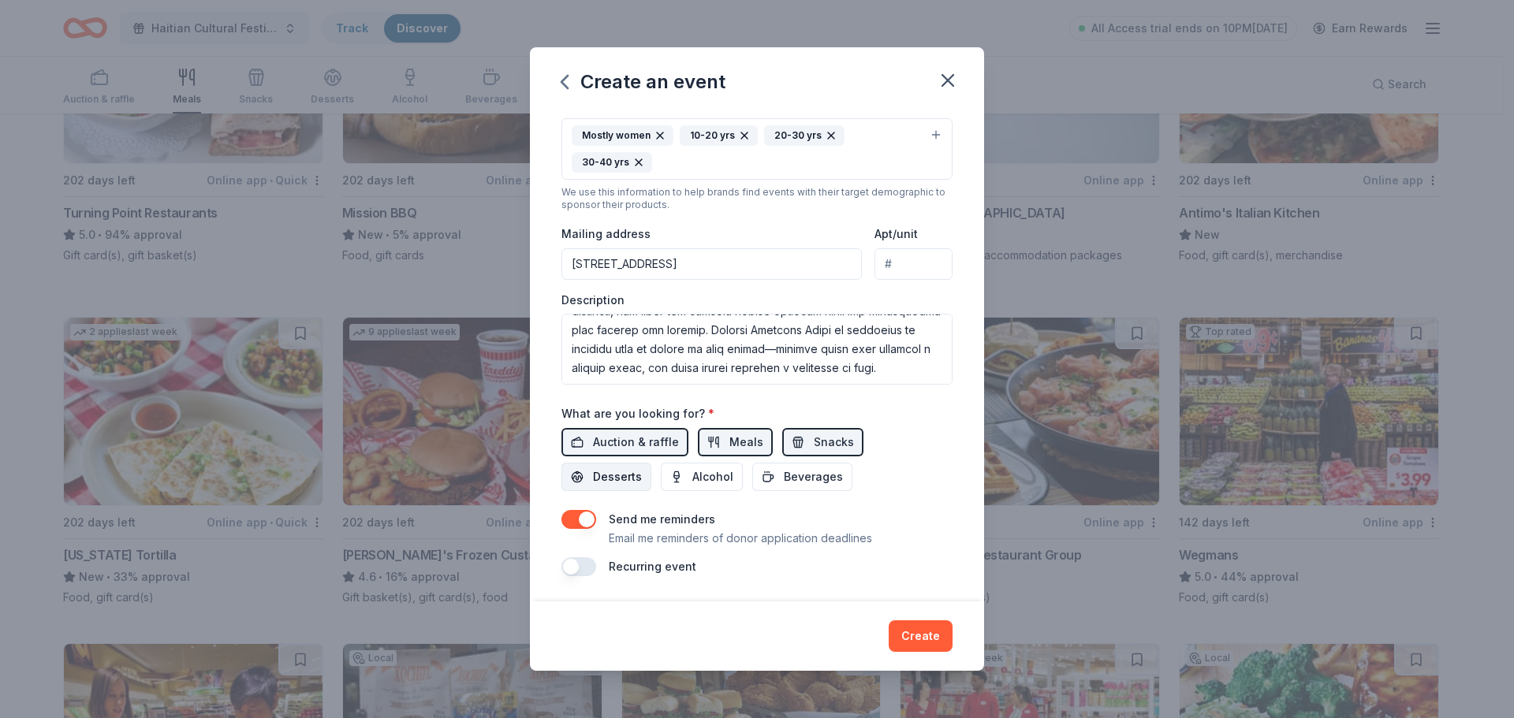
click at [630, 478] on span "Desserts" at bounding box center [617, 477] width 49 height 19
click at [801, 476] on span "Beverages" at bounding box center [813, 477] width 59 height 19
click at [926, 642] on button "Create" at bounding box center [921, 637] width 64 height 32
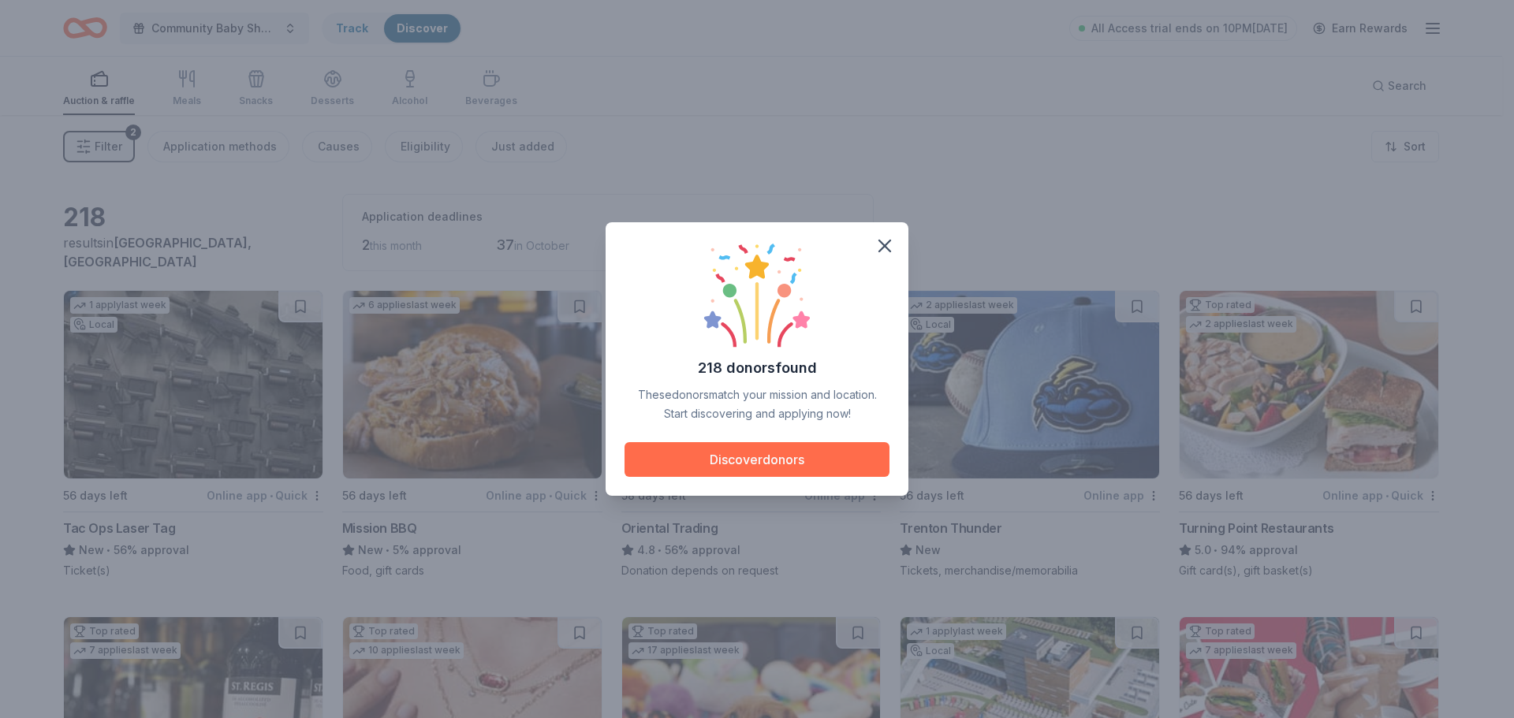
click at [792, 463] on button "Discover donors" at bounding box center [757, 459] width 265 height 35
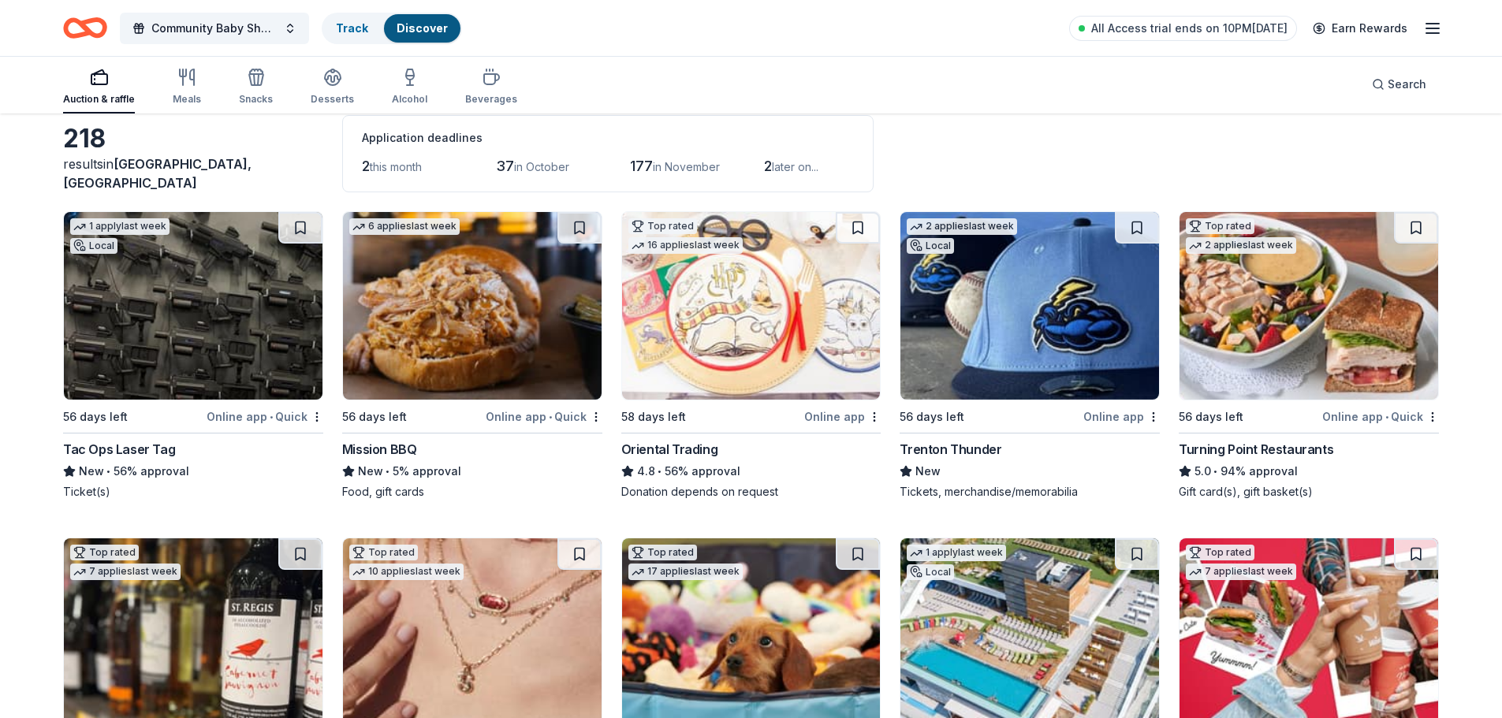
scroll to position [158, 0]
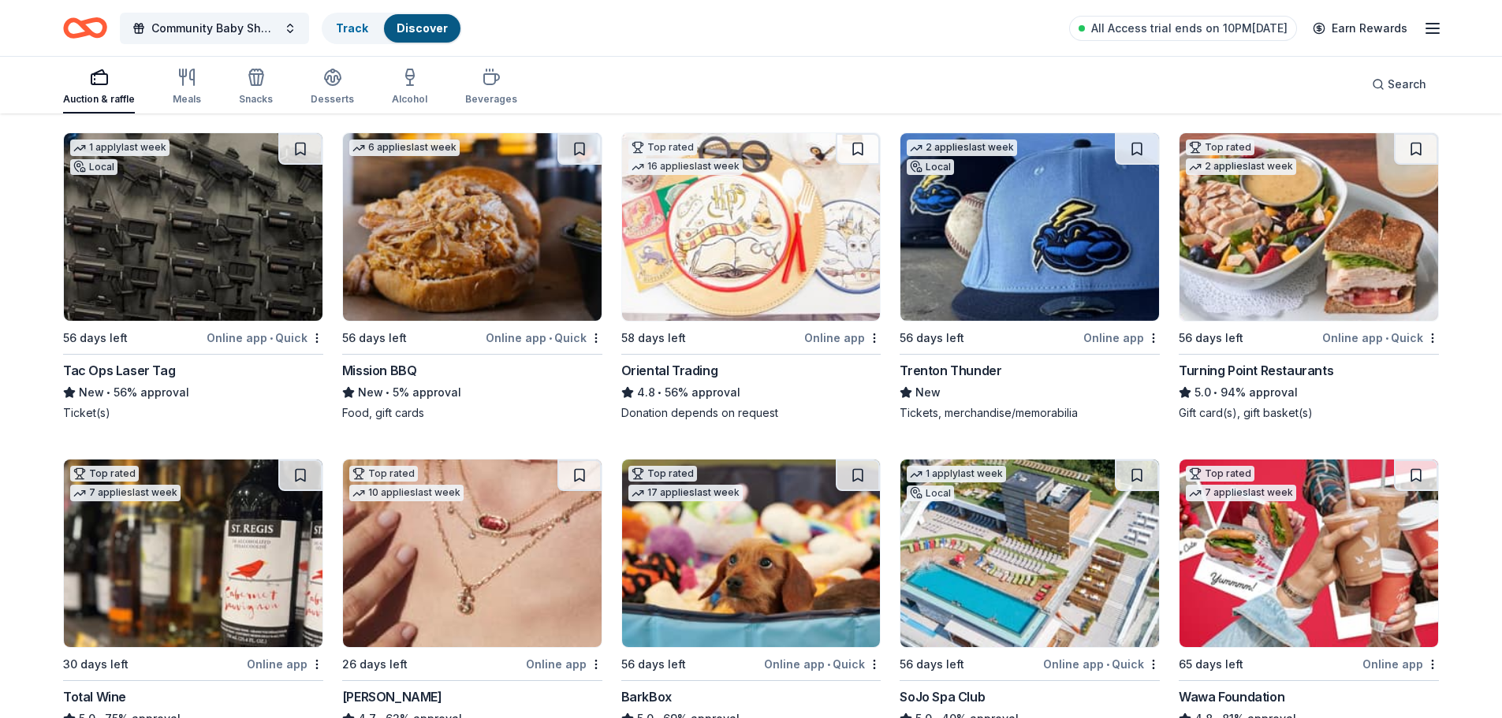
click at [692, 268] on img at bounding box center [751, 227] width 259 height 188
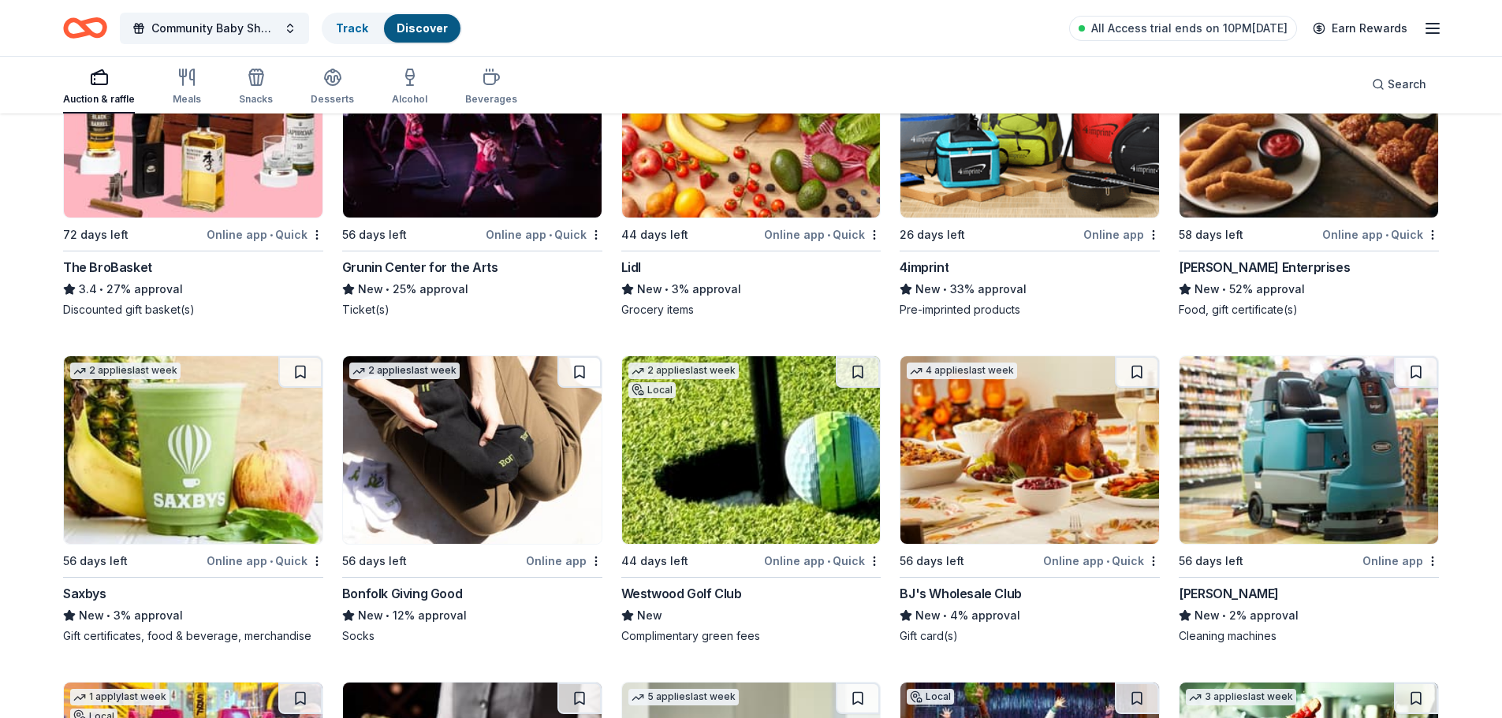
scroll to position [3922, 0]
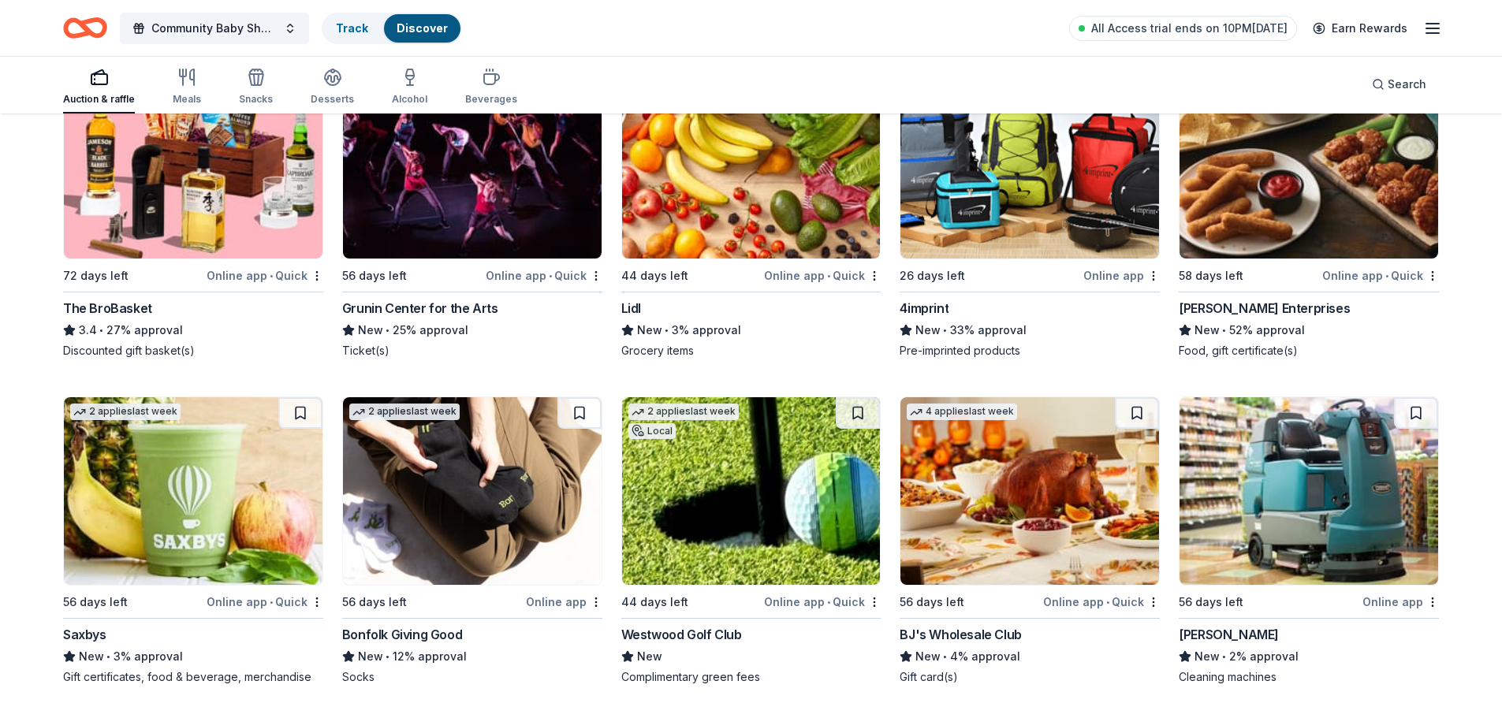
click at [513, 501] on img at bounding box center [472, 491] width 259 height 188
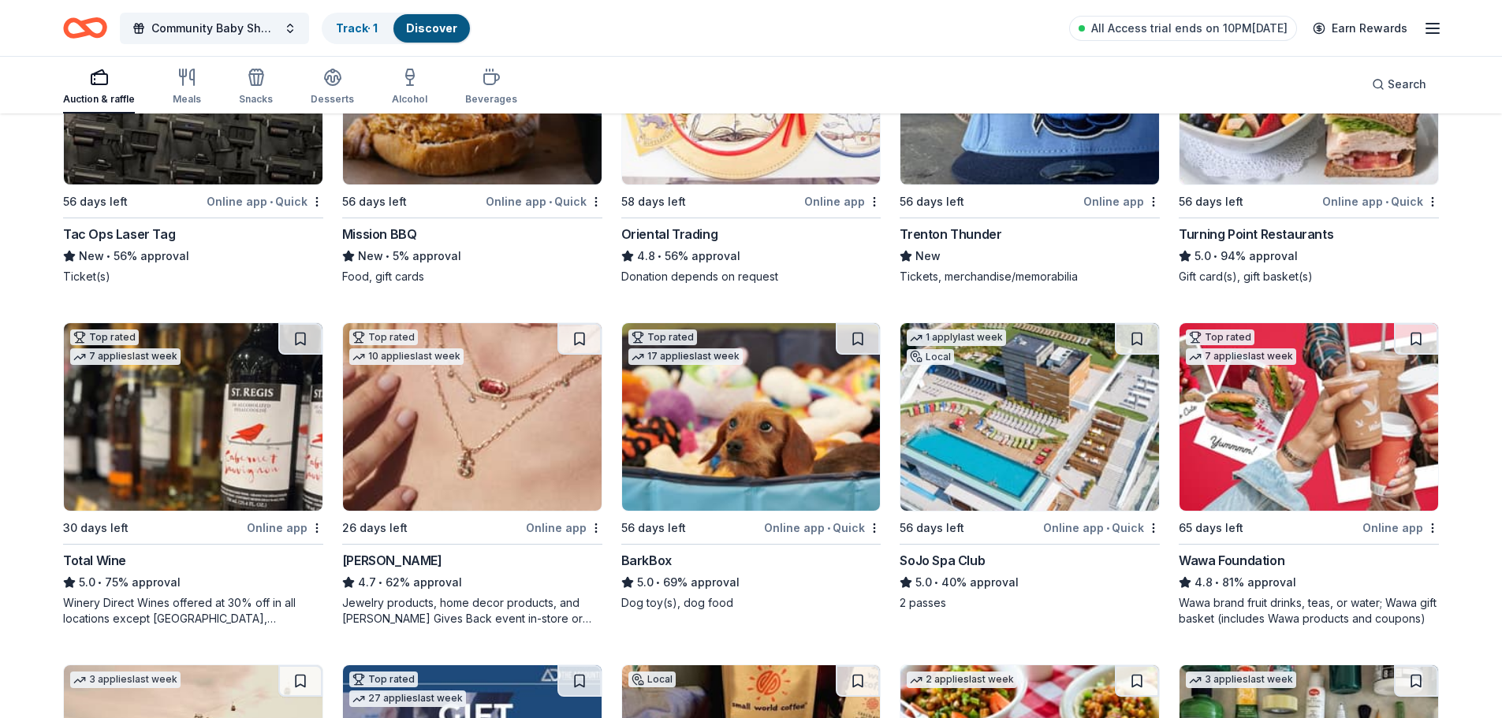
scroll to position [0, 0]
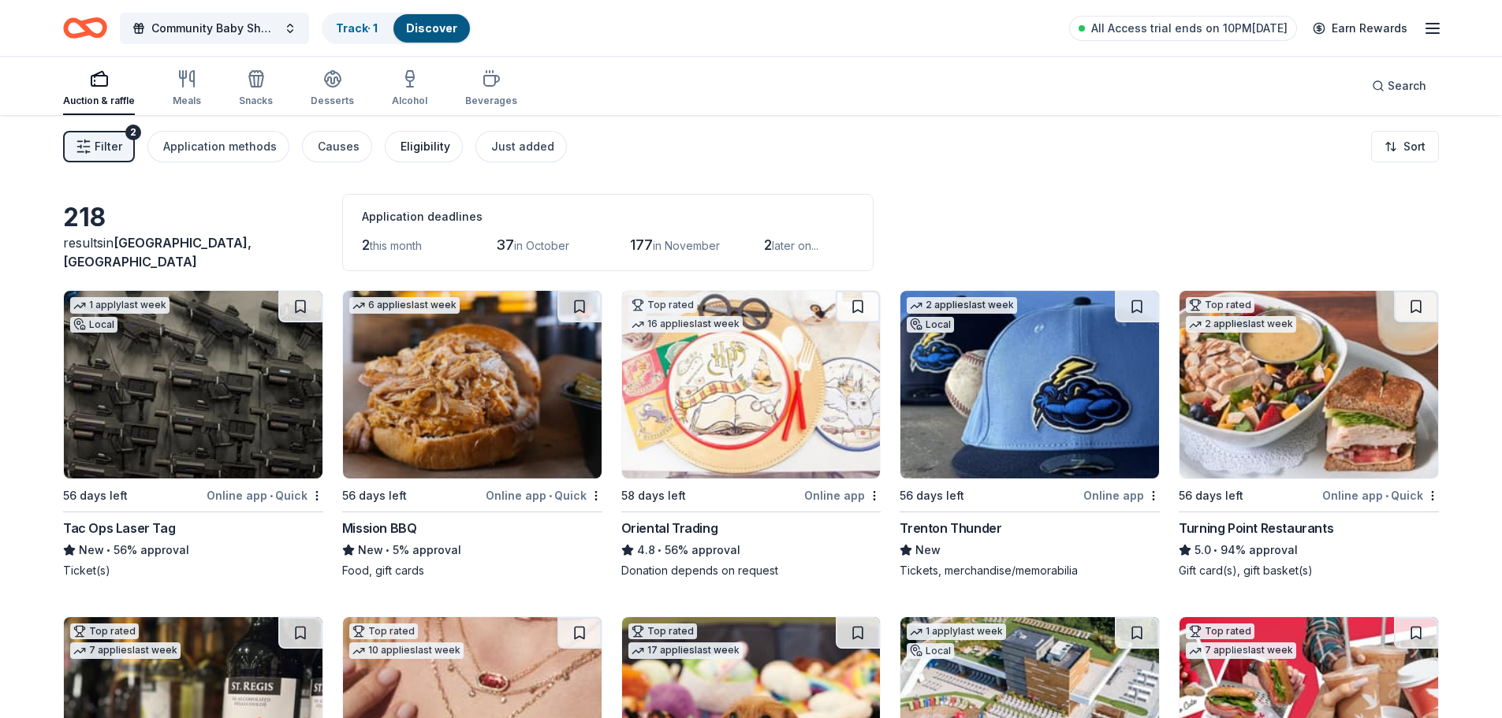
click at [431, 154] on div "Eligibility" at bounding box center [426, 146] width 50 height 19
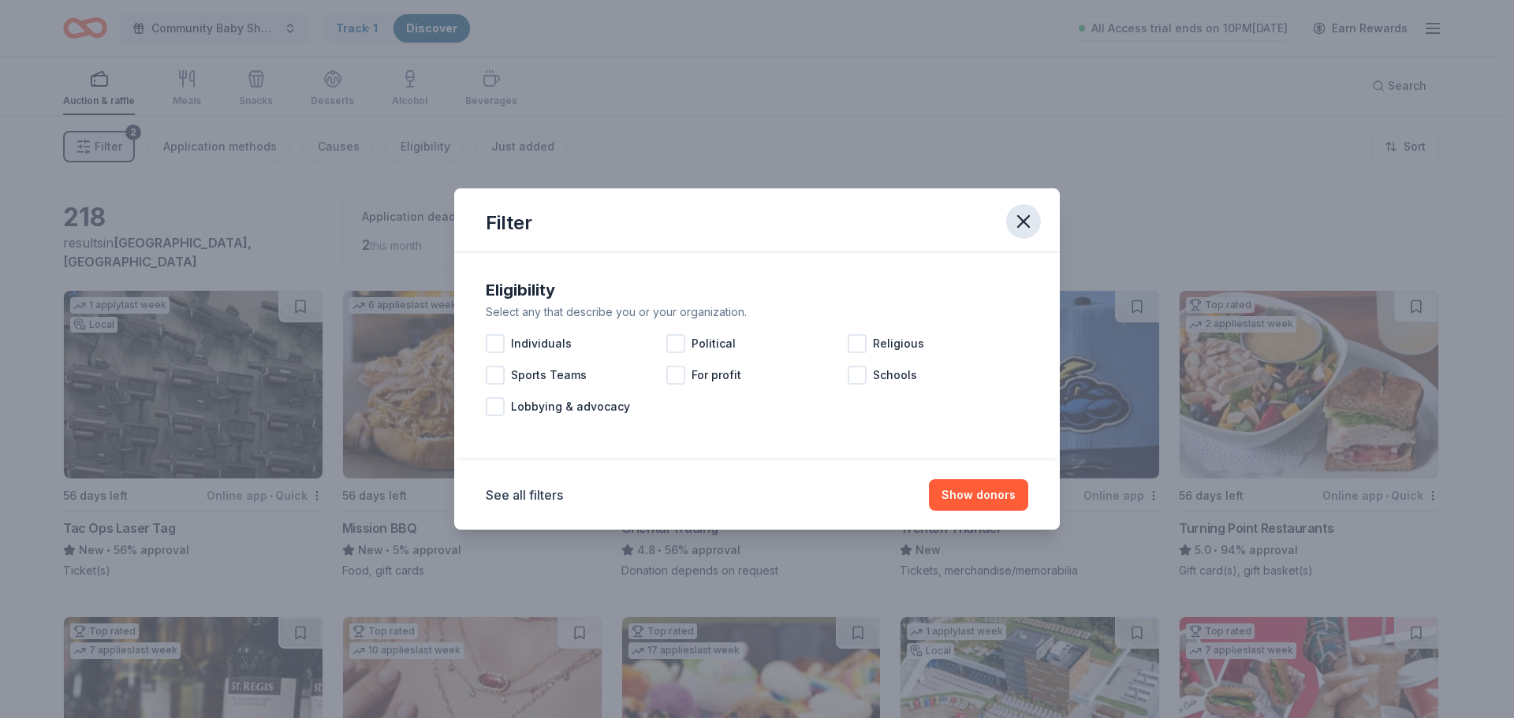
click at [1024, 226] on icon "button" at bounding box center [1024, 222] width 22 height 22
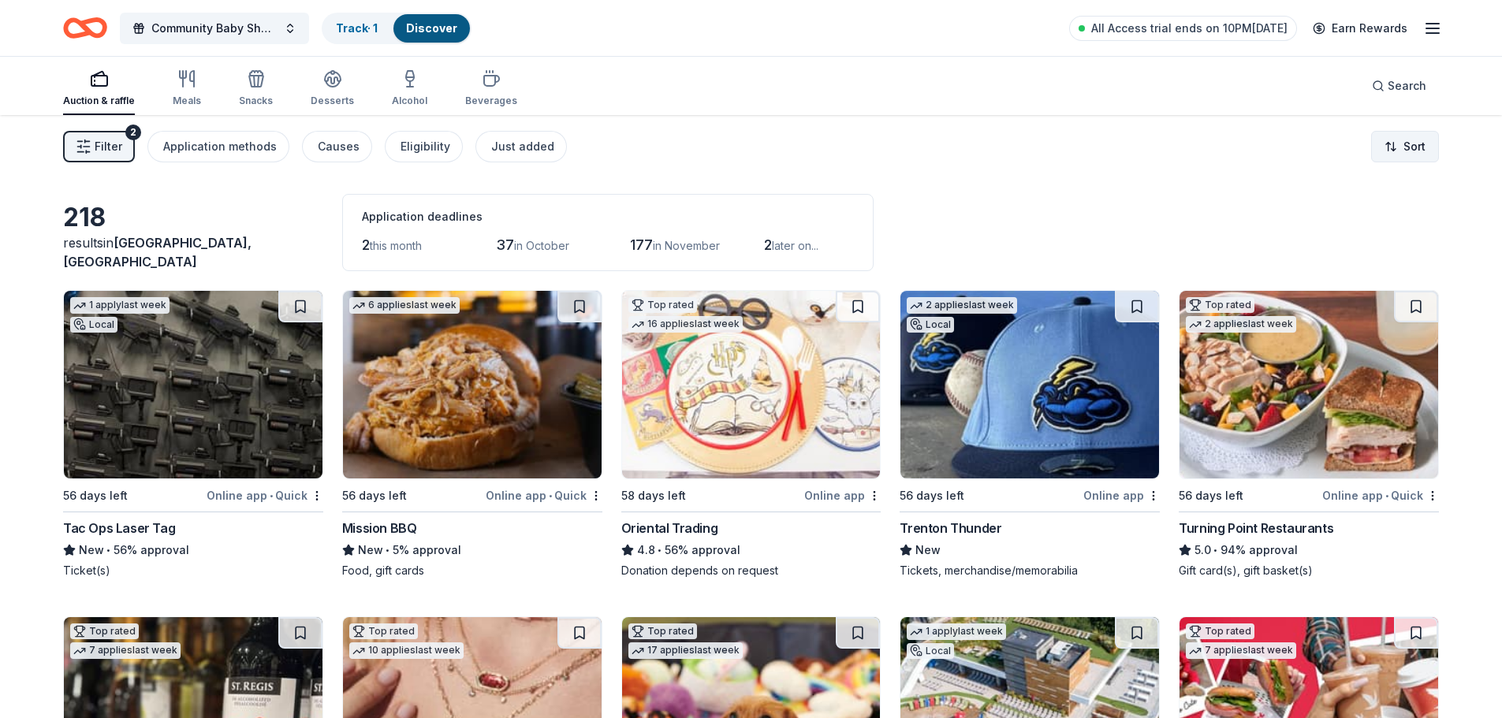
click at [1389, 144] on html "Community Baby Shower Track · 1 Discover All Access trial ends on 10PM, 9/16 Ea…" at bounding box center [751, 359] width 1502 height 718
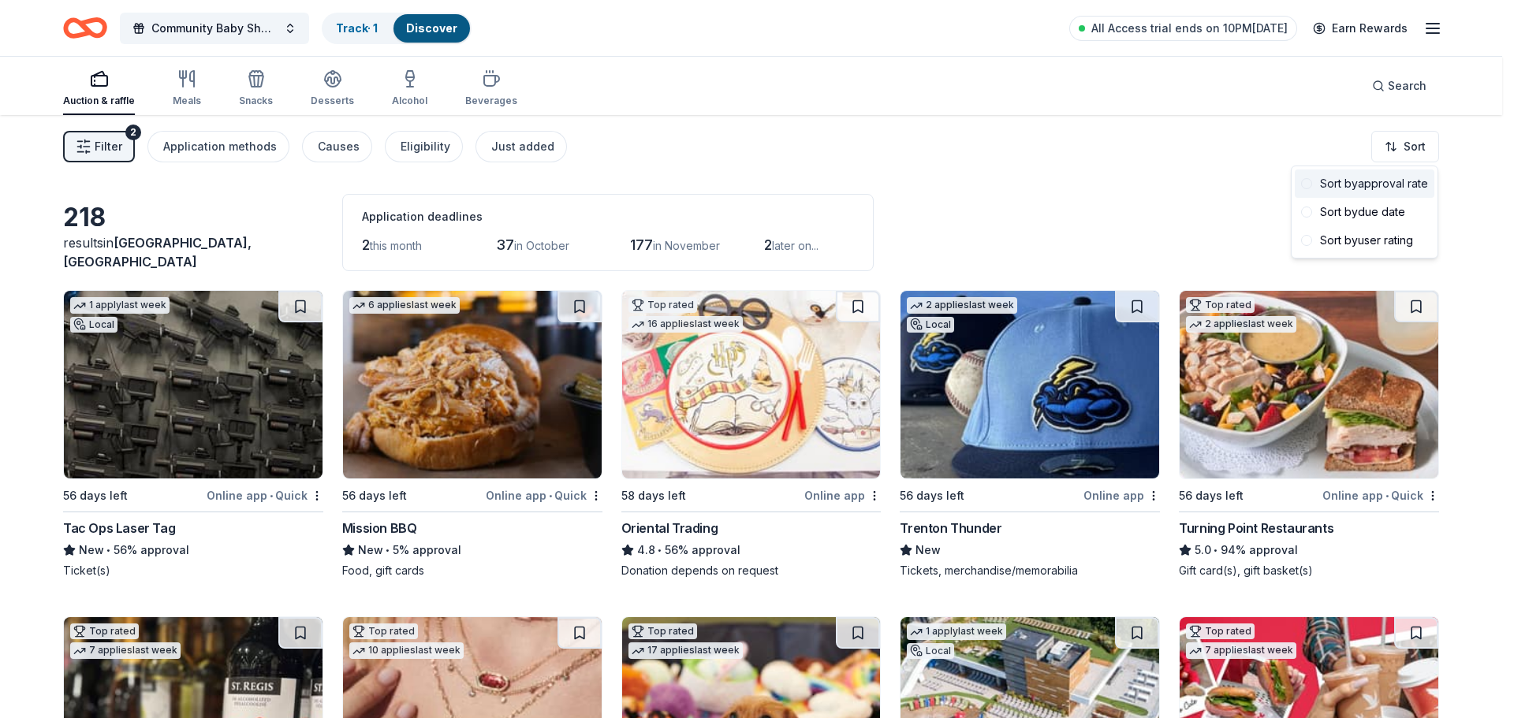
click at [1374, 188] on div "Sort by approval rate" at bounding box center [1365, 184] width 140 height 28
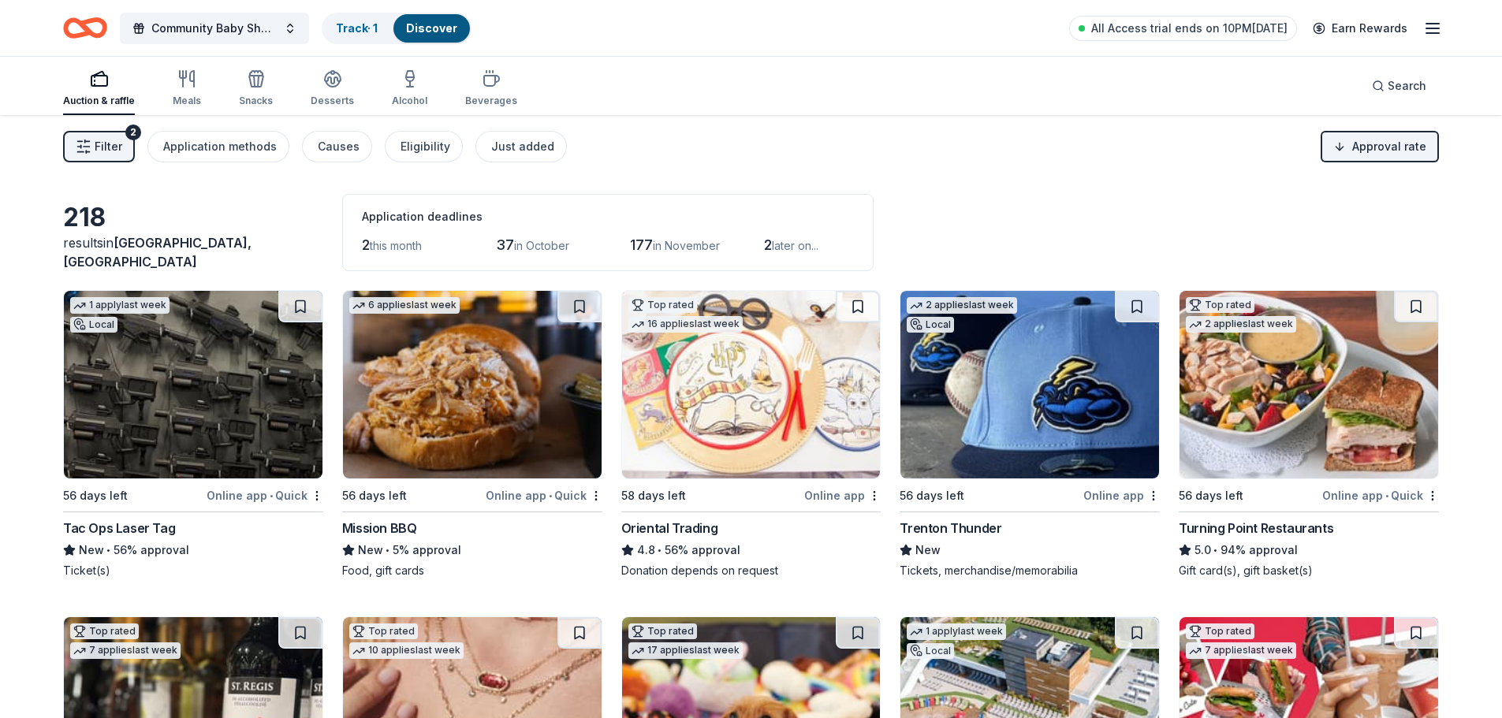
click at [231, 454] on img at bounding box center [193, 385] width 259 height 188
click at [480, 427] on img at bounding box center [472, 385] width 259 height 188
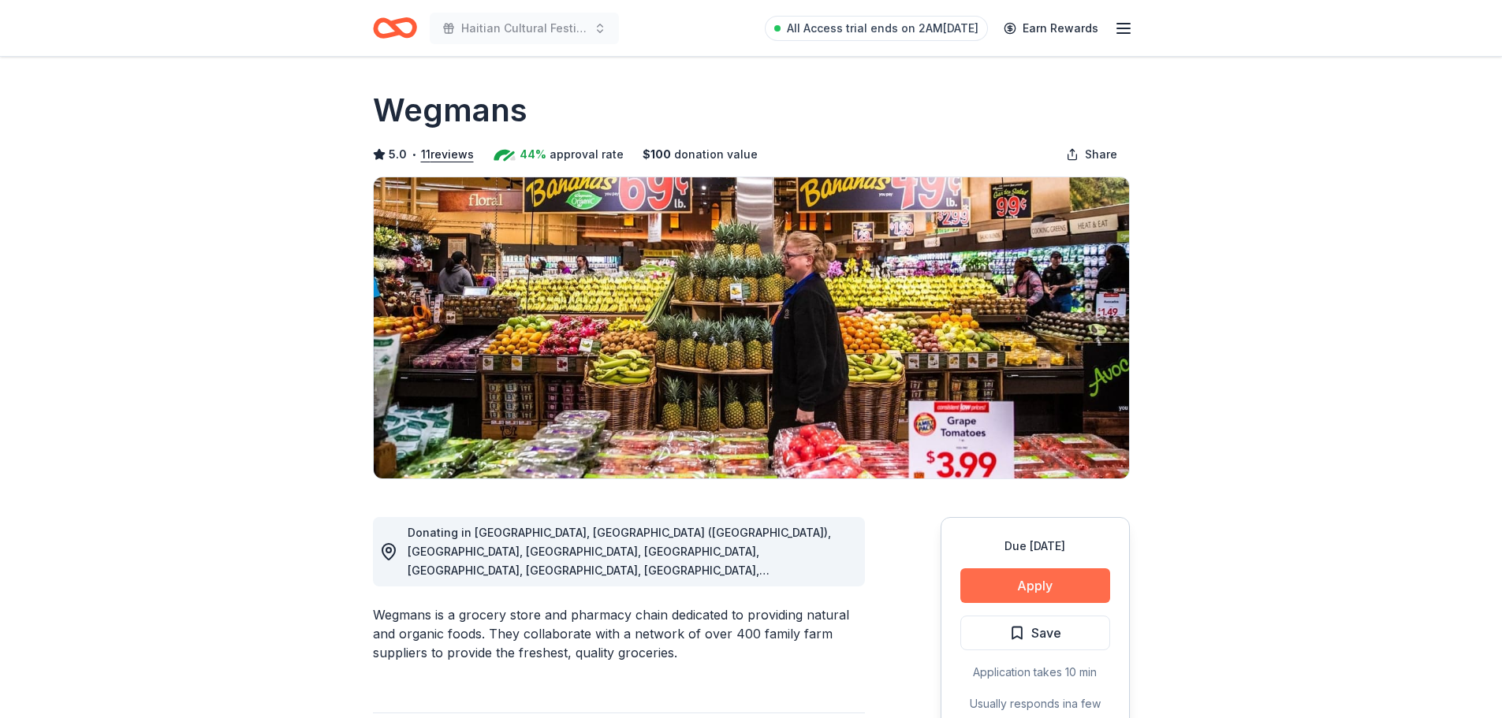
click at [1063, 584] on button "Apply" at bounding box center [1035, 586] width 150 height 35
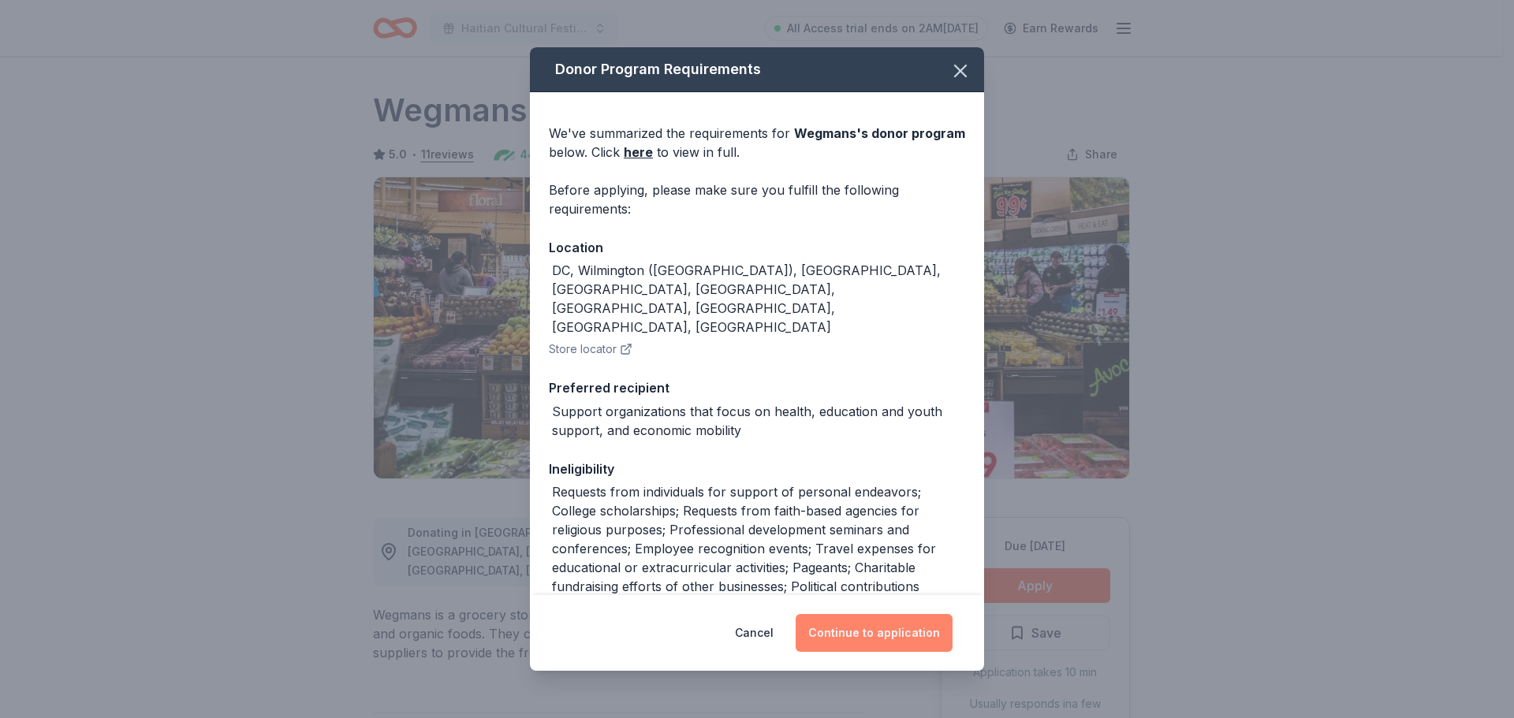
click at [910, 647] on button "Continue to application" at bounding box center [874, 633] width 157 height 38
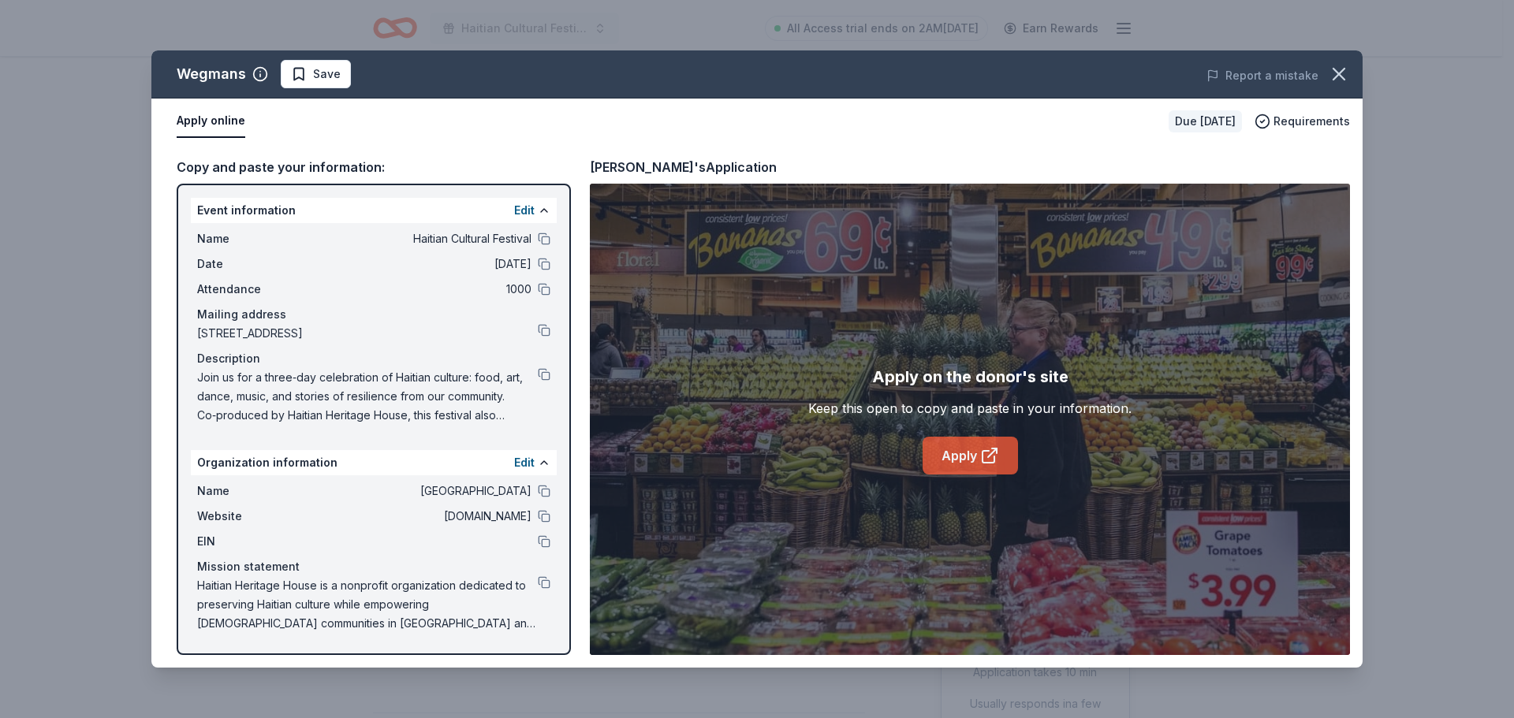
click at [998, 452] on icon at bounding box center [989, 455] width 19 height 19
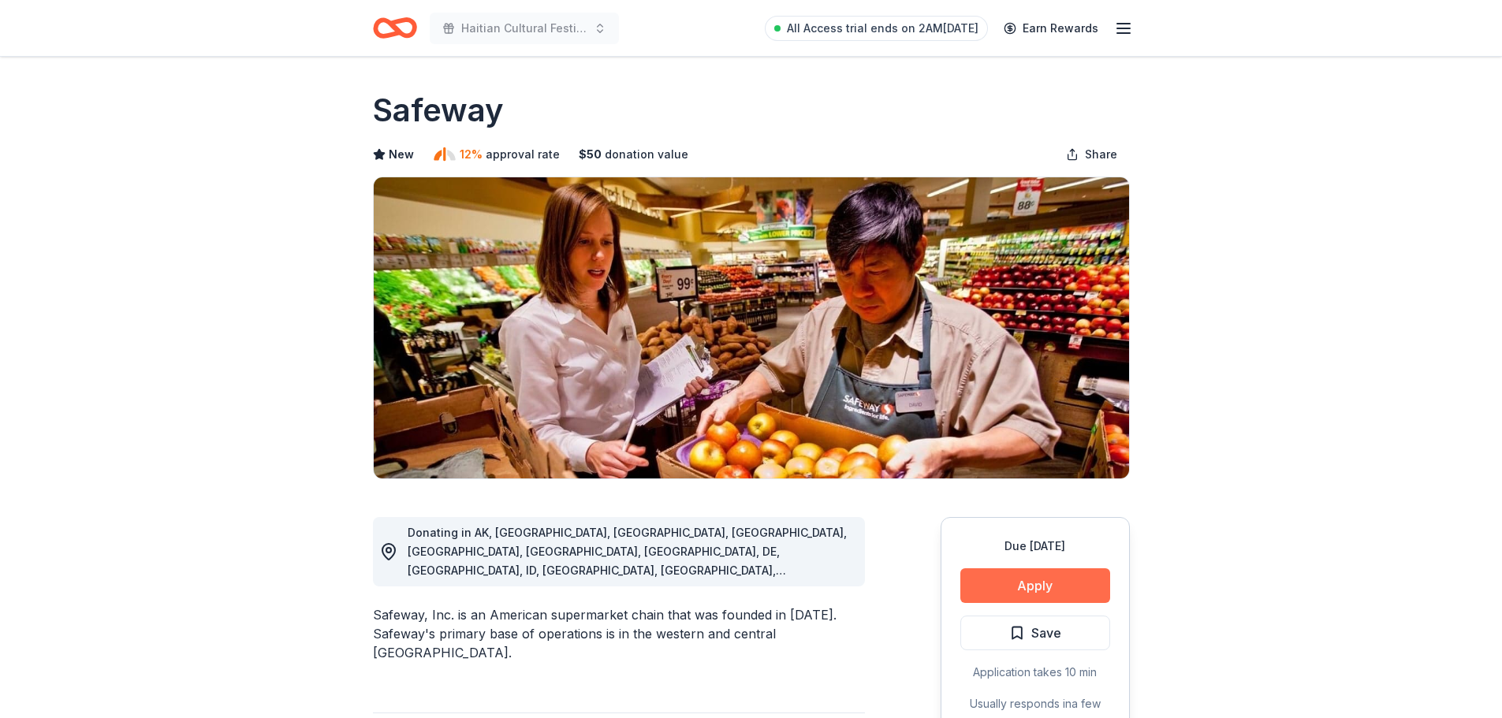
click at [1055, 585] on button "Apply" at bounding box center [1035, 586] width 150 height 35
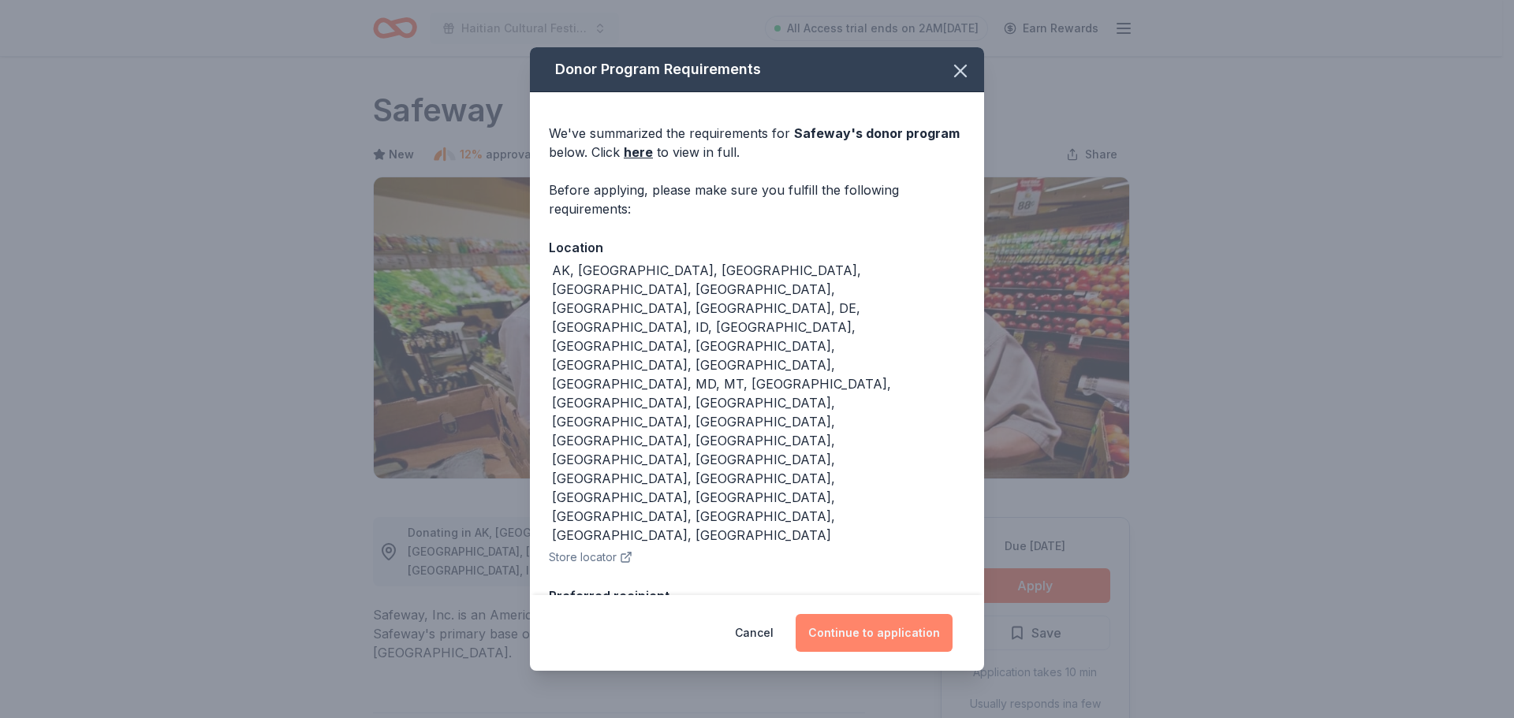
click at [912, 628] on button "Continue to application" at bounding box center [874, 633] width 157 height 38
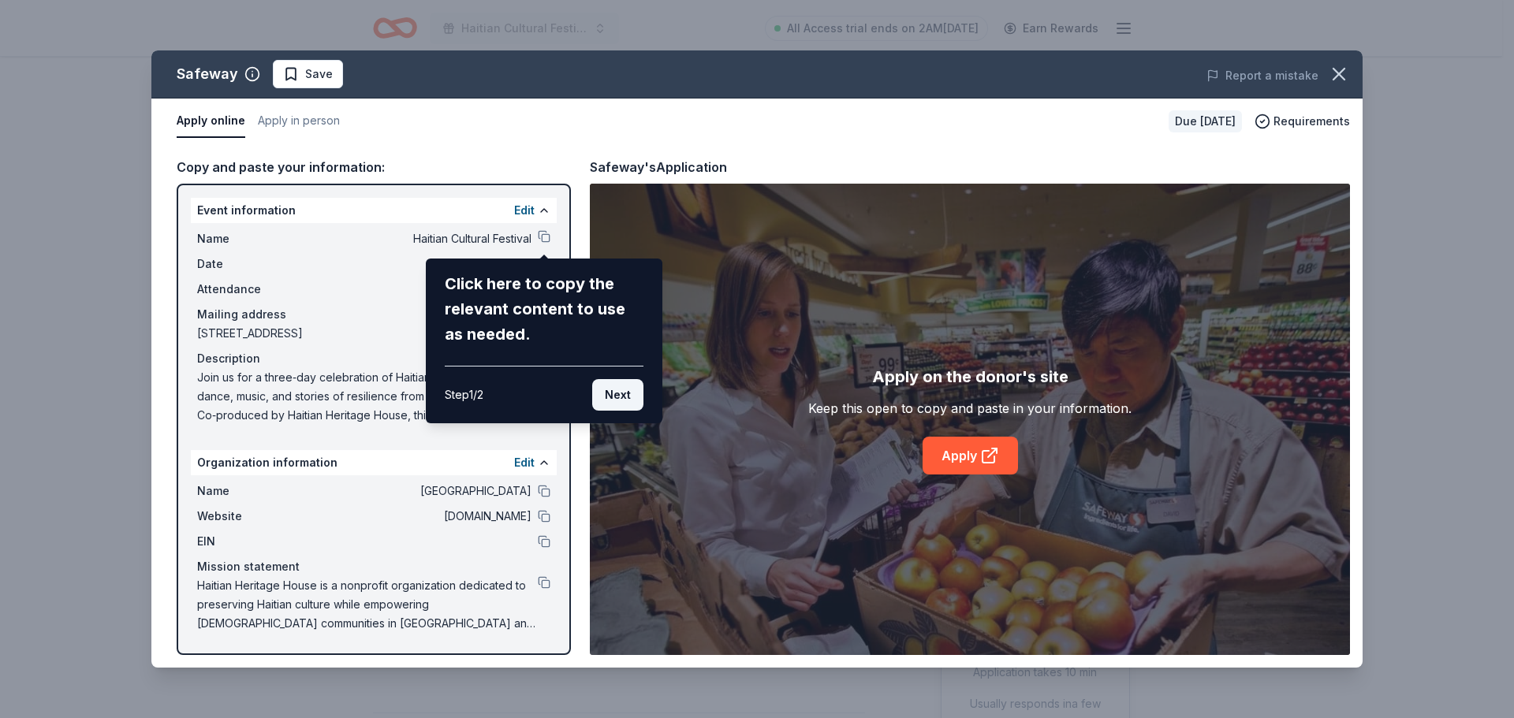
click at [617, 401] on button "Next" at bounding box center [617, 395] width 51 height 32
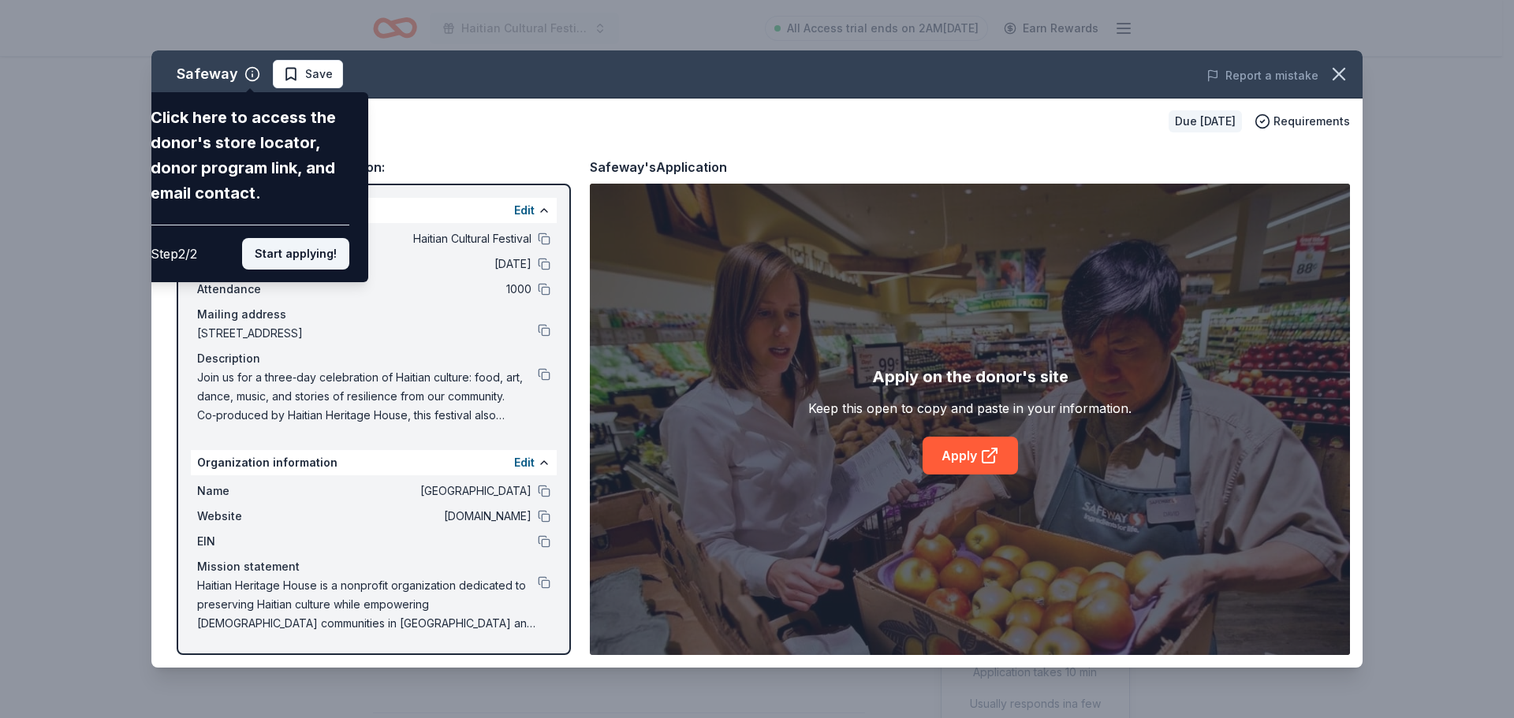
click at [324, 255] on button "Start applying!" at bounding box center [295, 254] width 107 height 32
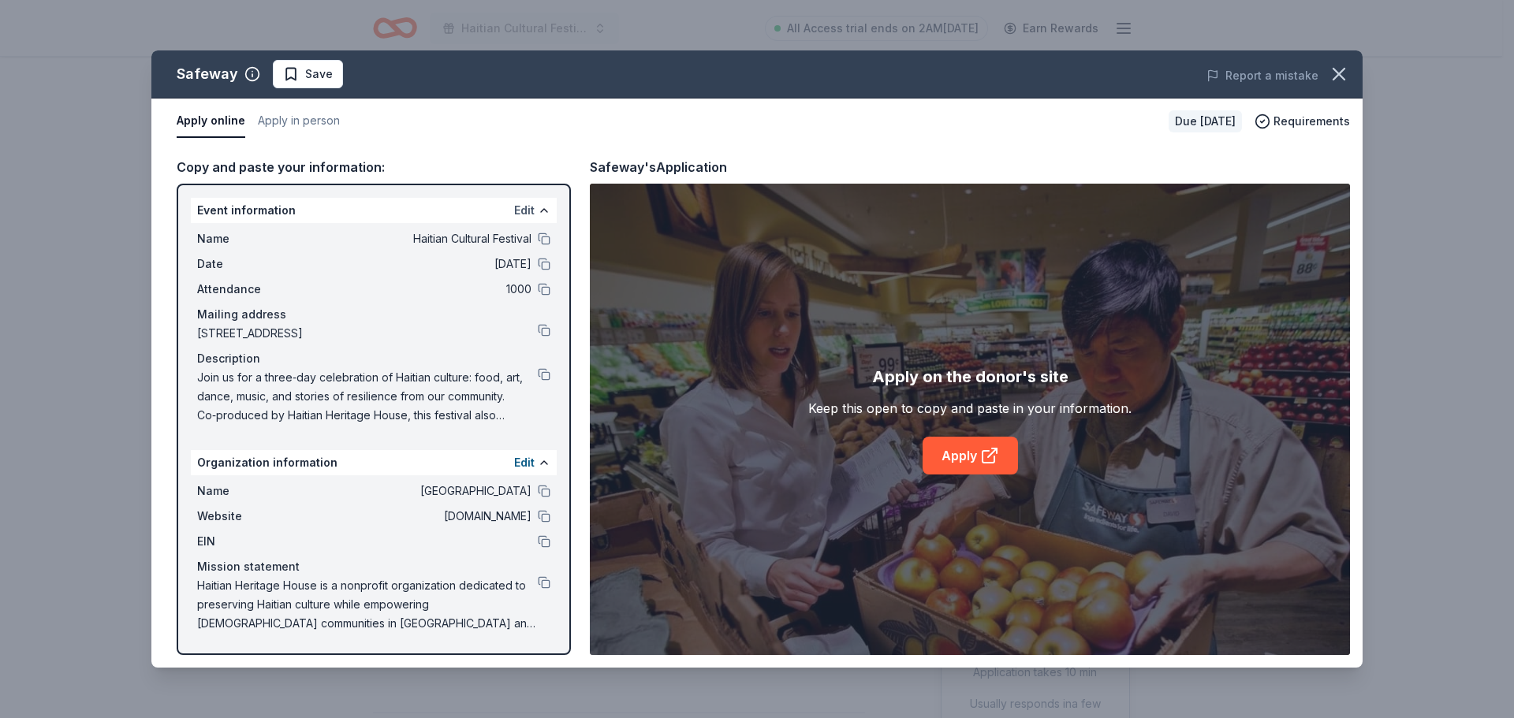
click at [525, 206] on button "Edit" at bounding box center [524, 210] width 21 height 19
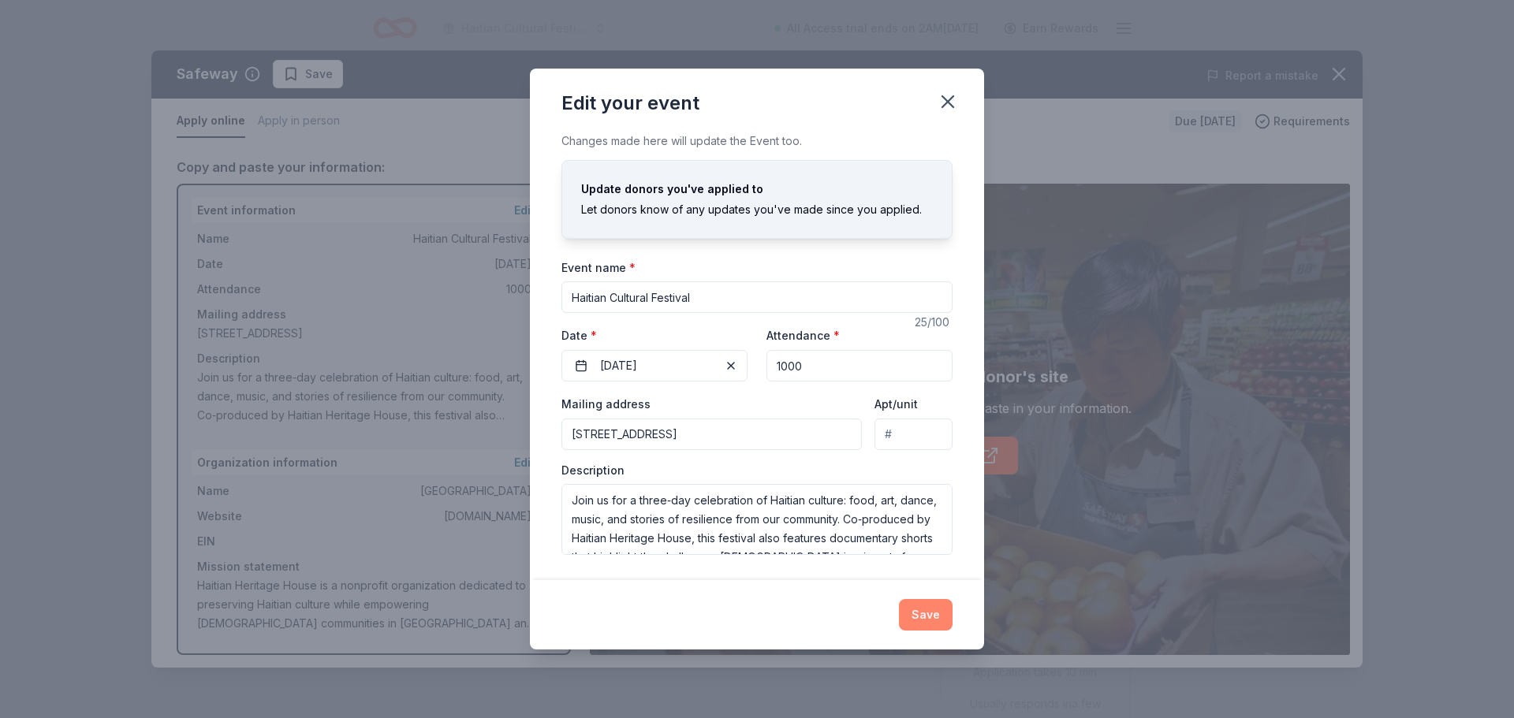
click at [943, 625] on button "Save" at bounding box center [926, 615] width 54 height 32
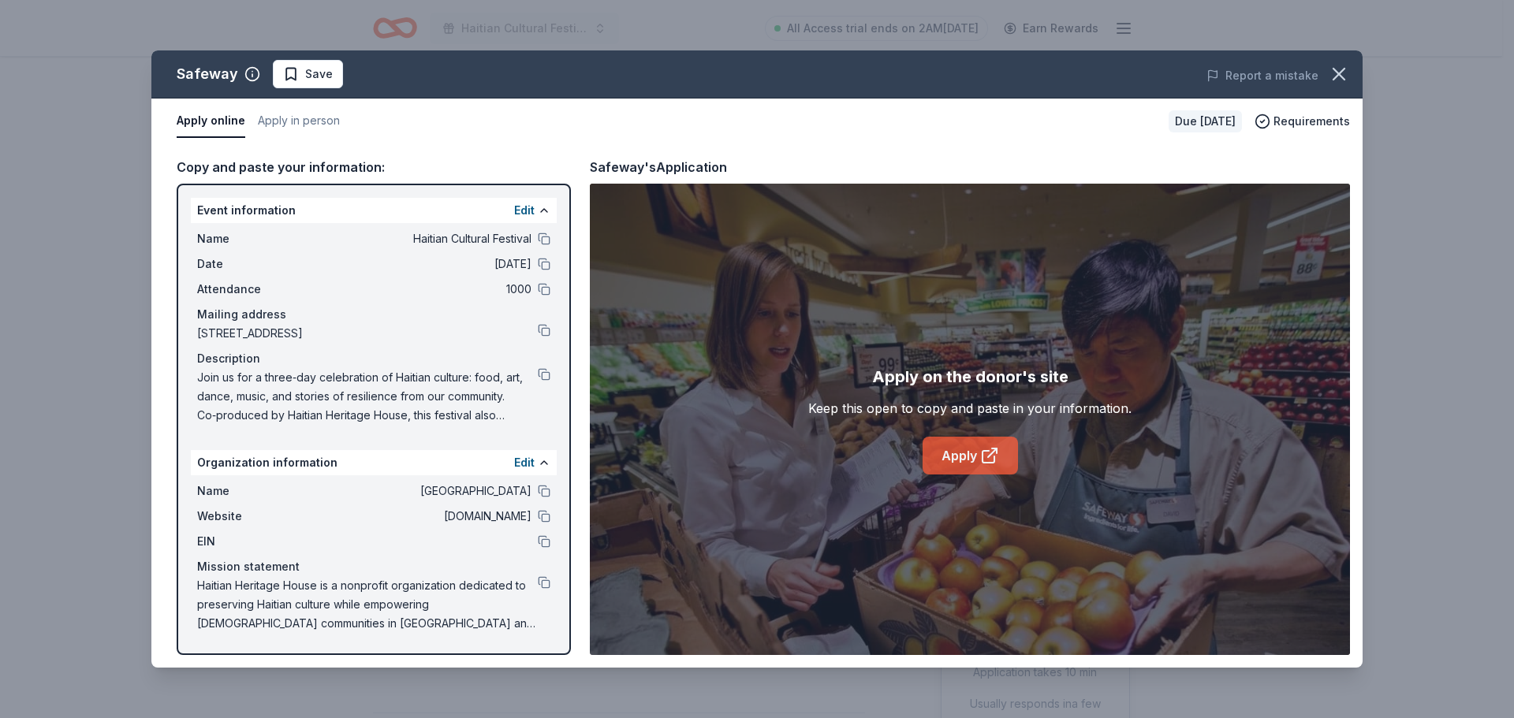
click at [981, 440] on link "Apply" at bounding box center [970, 456] width 95 height 38
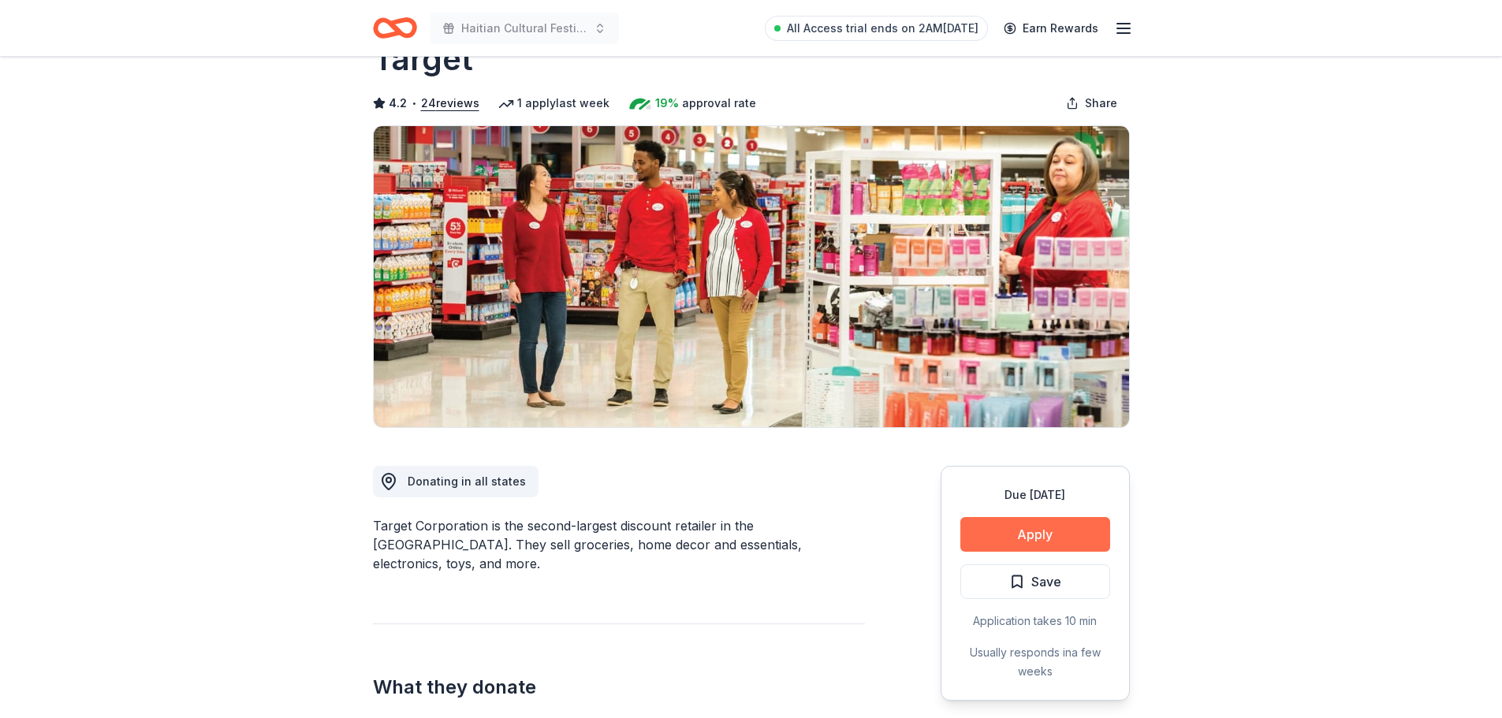
scroll to position [79, 0]
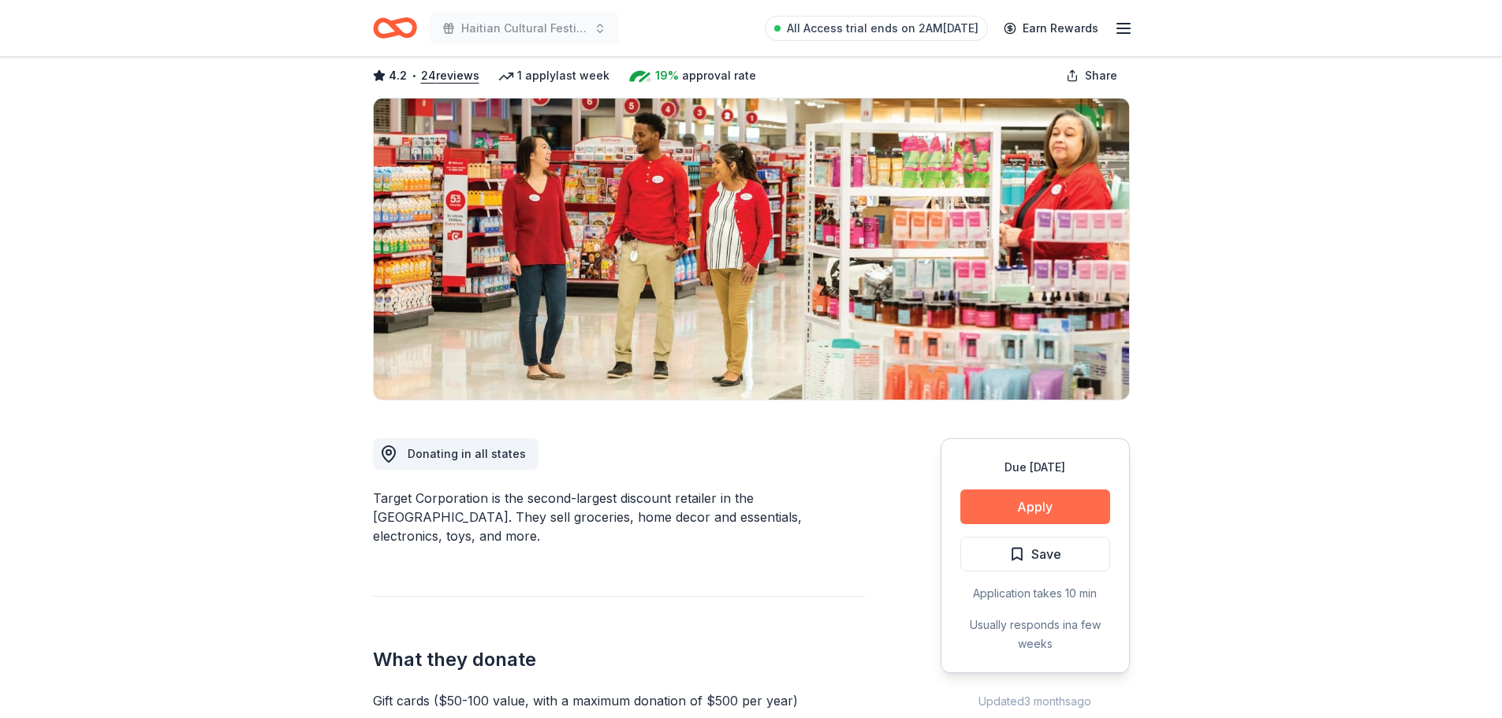
click at [1012, 510] on button "Apply" at bounding box center [1035, 507] width 150 height 35
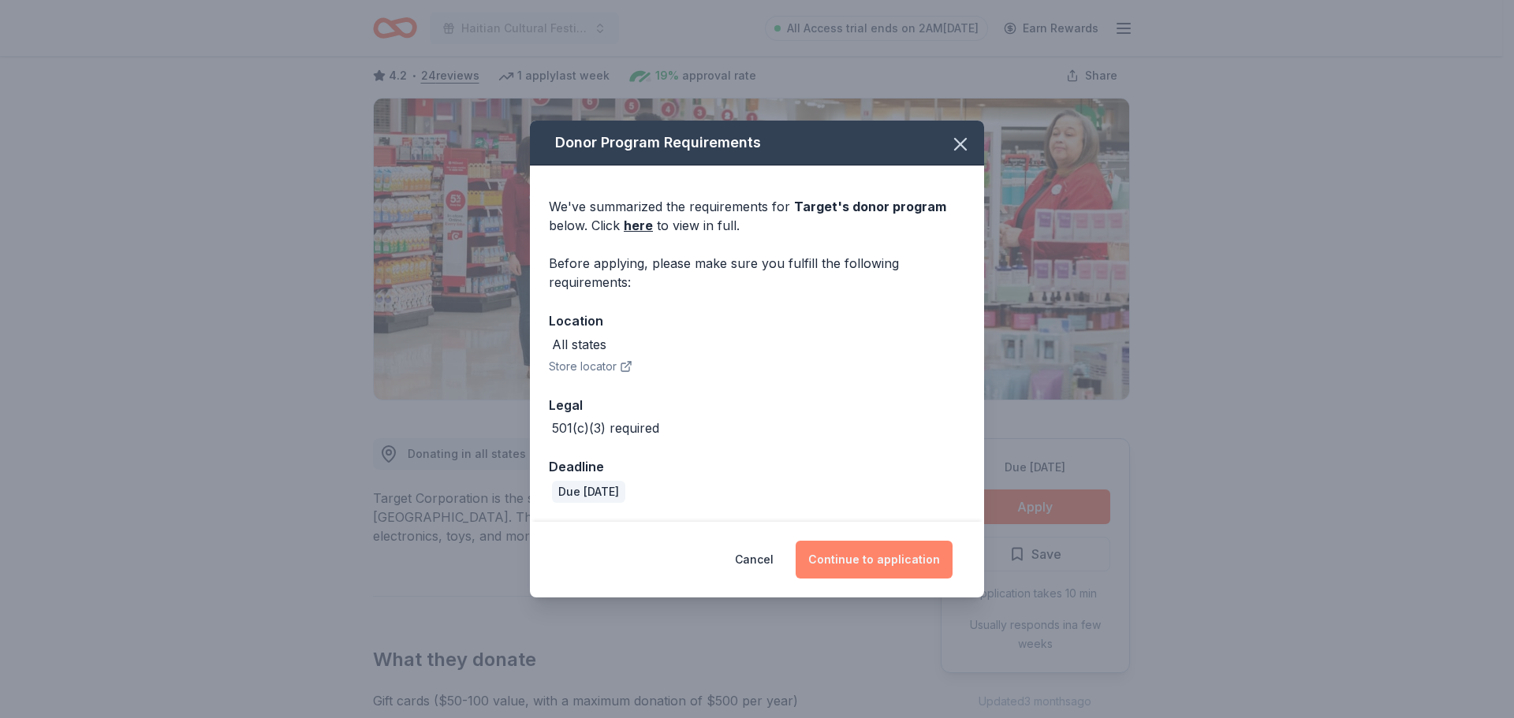
click at [871, 566] on button "Continue to application" at bounding box center [874, 560] width 157 height 38
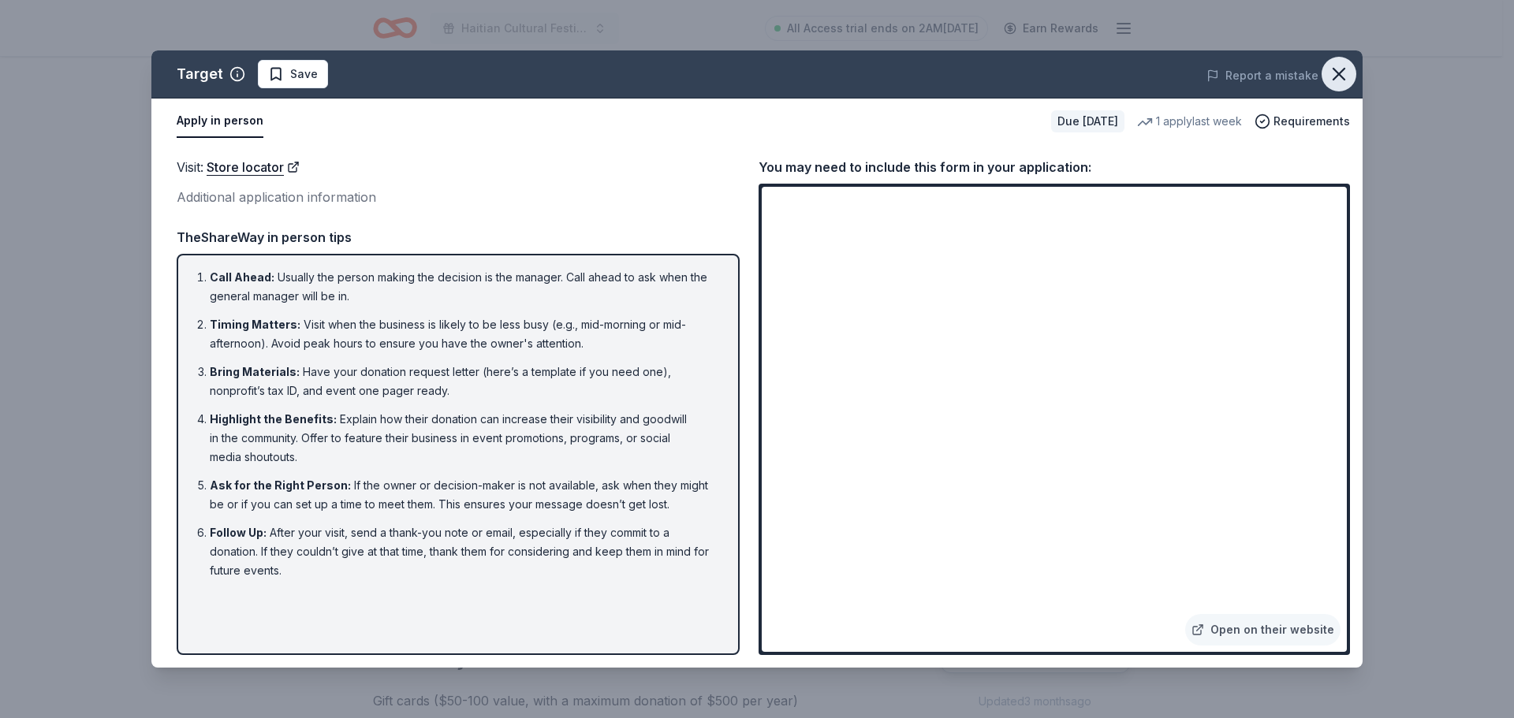
click at [1352, 78] on button "button" at bounding box center [1339, 74] width 35 height 35
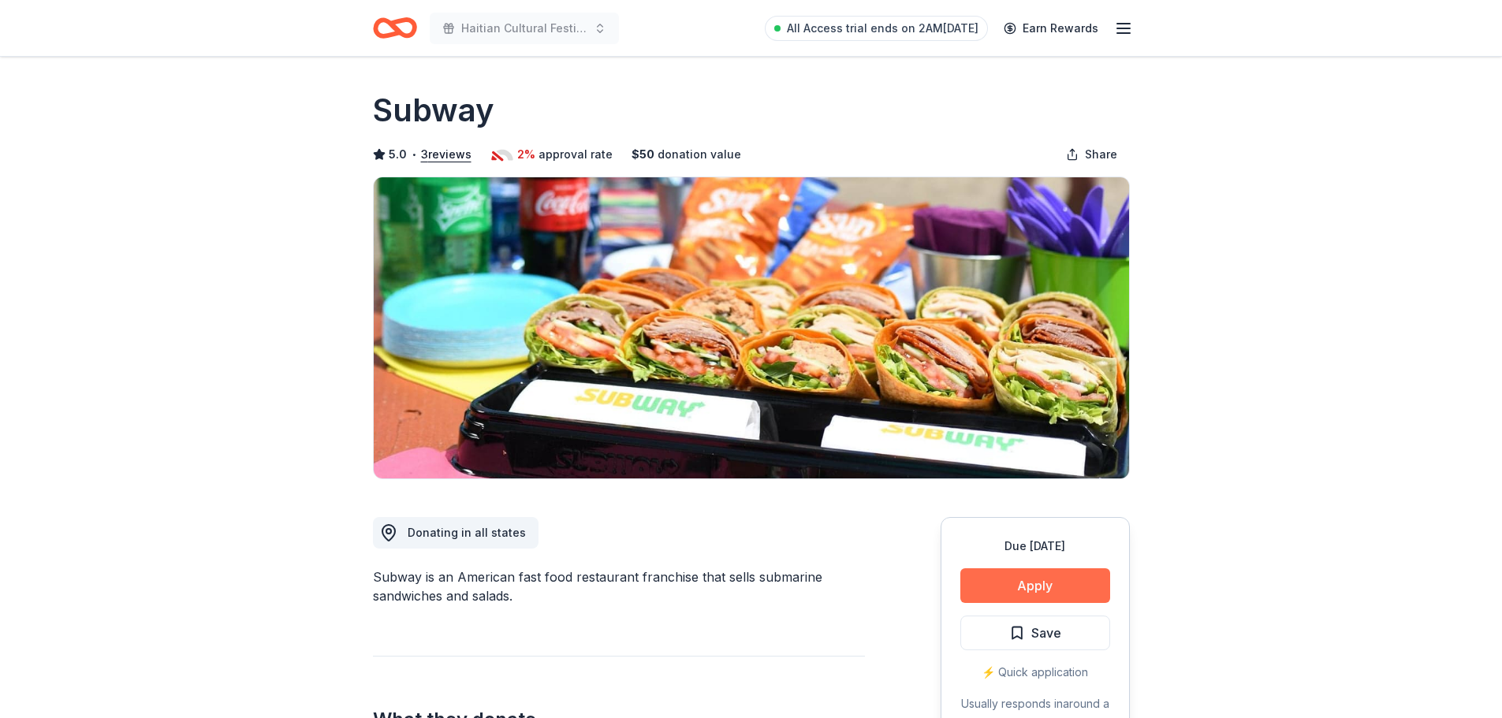
click at [1056, 591] on button "Apply" at bounding box center [1035, 586] width 150 height 35
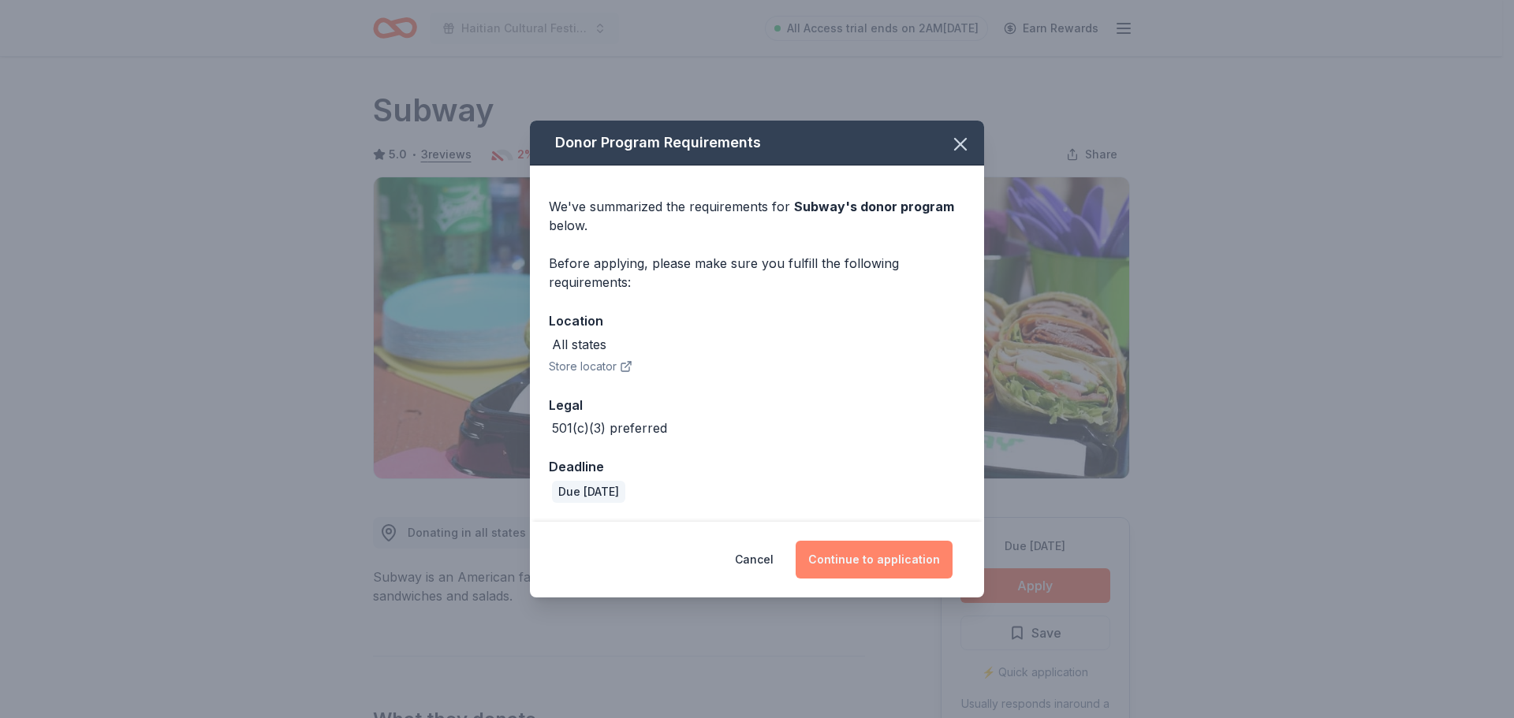
click at [873, 543] on button "Continue to application" at bounding box center [874, 560] width 157 height 38
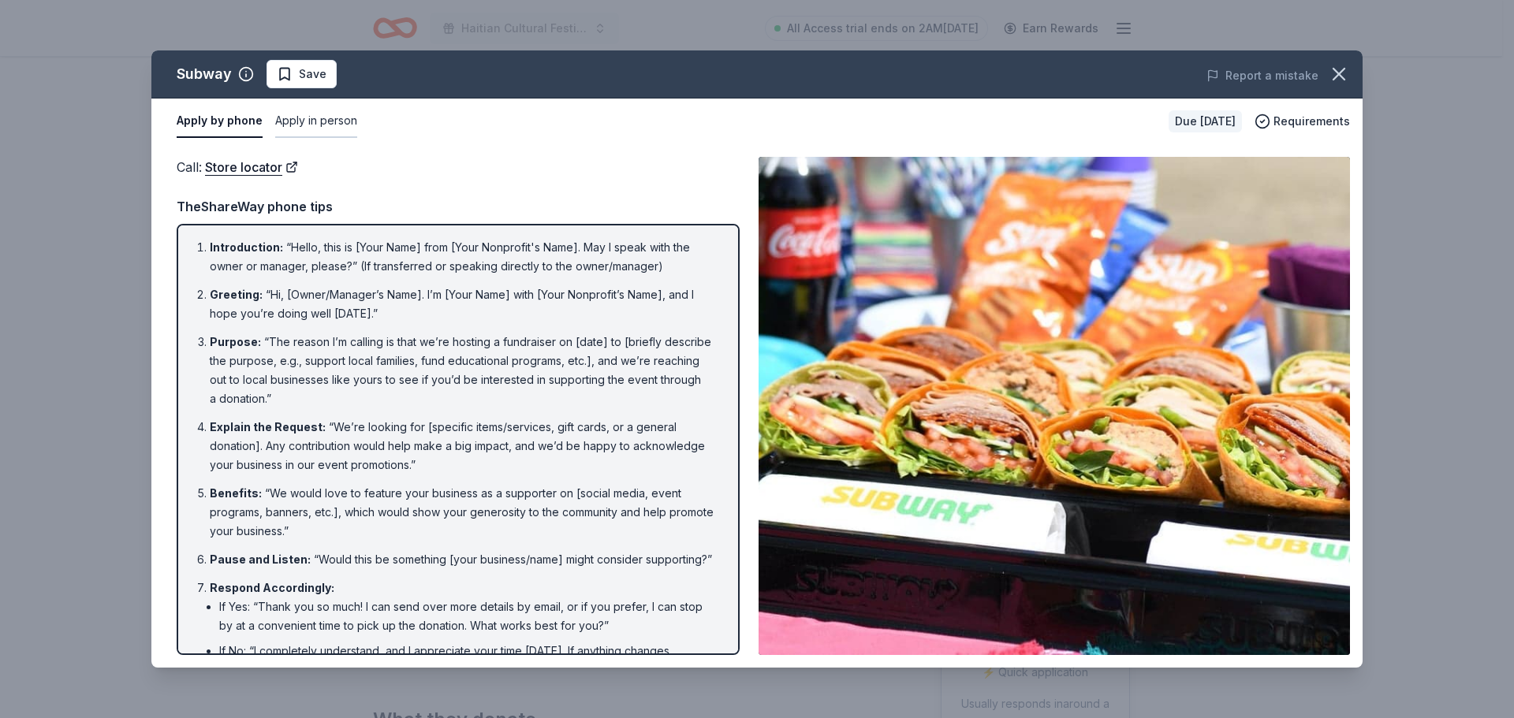
click at [323, 124] on button "Apply in person" at bounding box center [316, 121] width 82 height 33
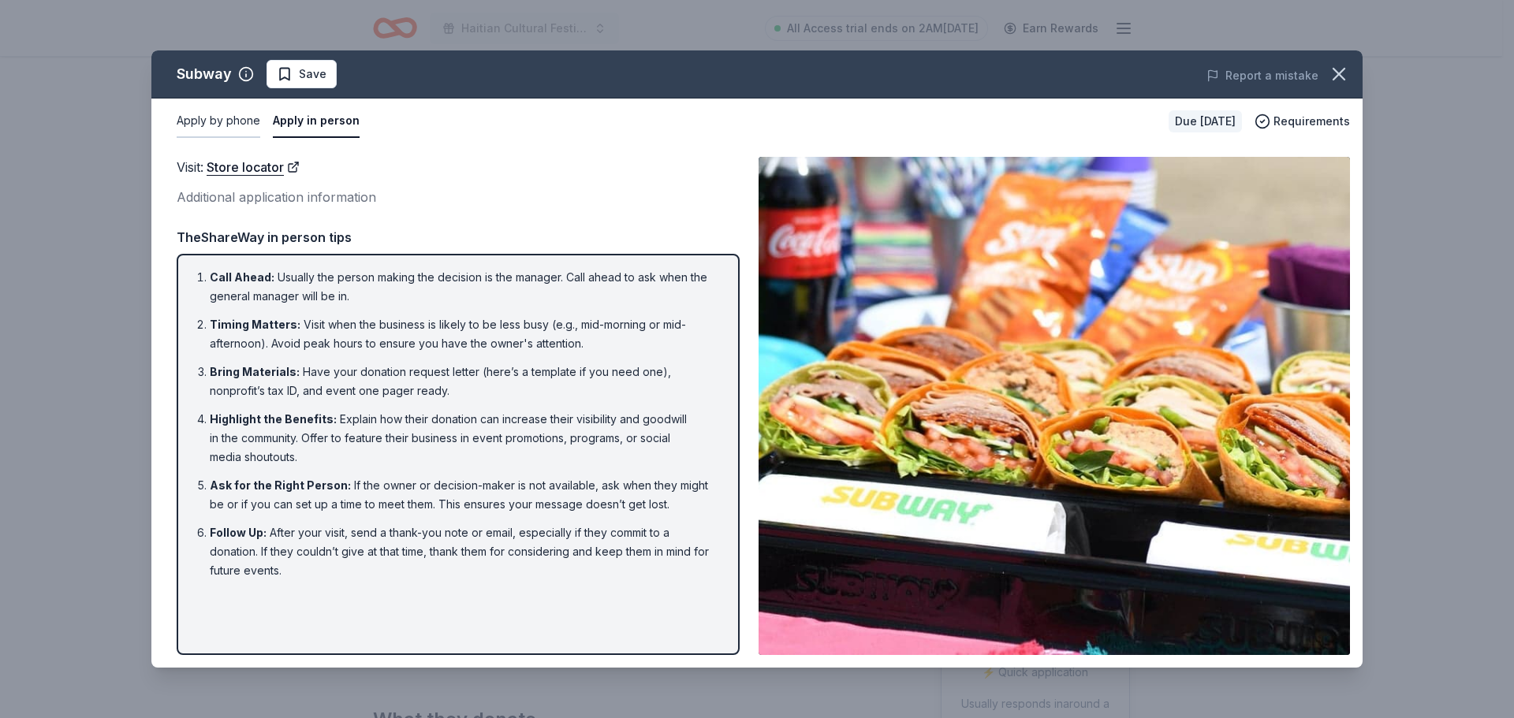
click at [224, 114] on button "Apply by phone" at bounding box center [219, 121] width 84 height 33
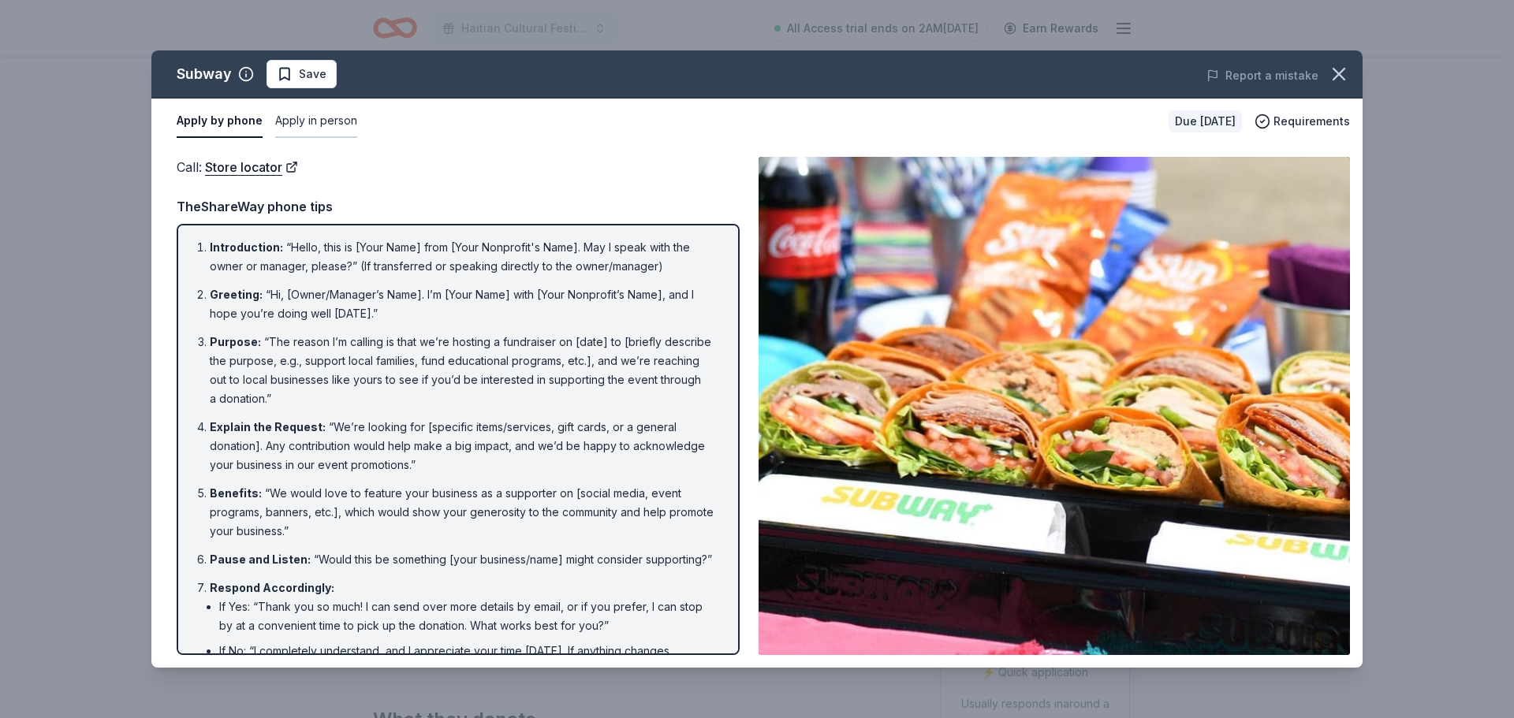
click at [309, 117] on button "Apply in person" at bounding box center [316, 121] width 82 height 33
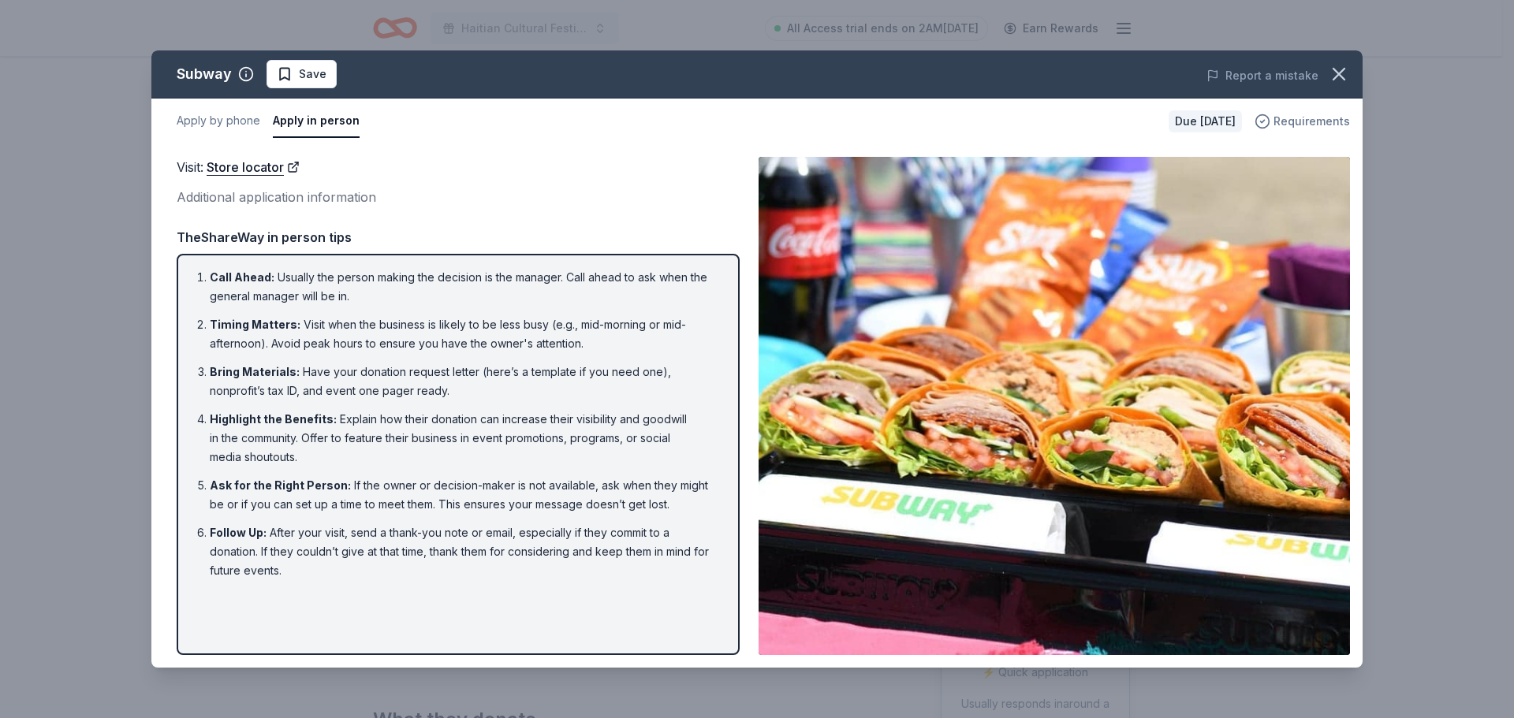
click at [1300, 124] on span "Requirements" at bounding box center [1312, 121] width 76 height 19
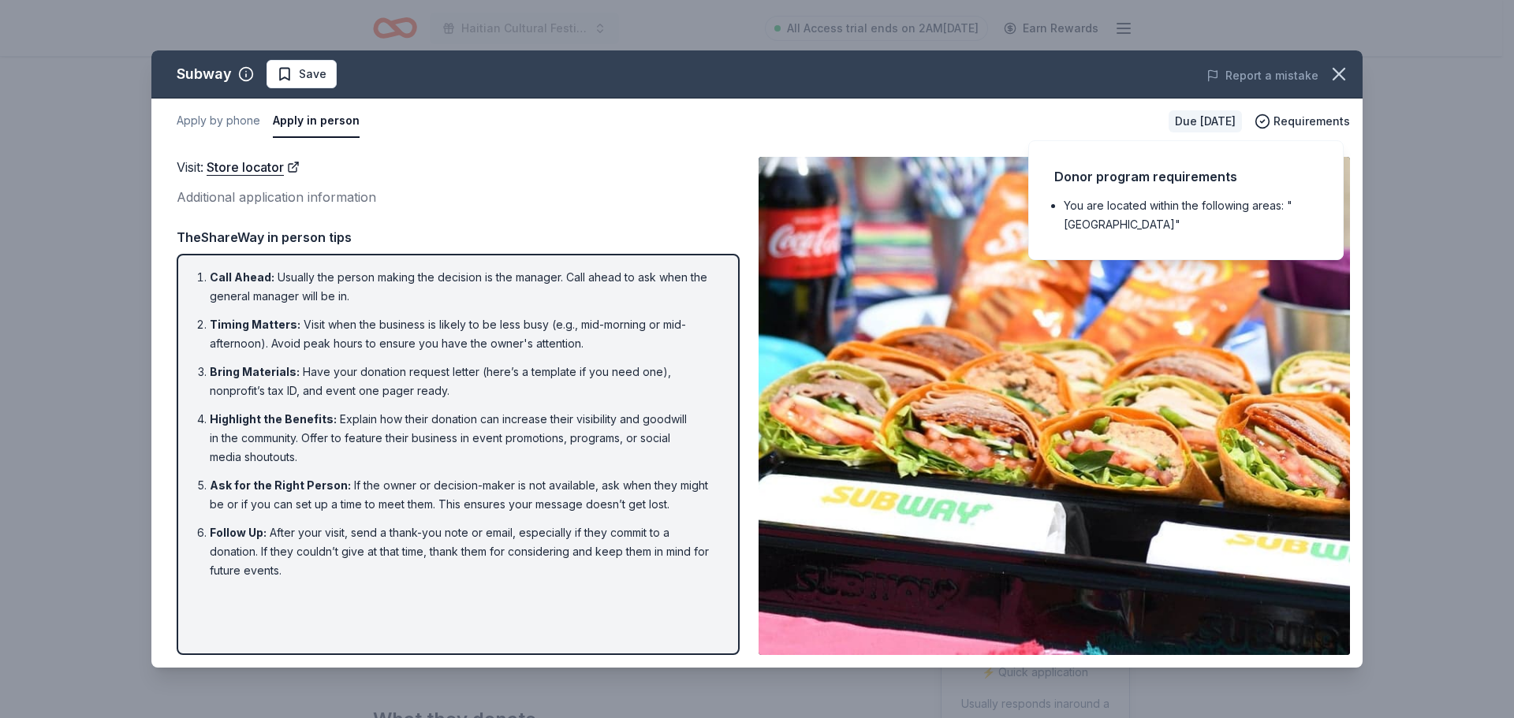
click at [686, 188] on div "Additional application information" at bounding box center [458, 197] width 563 height 21
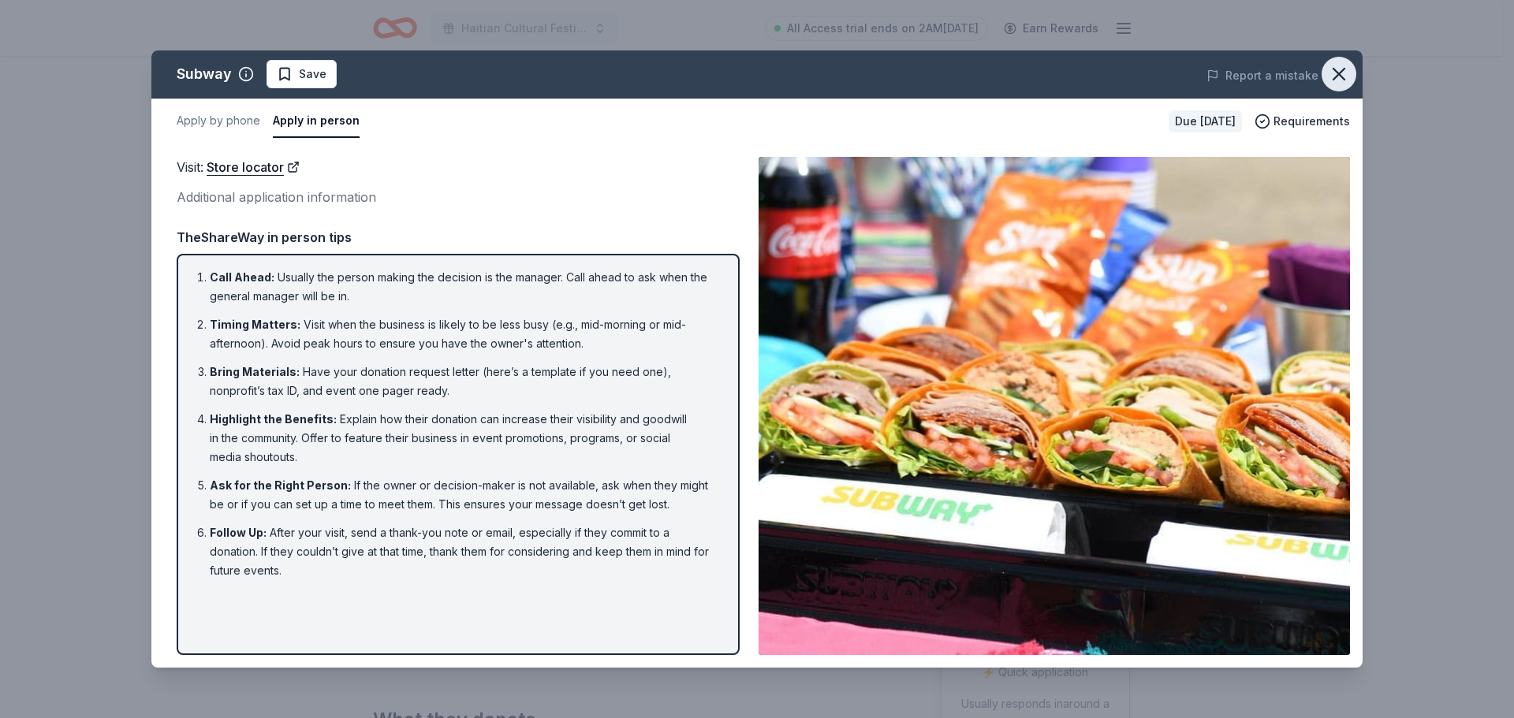
click at [1351, 81] on button "button" at bounding box center [1339, 74] width 35 height 35
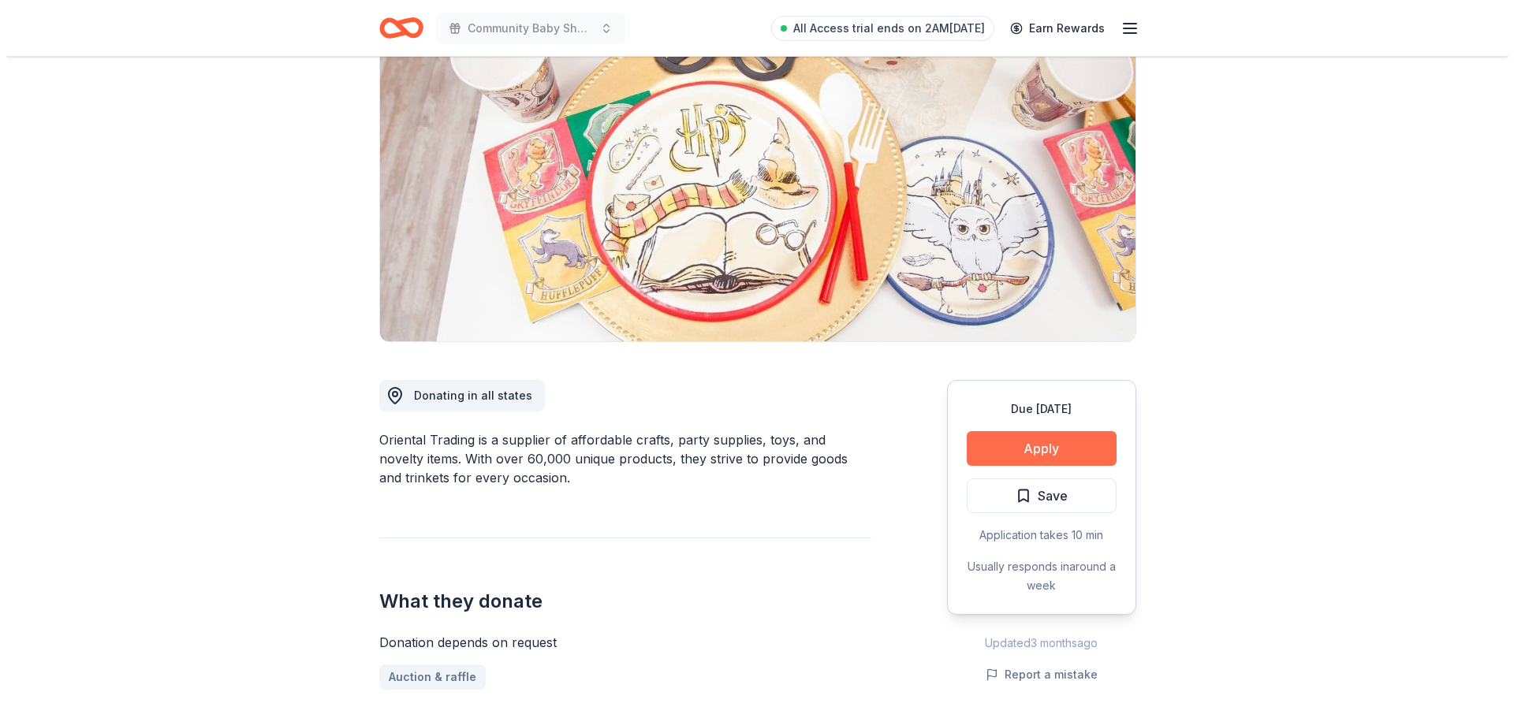
scroll to position [158, 0]
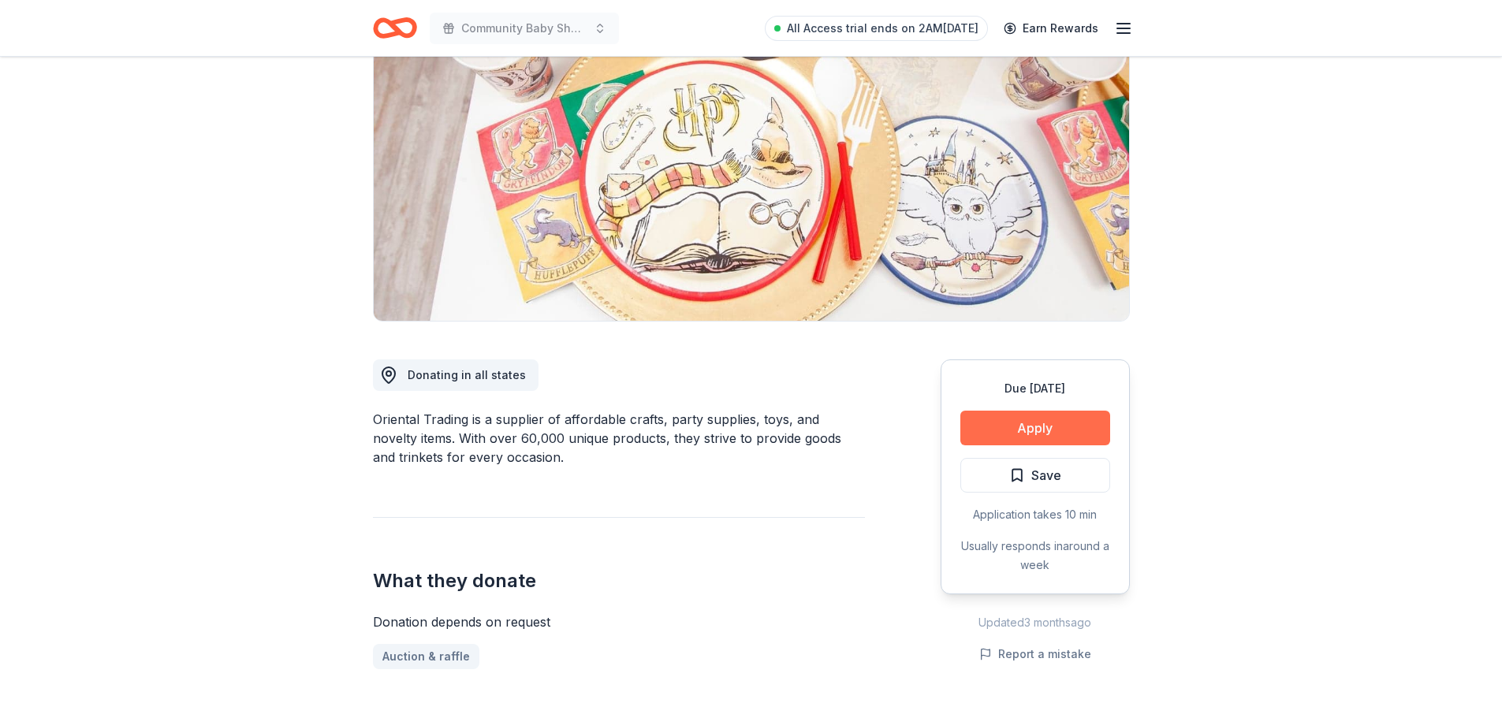
click at [1033, 419] on button "Apply" at bounding box center [1035, 428] width 150 height 35
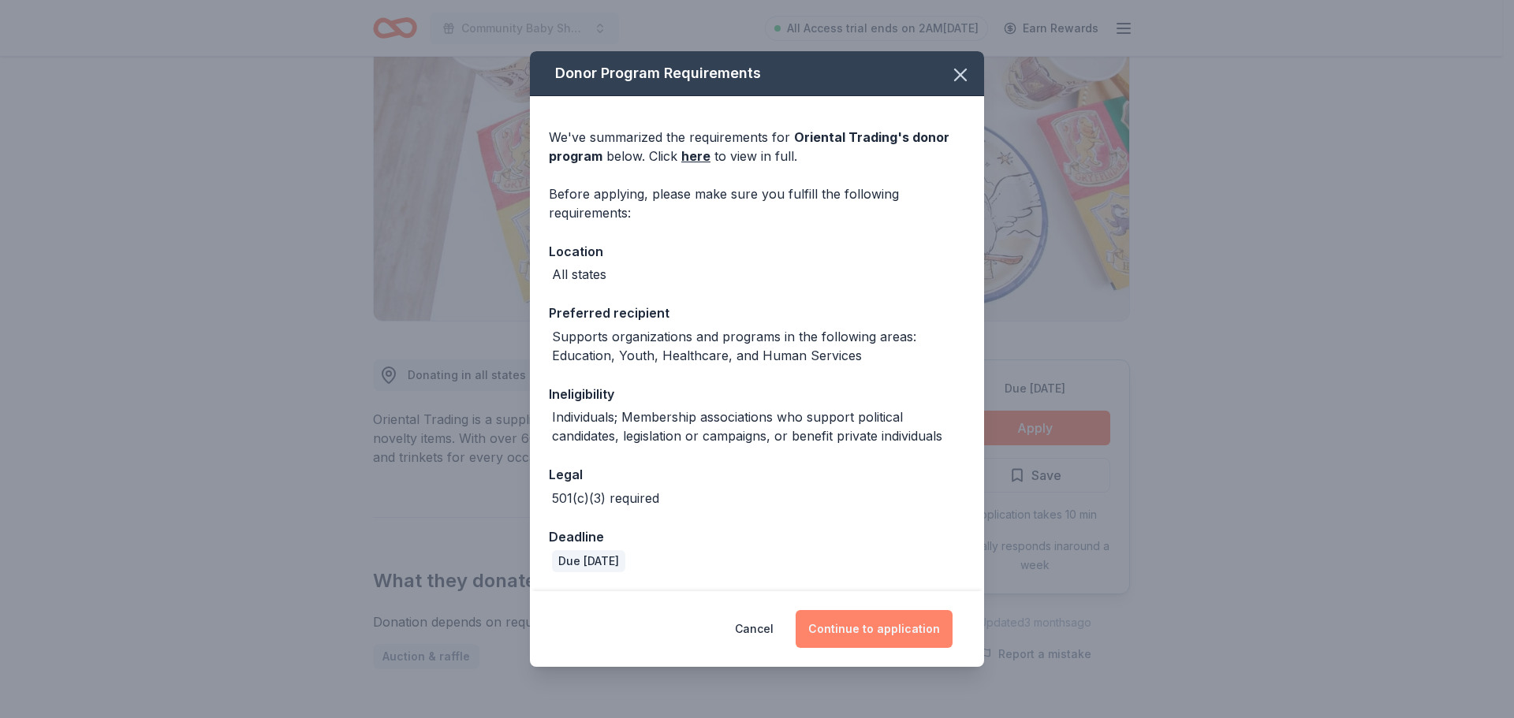
click at [884, 633] on button "Continue to application" at bounding box center [874, 629] width 157 height 38
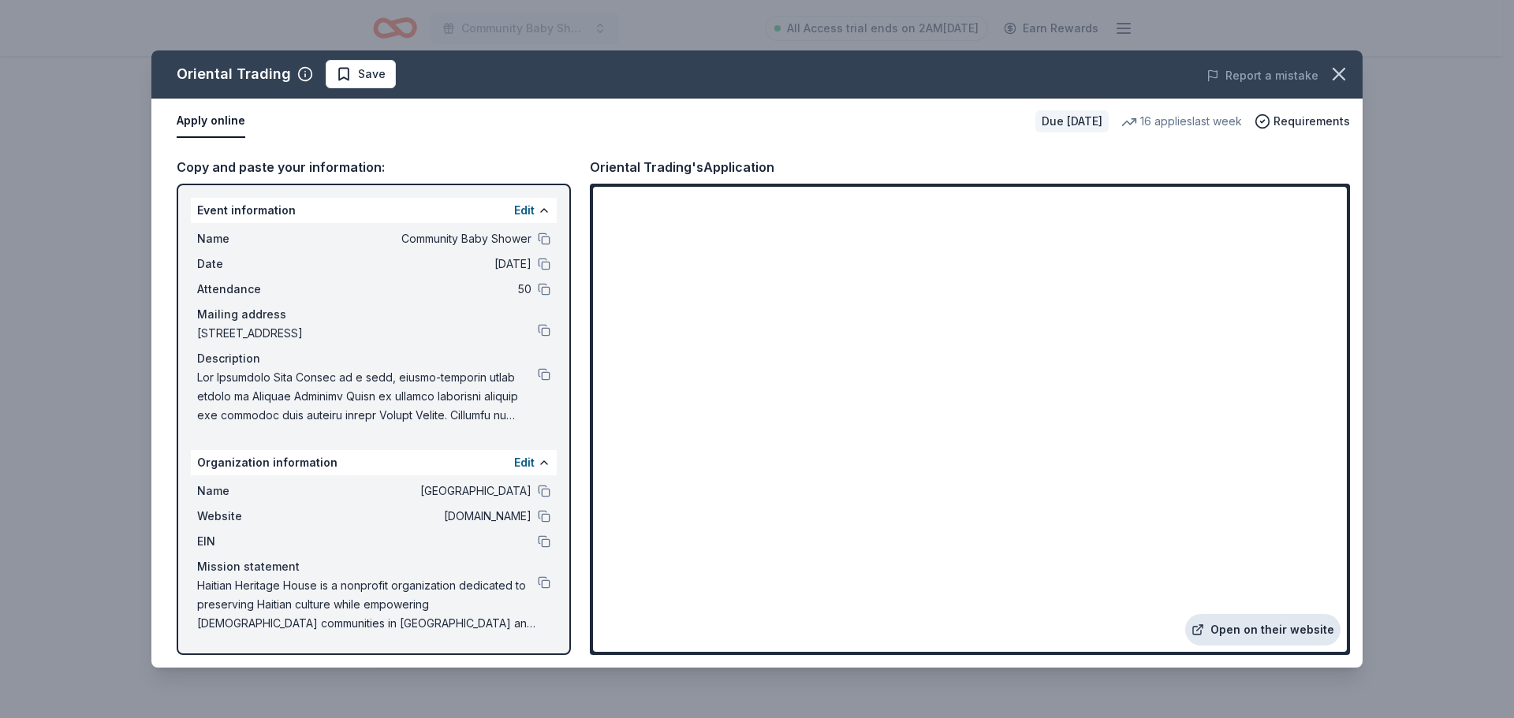
click at [1281, 629] on link "Open on their website" at bounding box center [1262, 630] width 155 height 32
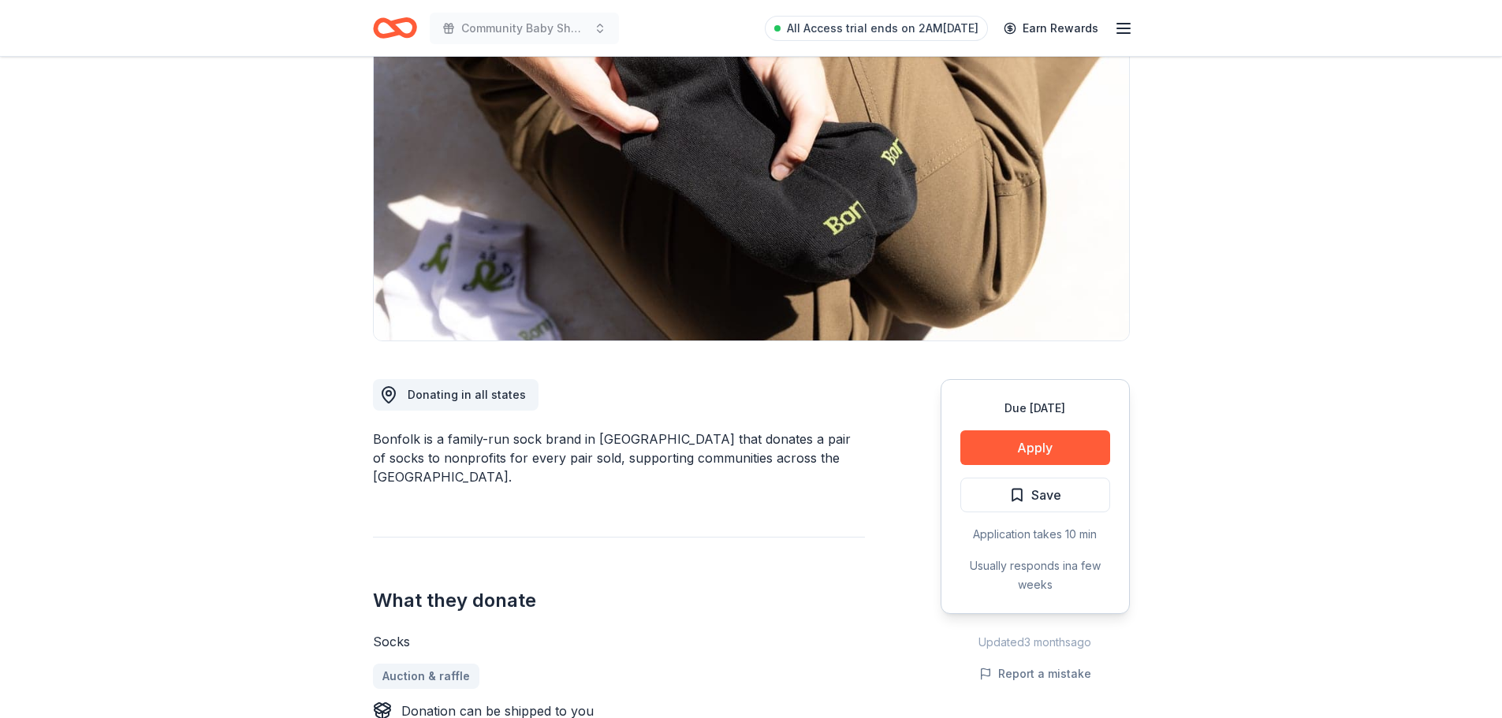
scroll to position [79, 0]
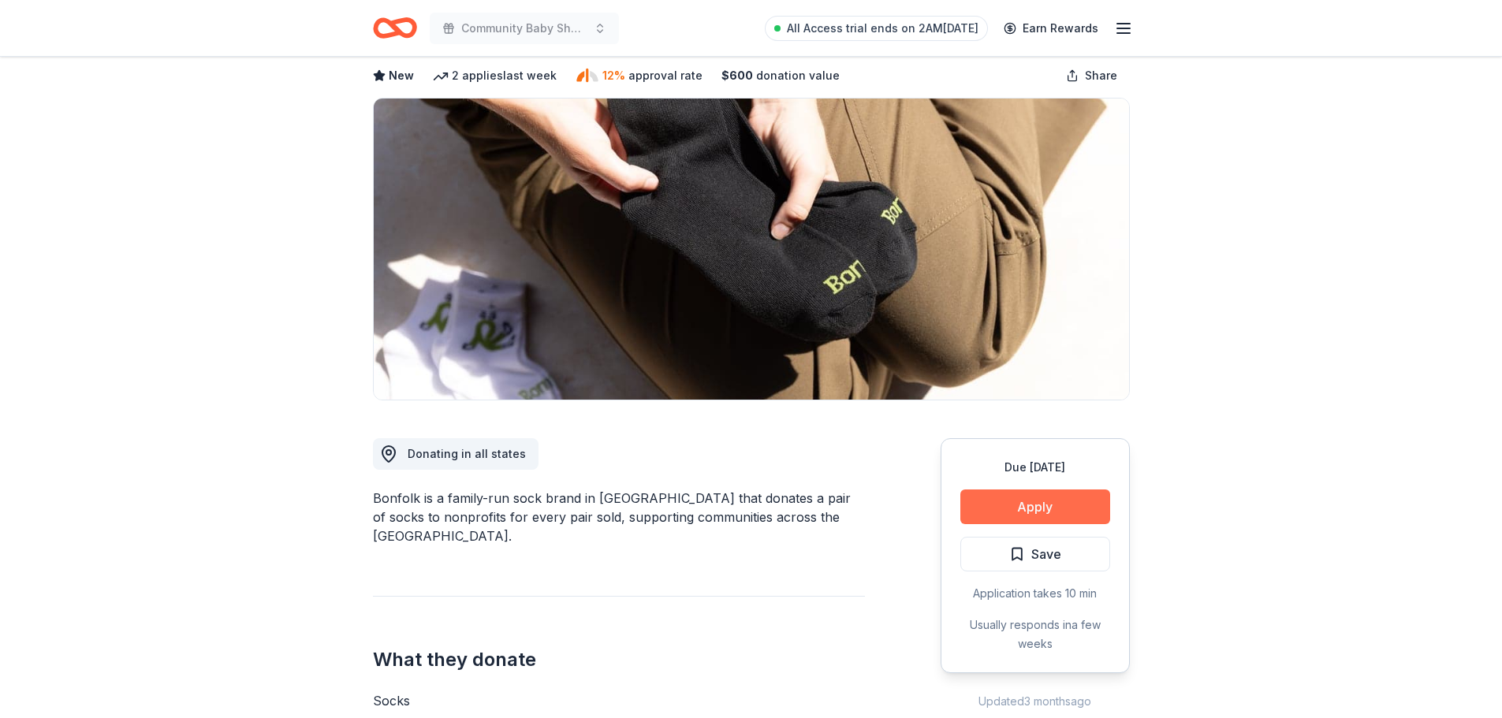
click at [998, 511] on button "Apply" at bounding box center [1035, 507] width 150 height 35
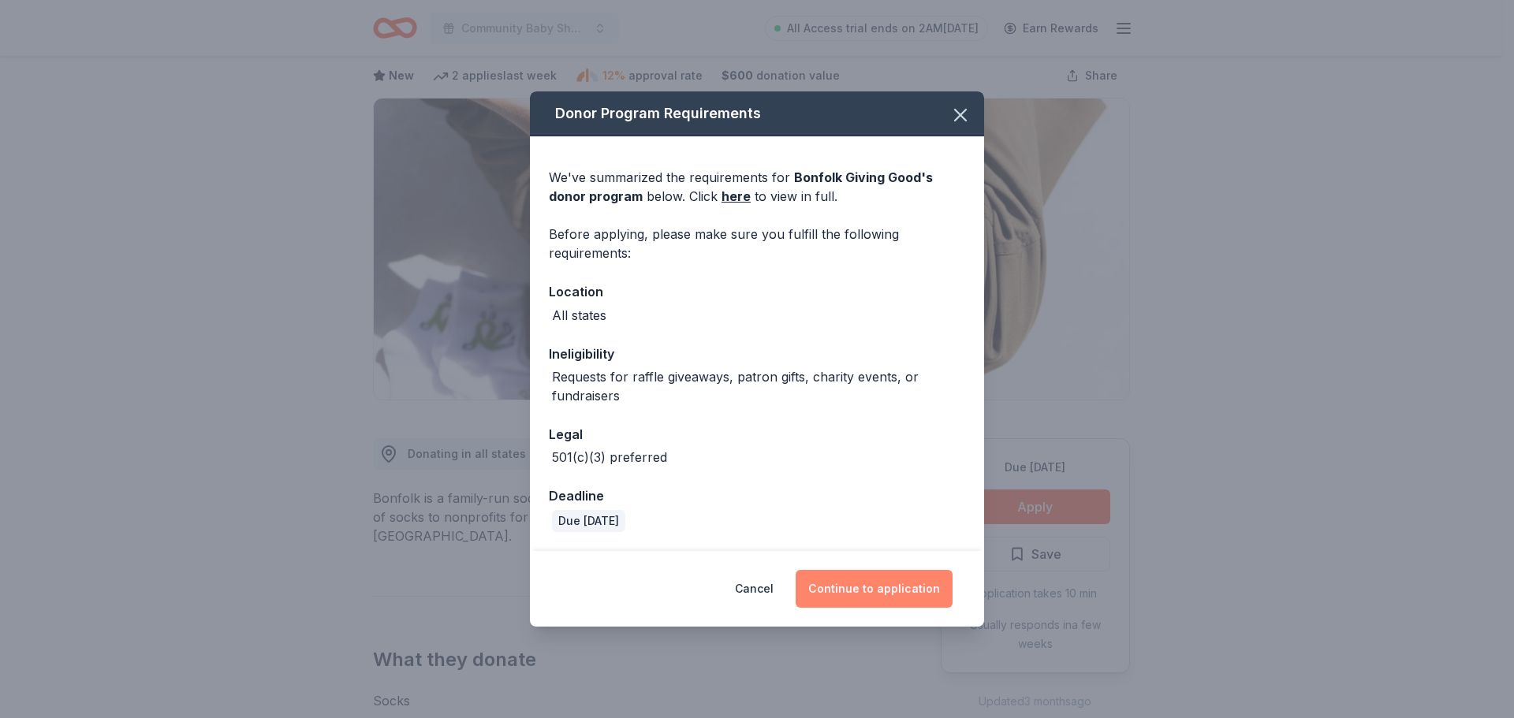
click at [907, 587] on button "Continue to application" at bounding box center [874, 589] width 157 height 38
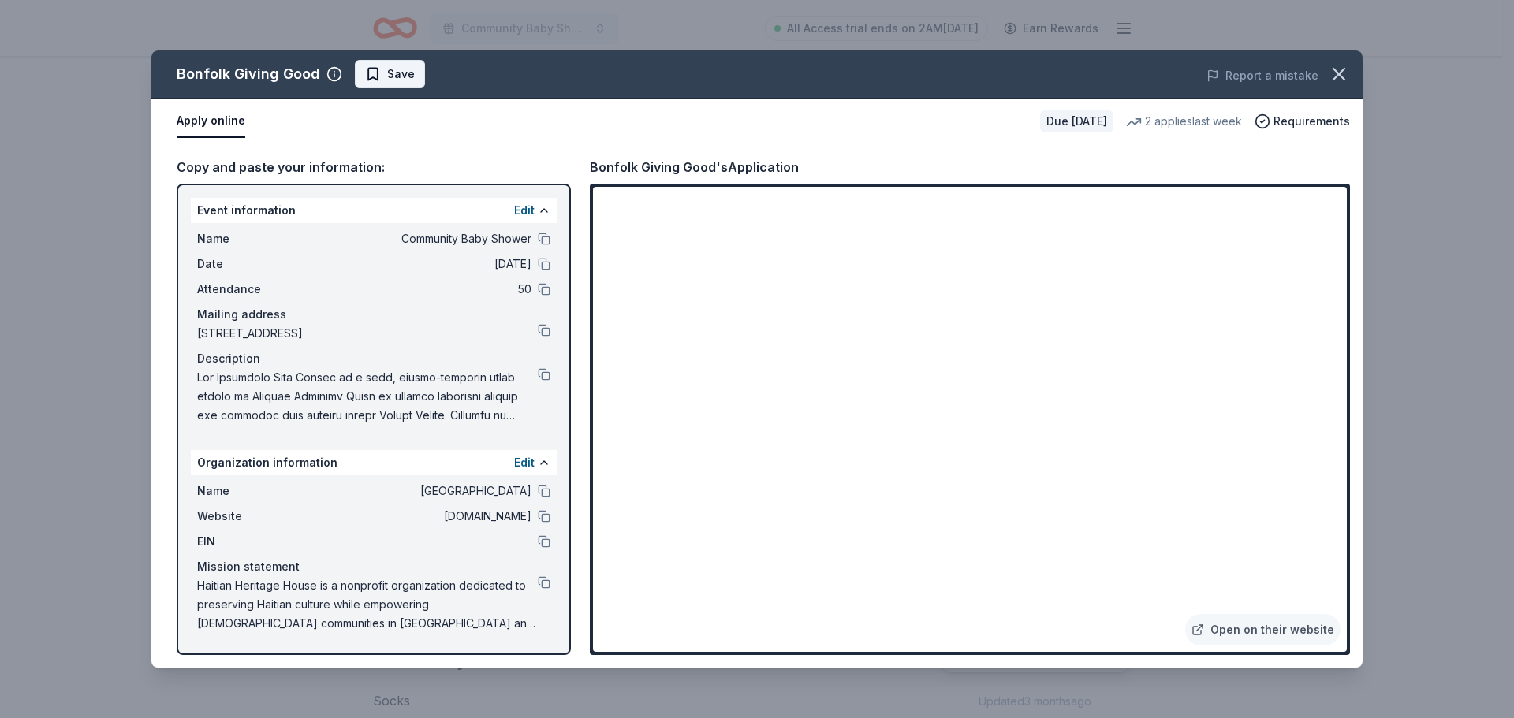
click at [390, 73] on span "Save" at bounding box center [401, 74] width 28 height 19
click at [1341, 71] on icon "button" at bounding box center [1339, 74] width 22 height 22
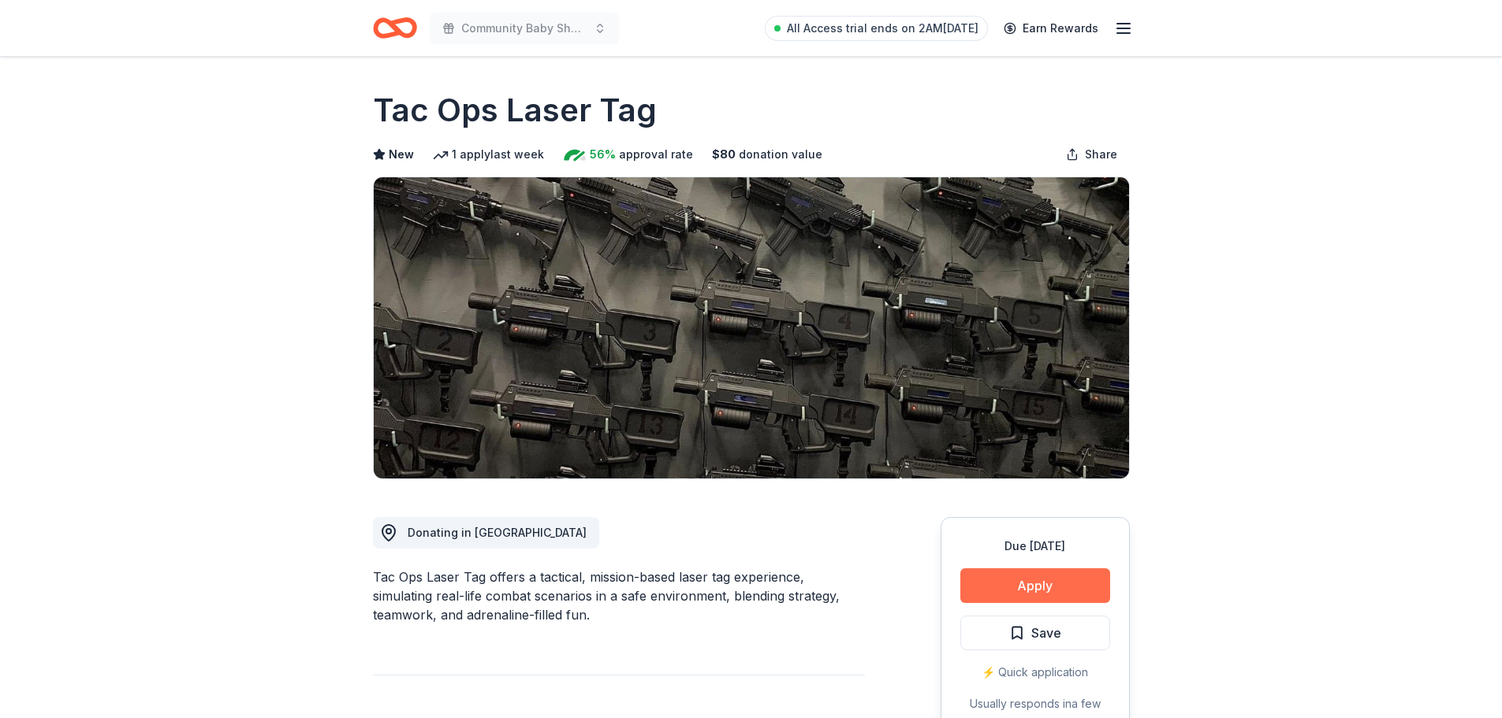
click at [1038, 596] on button "Apply" at bounding box center [1035, 586] width 150 height 35
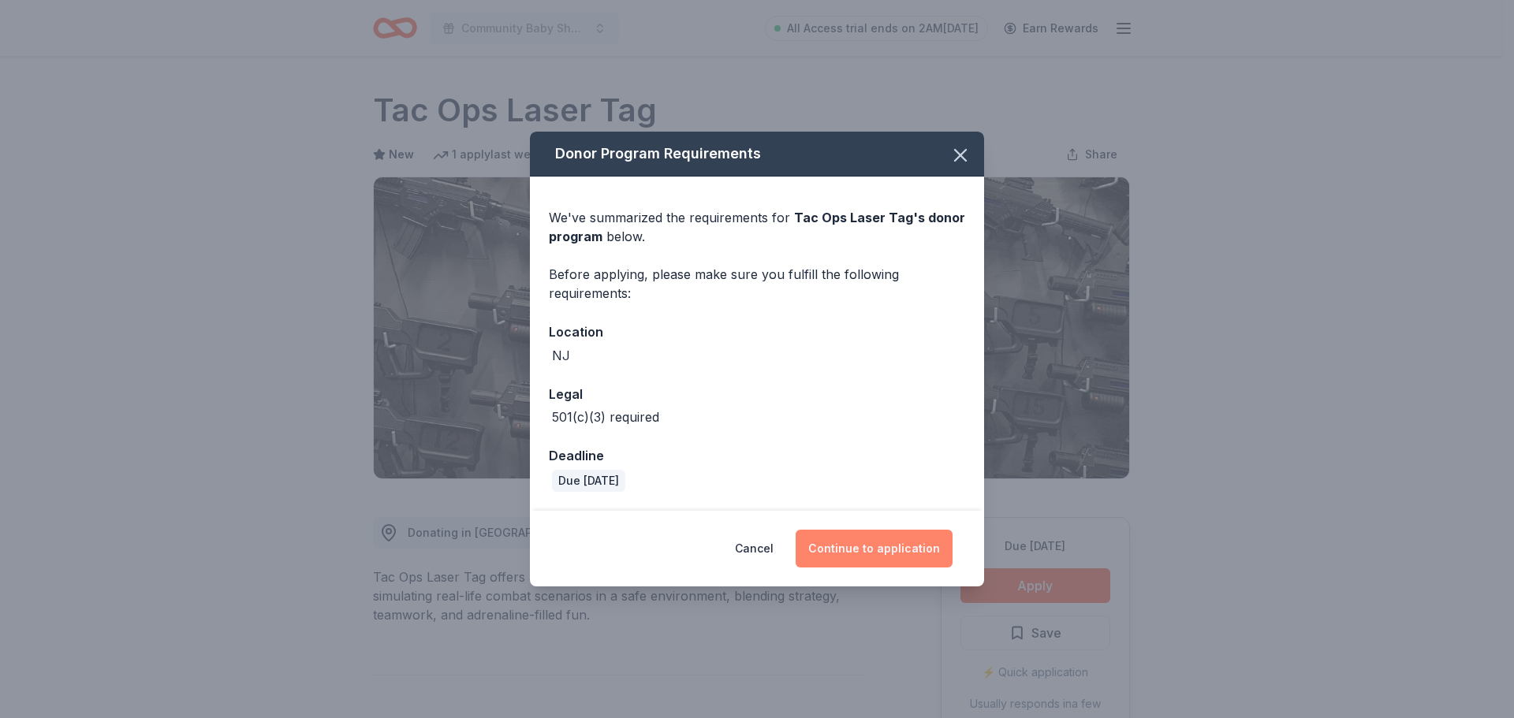
click at [863, 540] on button "Continue to application" at bounding box center [874, 549] width 157 height 38
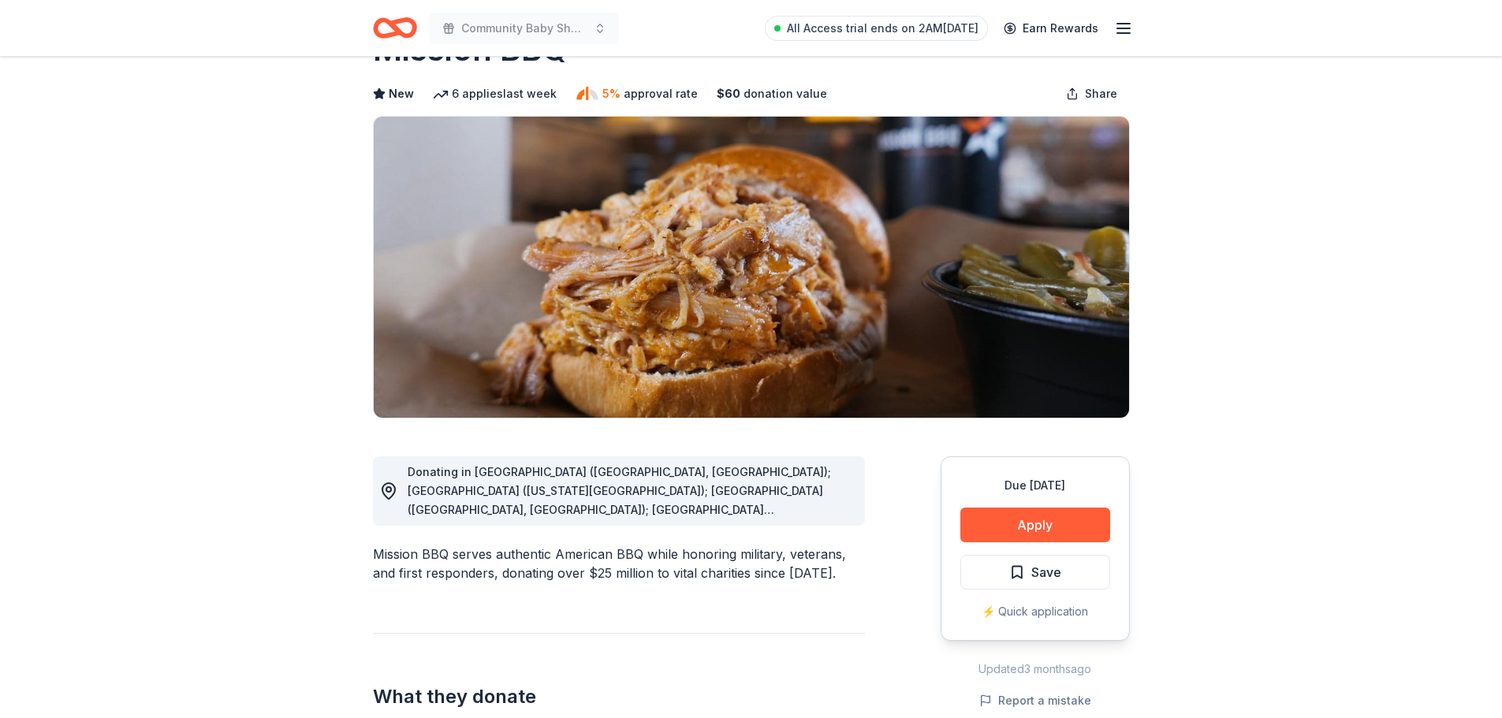
scroll to position [79, 0]
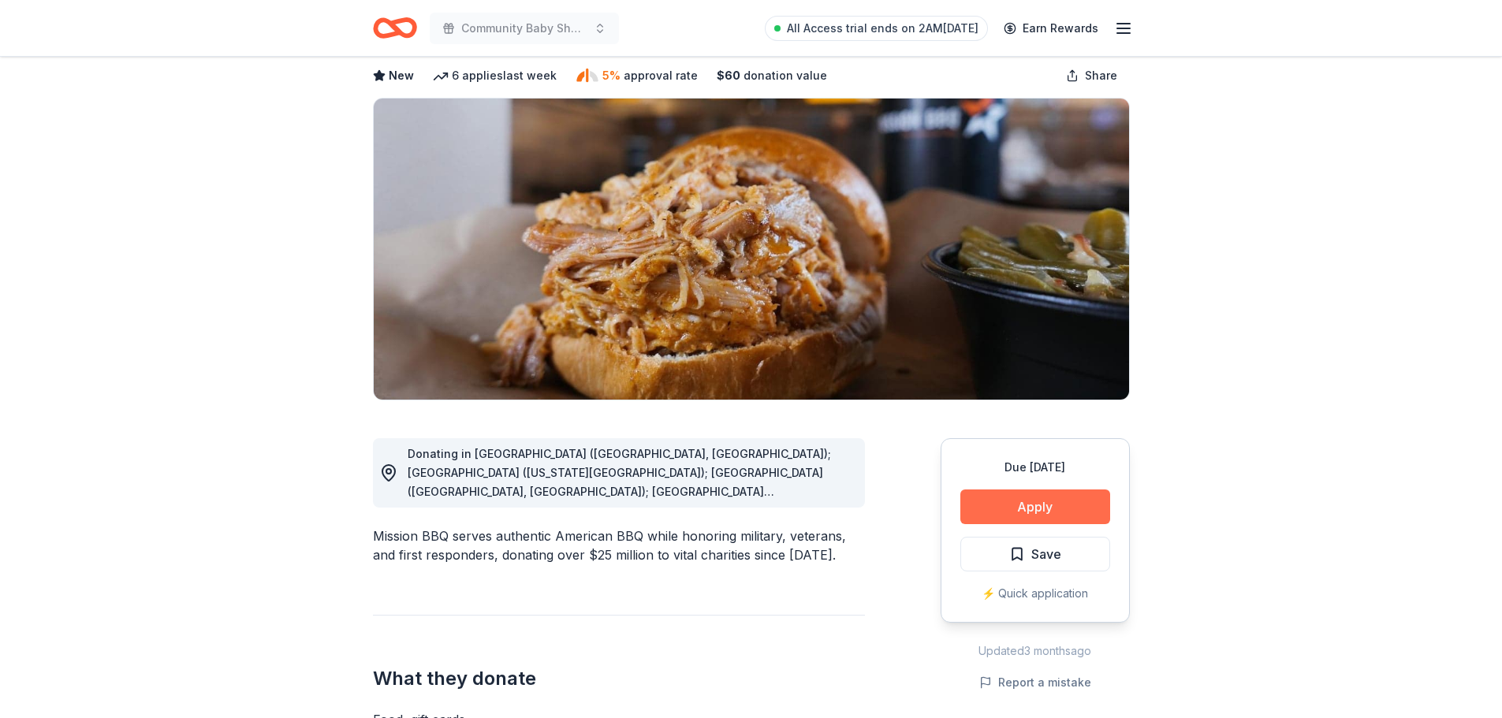
click at [1017, 503] on button "Apply" at bounding box center [1035, 507] width 150 height 35
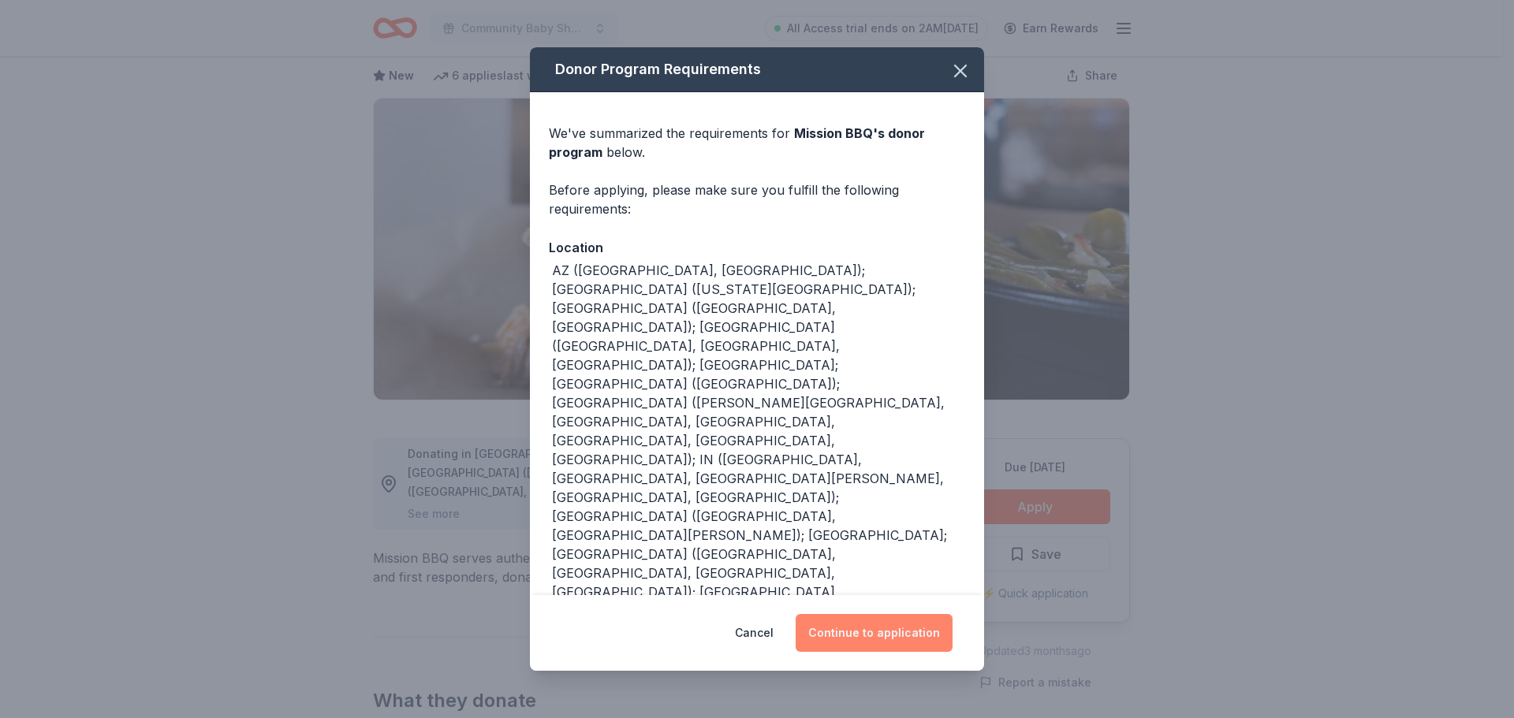
click at [899, 632] on button "Continue to application" at bounding box center [874, 633] width 157 height 38
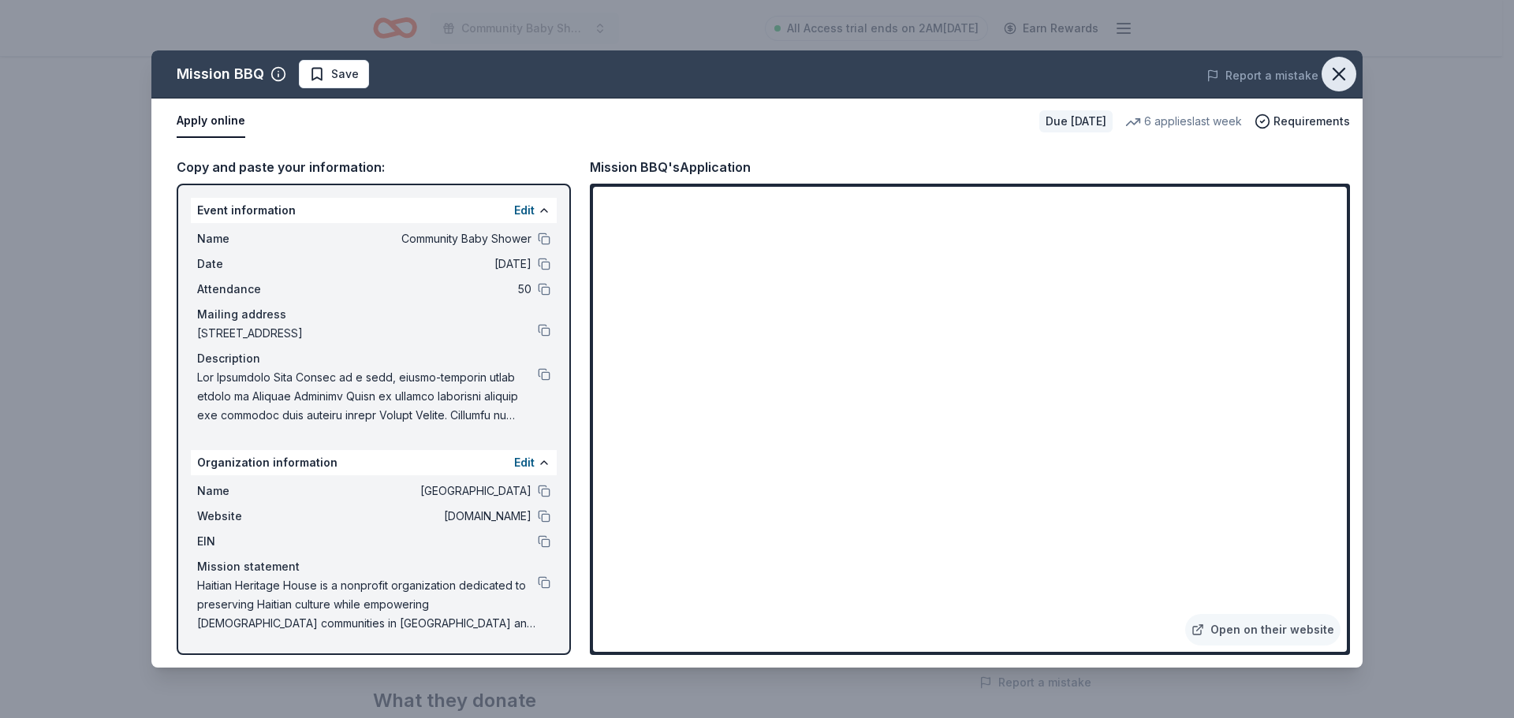
click at [1343, 82] on icon "button" at bounding box center [1339, 74] width 22 height 22
